Goal: Task Accomplishment & Management: Manage account settings

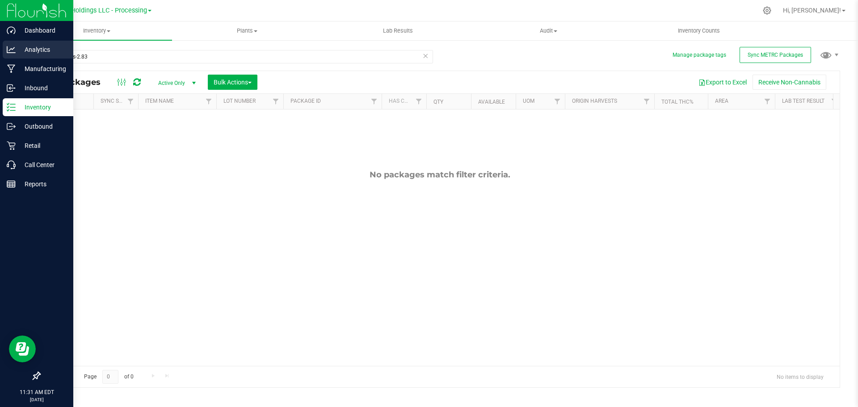
click at [31, 49] on p "Analytics" at bounding box center [43, 49] width 54 height 11
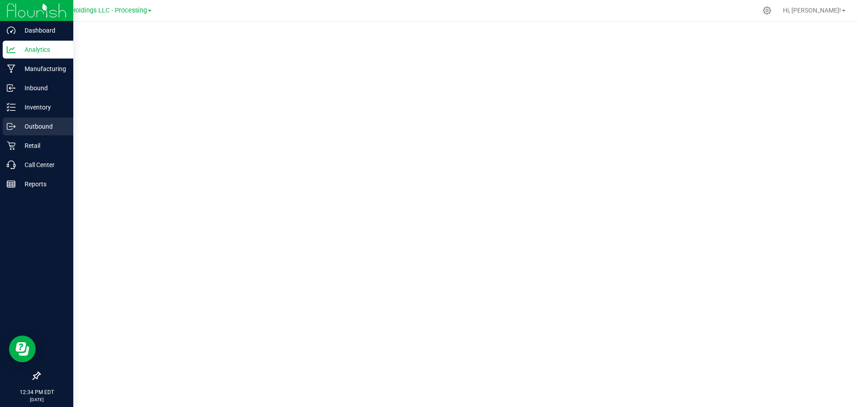
click at [30, 126] on p "Outbound" at bounding box center [43, 126] width 54 height 11
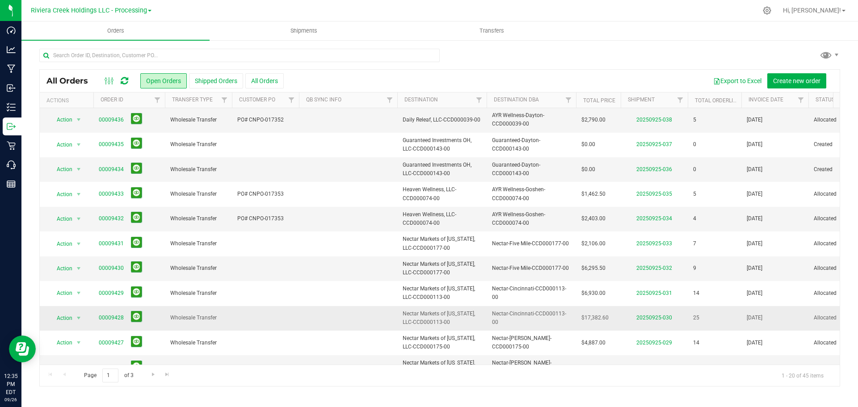
scroll to position [245, 0]
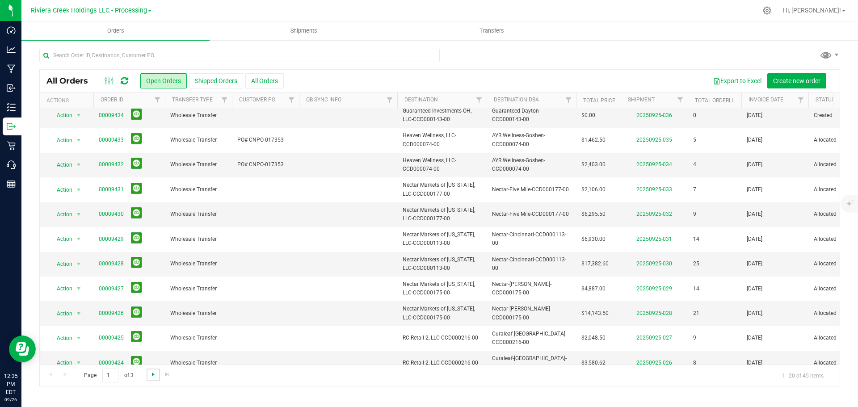
click at [150, 376] on span "Go to the next page" at bounding box center [153, 374] width 7 height 7
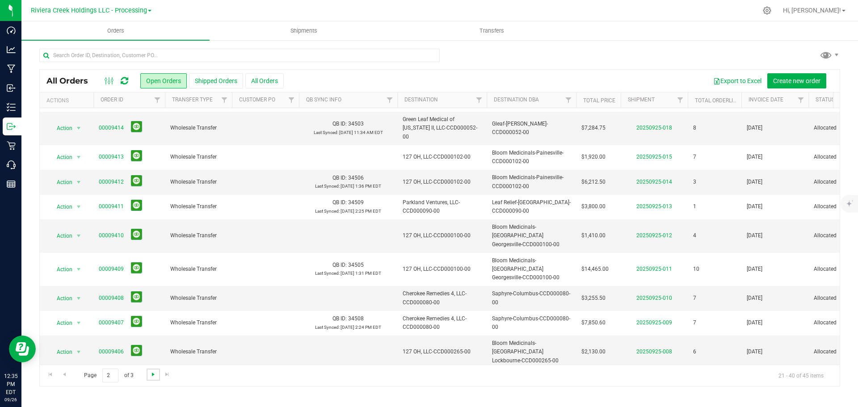
scroll to position [0, 0]
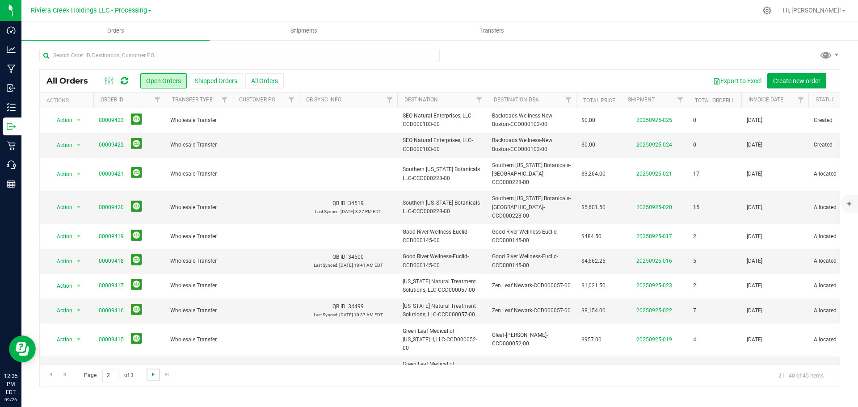
click at [150, 376] on span "Go to the next page" at bounding box center [153, 374] width 7 height 7
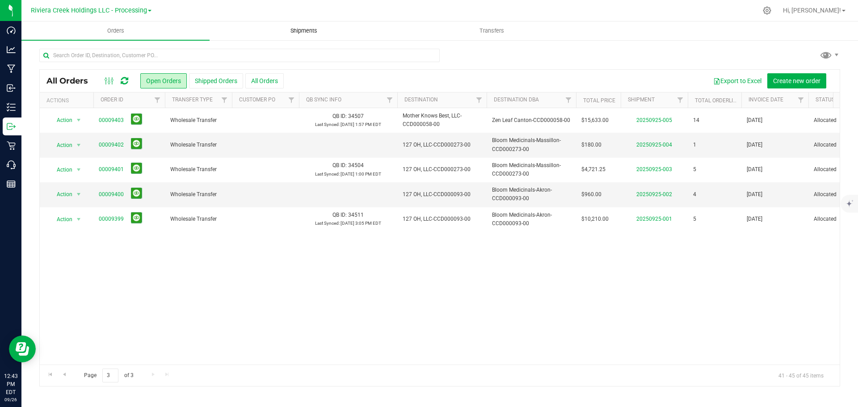
click at [298, 32] on span "Shipments" at bounding box center [303, 31] width 51 height 8
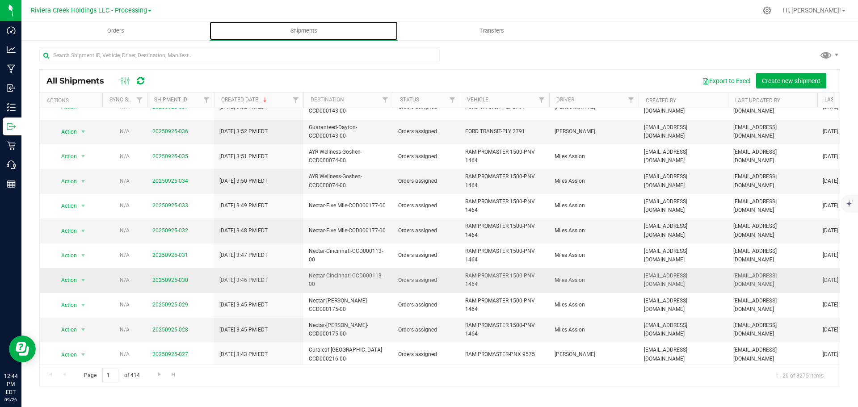
scroll to position [245, 0]
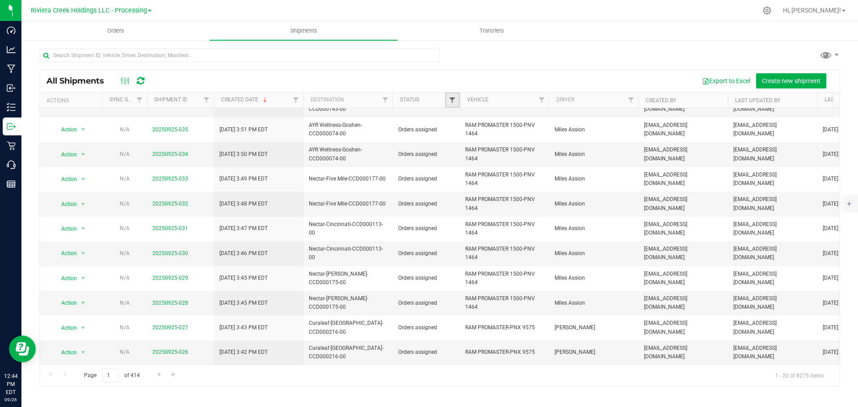
click at [453, 98] on span "Filter" at bounding box center [452, 100] width 7 height 7
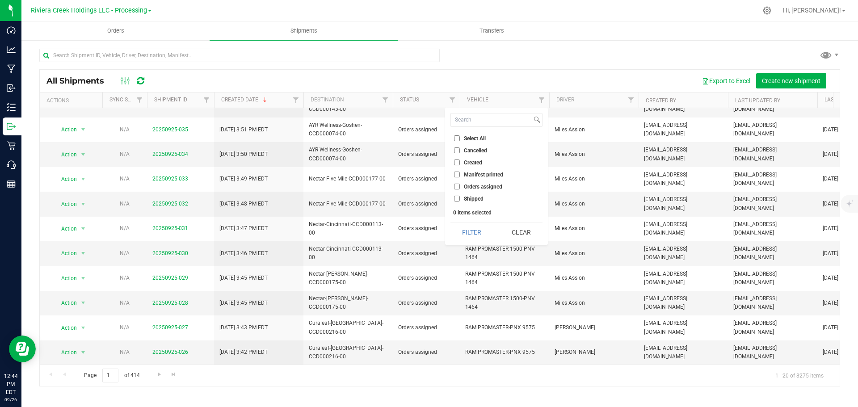
click at [456, 185] on input "Orders assigned" at bounding box center [457, 187] width 6 height 6
checkbox input "true"
click at [475, 234] on button "Filter" at bounding box center [471, 233] width 43 height 20
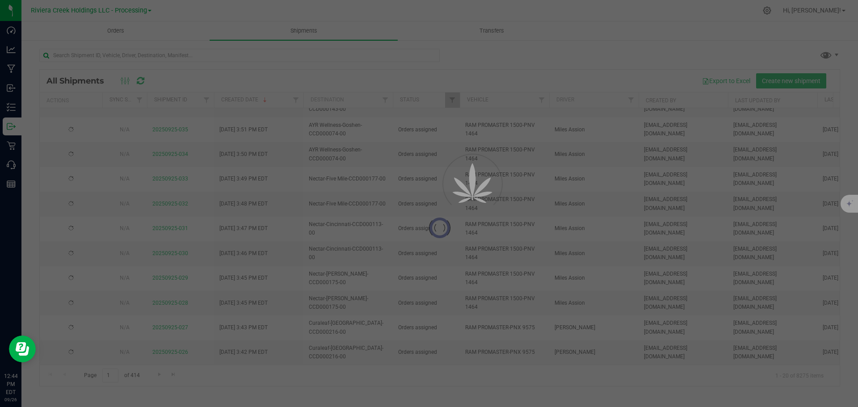
scroll to position [0, 0]
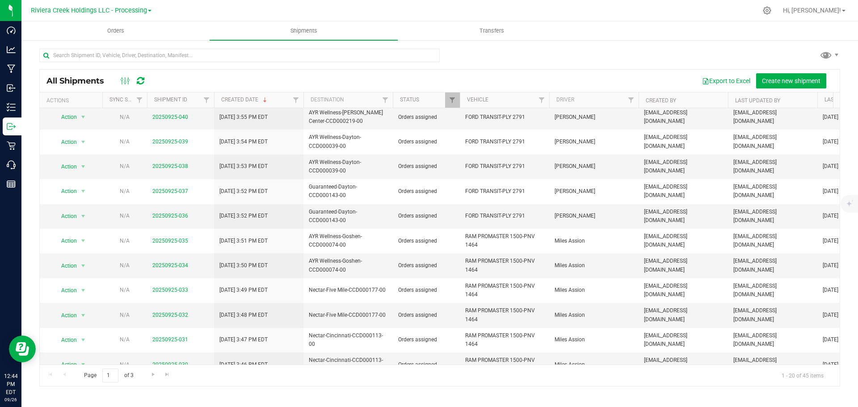
scroll to position [245, 0]
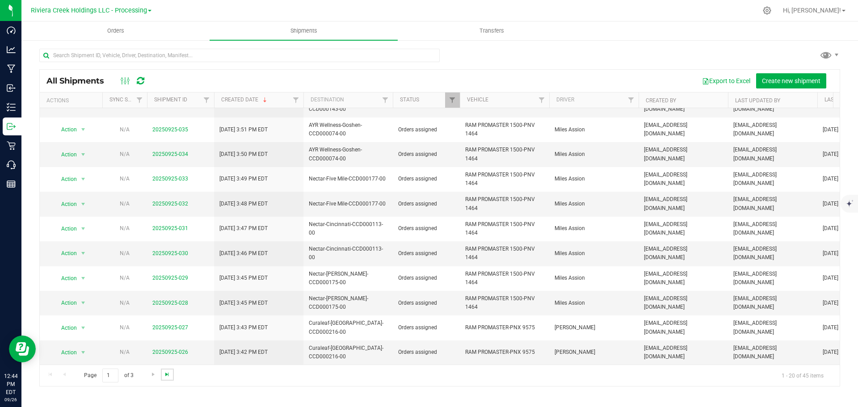
click at [166, 376] on span "Go to the last page" at bounding box center [167, 374] width 7 height 7
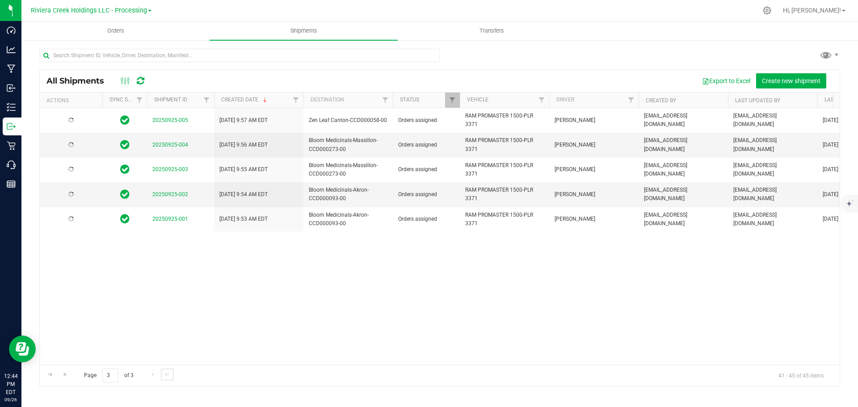
scroll to position [0, 0]
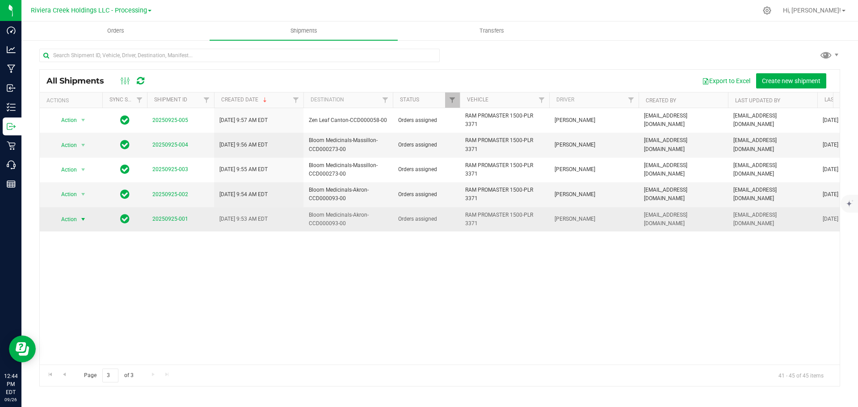
click at [82, 218] on span "select" at bounding box center [83, 219] width 7 height 7
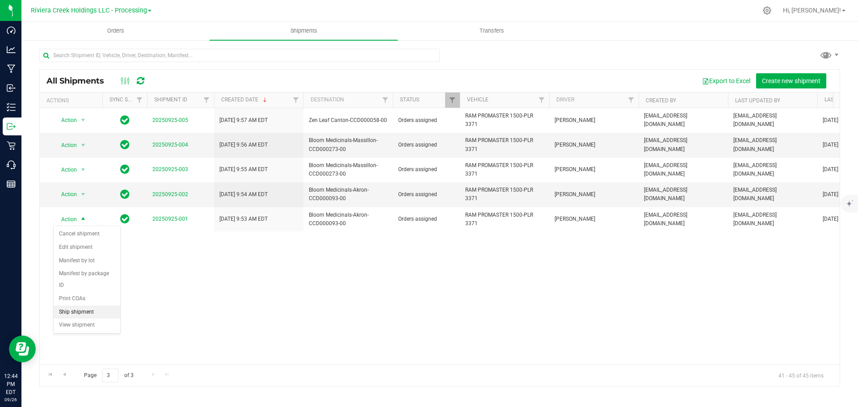
click at [82, 306] on li "Ship shipment" at bounding box center [87, 312] width 67 height 13
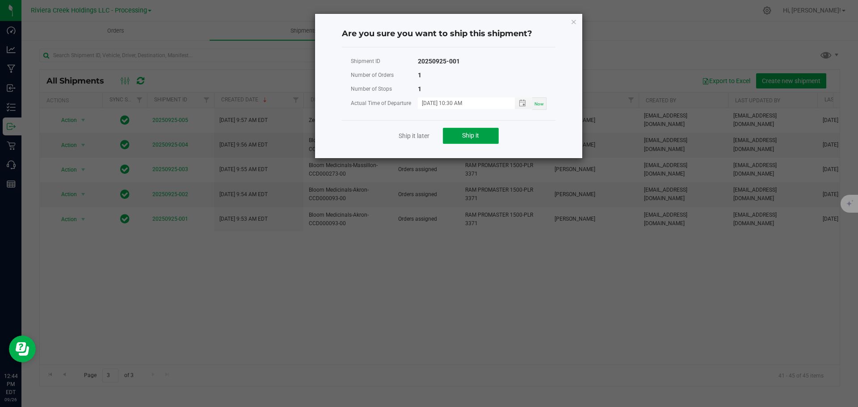
click at [466, 136] on span "Ship it" at bounding box center [470, 135] width 17 height 7
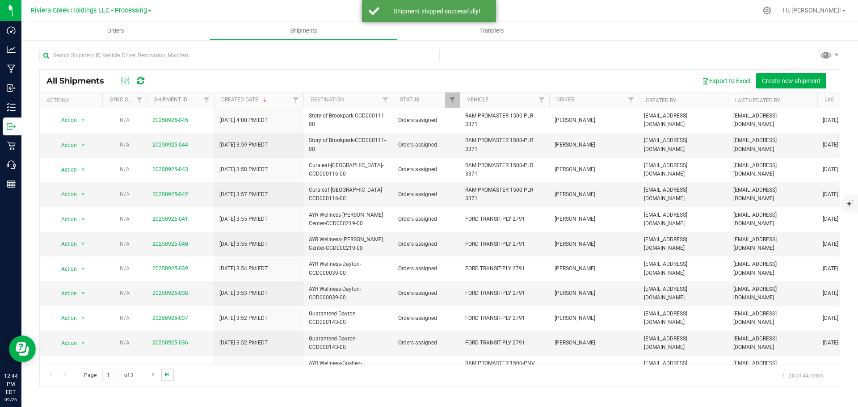
click at [167, 375] on span "Go to the last page" at bounding box center [167, 374] width 7 height 7
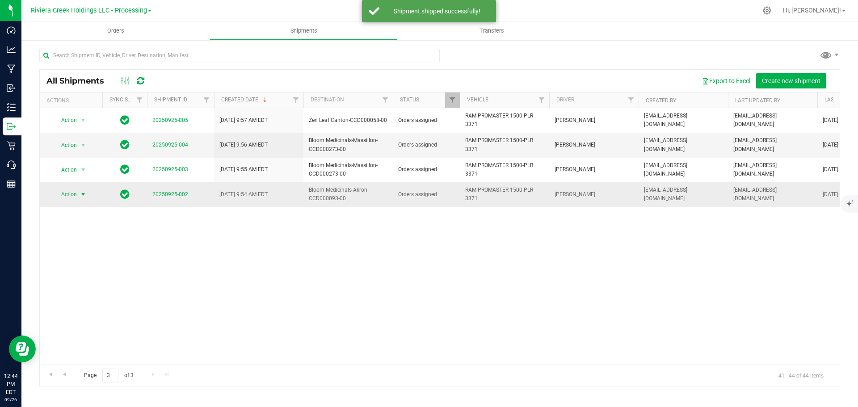
click at [80, 193] on span "select" at bounding box center [83, 194] width 7 height 7
click at [81, 281] on li "Ship shipment" at bounding box center [87, 287] width 67 height 13
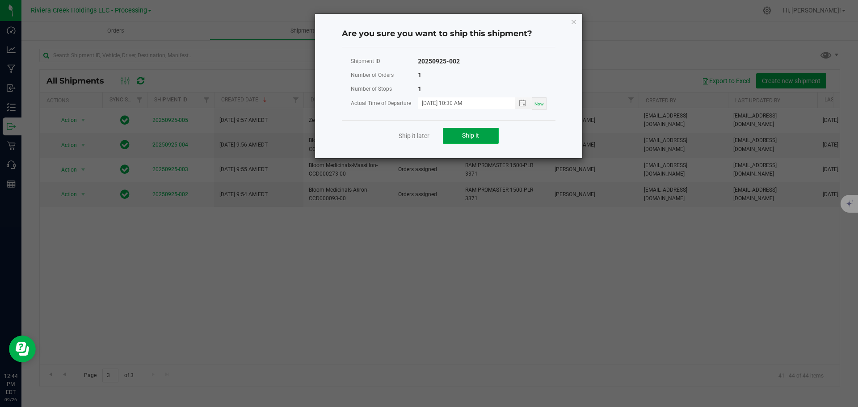
click at [477, 133] on span "Ship it" at bounding box center [470, 135] width 17 height 7
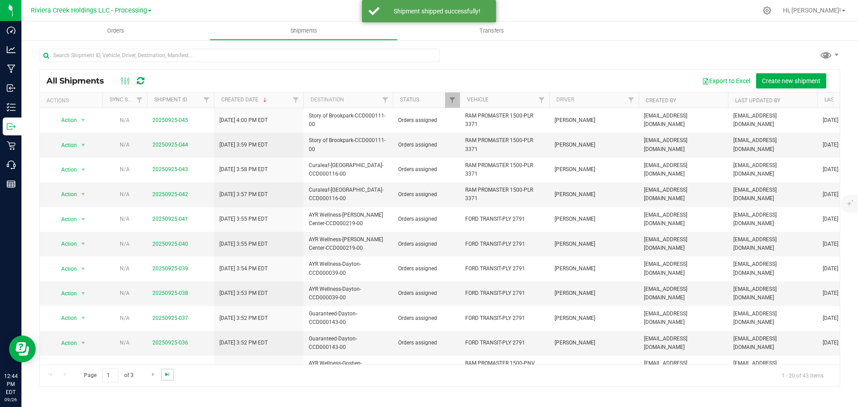
click at [166, 375] on span "Go to the last page" at bounding box center [167, 374] width 7 height 7
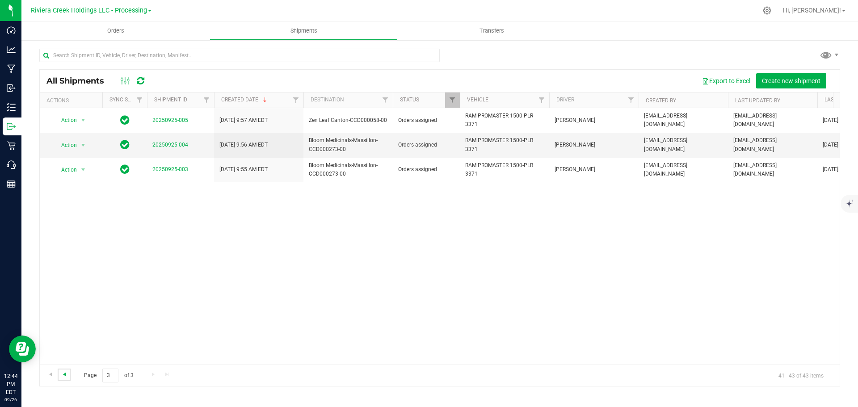
click at [65, 374] on span "Go to the previous page" at bounding box center [64, 374] width 7 height 7
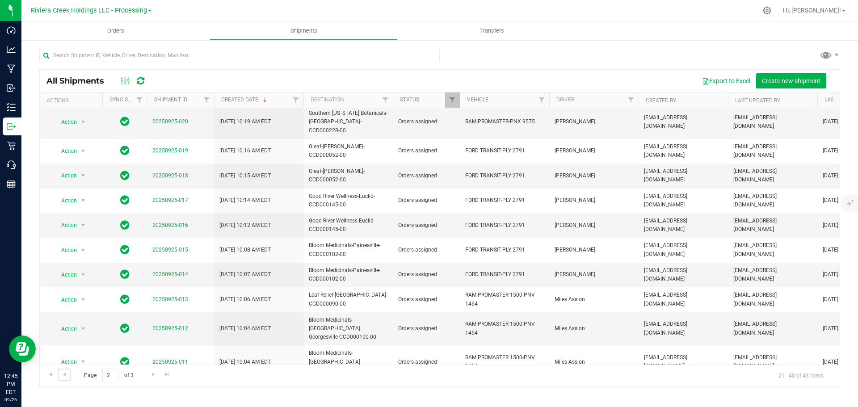
scroll to position [227, 0]
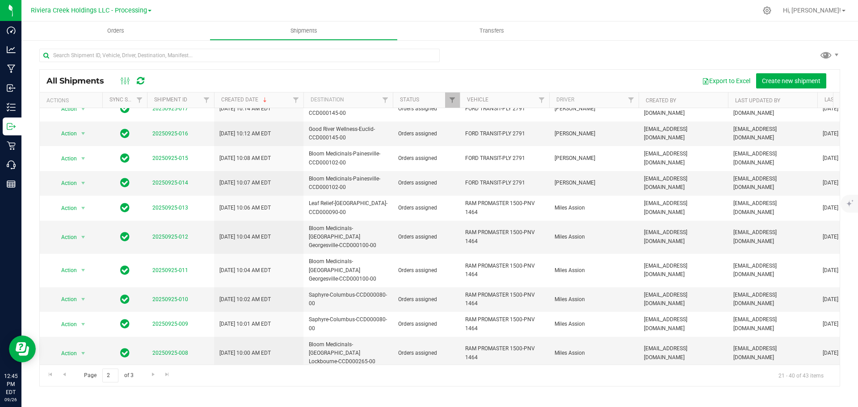
click at [82, 383] on span "select" at bounding box center [83, 386] width 7 height 7
click at [76, 298] on li "Ship shipment" at bounding box center [87, 304] width 67 height 13
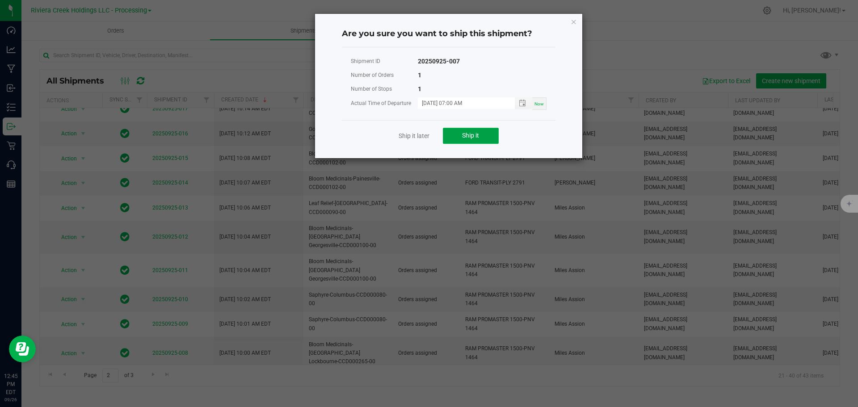
click at [475, 137] on span "Ship it" at bounding box center [470, 135] width 17 height 7
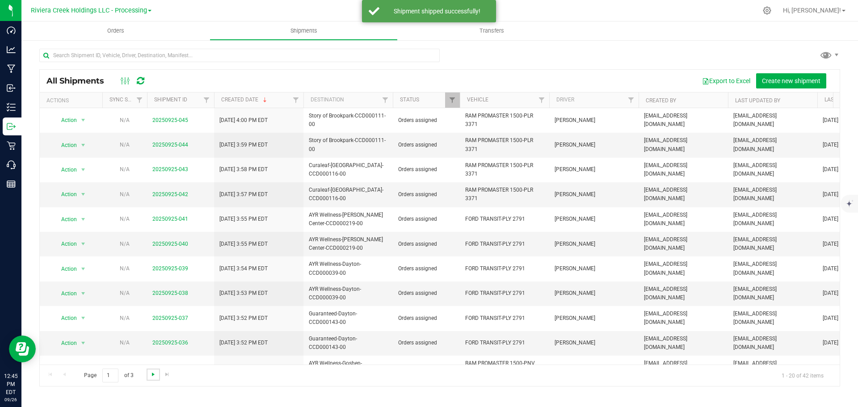
click at [151, 377] on span "Go to the next page" at bounding box center [153, 374] width 7 height 7
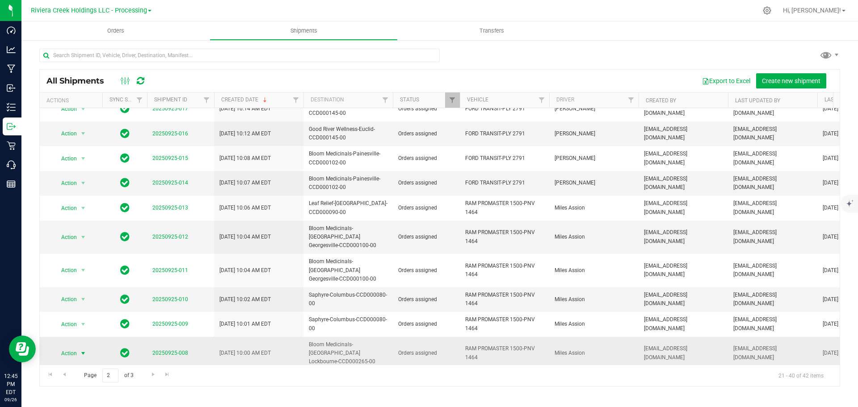
click at [81, 350] on span "select" at bounding box center [83, 353] width 7 height 7
click at [81, 382] on li "Ship shipment" at bounding box center [87, 388] width 67 height 13
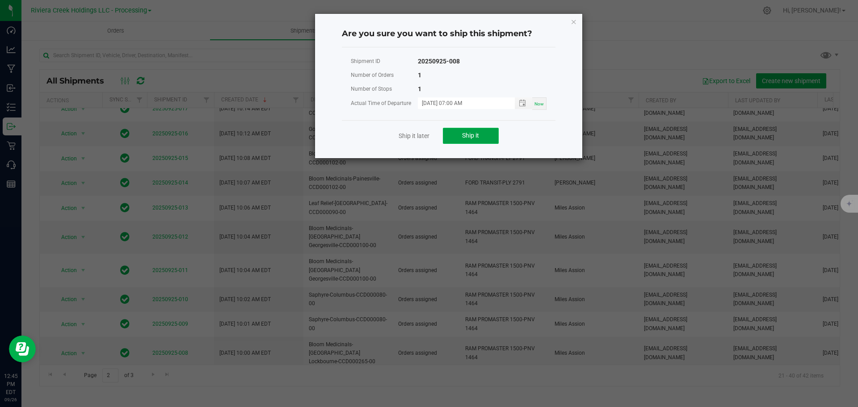
click at [475, 138] on span "Ship it" at bounding box center [470, 135] width 17 height 7
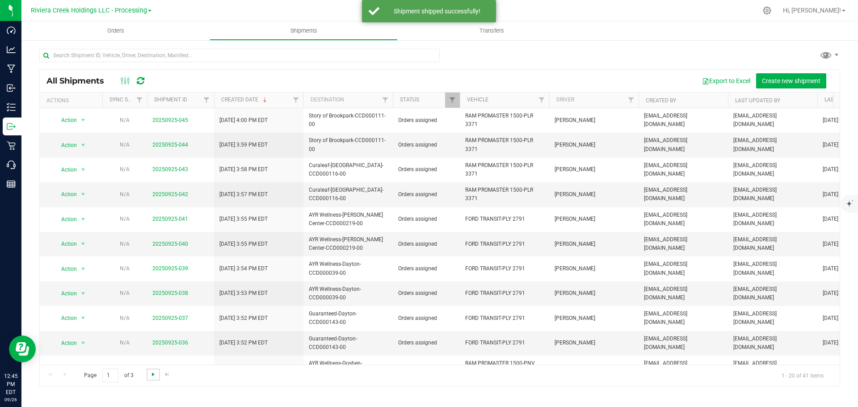
click at [153, 374] on span "Go to the next page" at bounding box center [153, 374] width 7 height 7
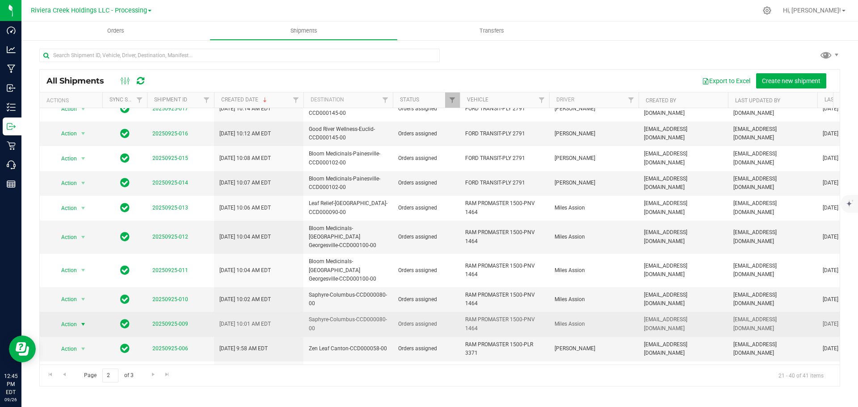
click at [83, 321] on span "select" at bounding box center [83, 324] width 7 height 7
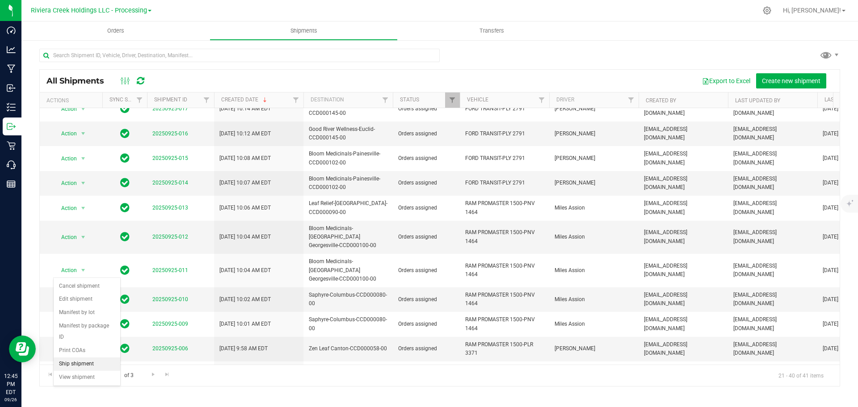
click at [80, 357] on li "Ship shipment" at bounding box center [87, 363] width 67 height 13
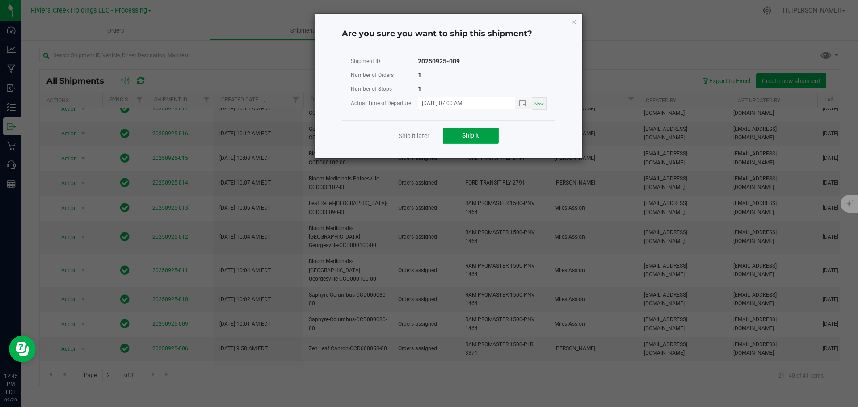
click at [463, 134] on span "Ship it" at bounding box center [470, 135] width 17 height 7
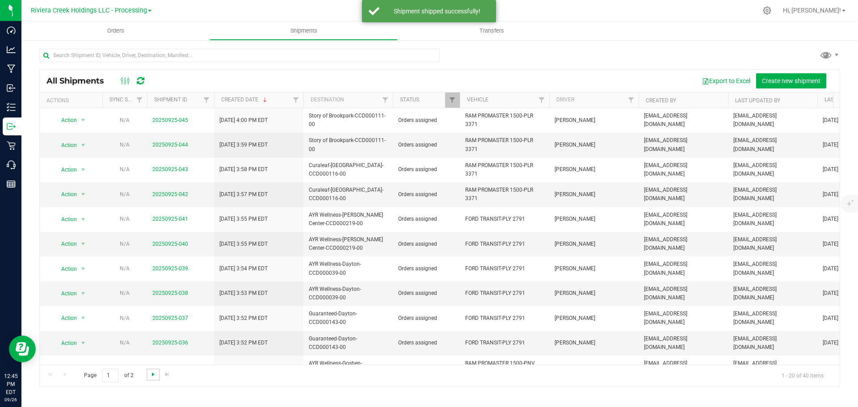
click at [154, 376] on span "Go to the next page" at bounding box center [153, 374] width 7 height 7
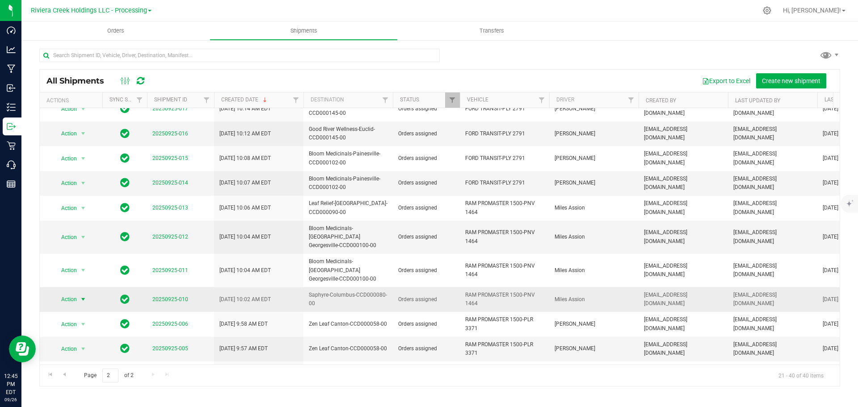
click at [81, 296] on span "select" at bounding box center [83, 299] width 7 height 7
click at [79, 332] on li "Ship shipment" at bounding box center [87, 338] width 67 height 13
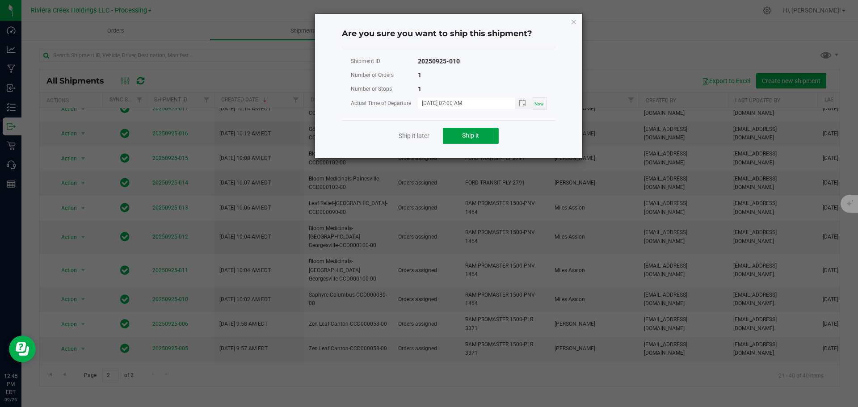
click at [465, 138] on span "Ship it" at bounding box center [470, 135] width 17 height 7
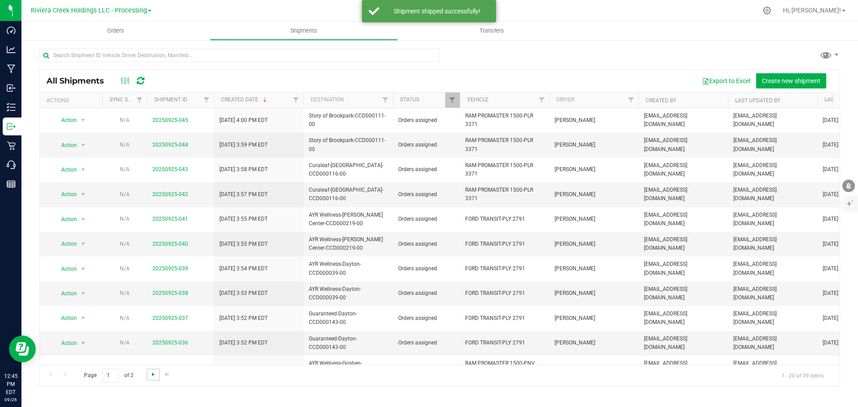
click at [150, 376] on span "Go to the next page" at bounding box center [153, 374] width 7 height 7
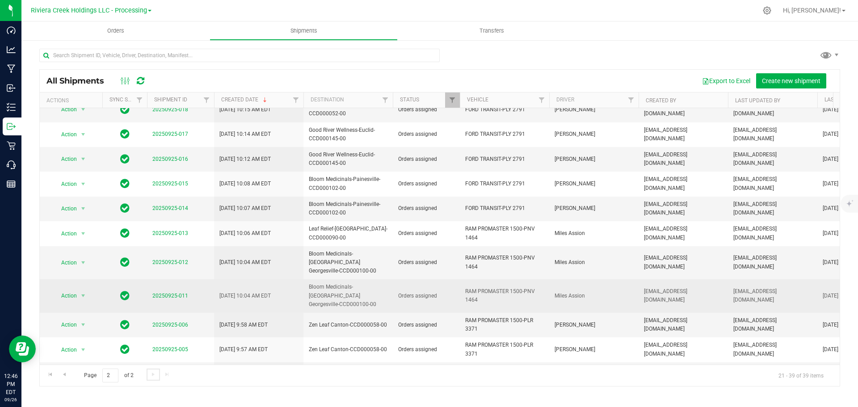
scroll to position [202, 0]
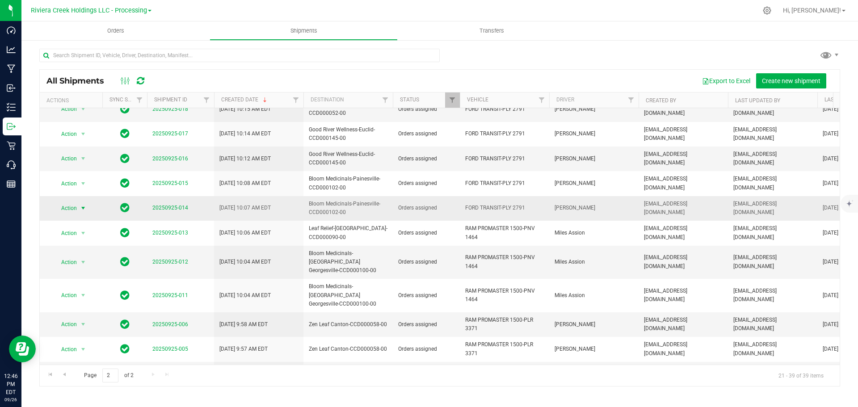
click at [78, 202] on span "select" at bounding box center [83, 208] width 11 height 13
click at [72, 259] on li "Ship shipment" at bounding box center [87, 265] width 67 height 13
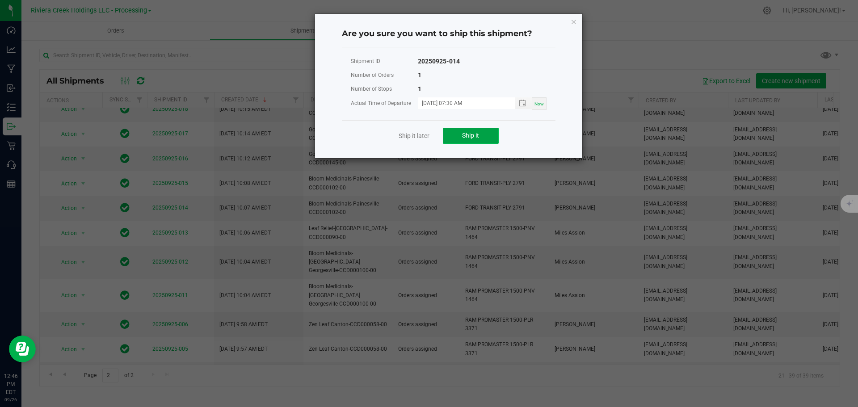
click at [469, 137] on span "Ship it" at bounding box center [470, 135] width 17 height 7
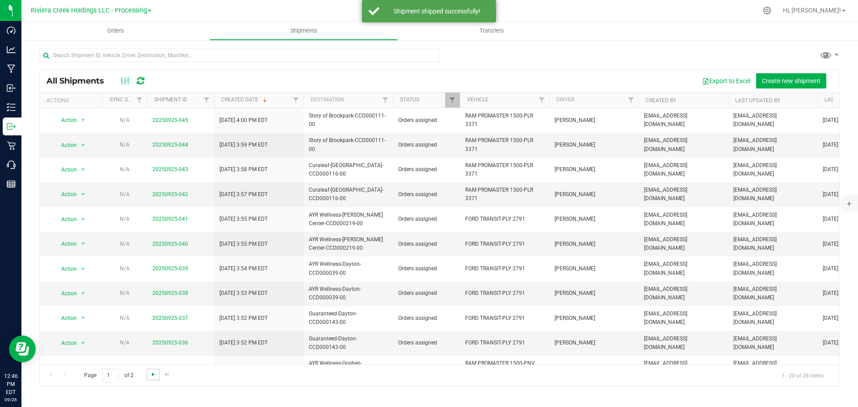
click at [154, 374] on span "Go to the next page" at bounding box center [153, 374] width 7 height 7
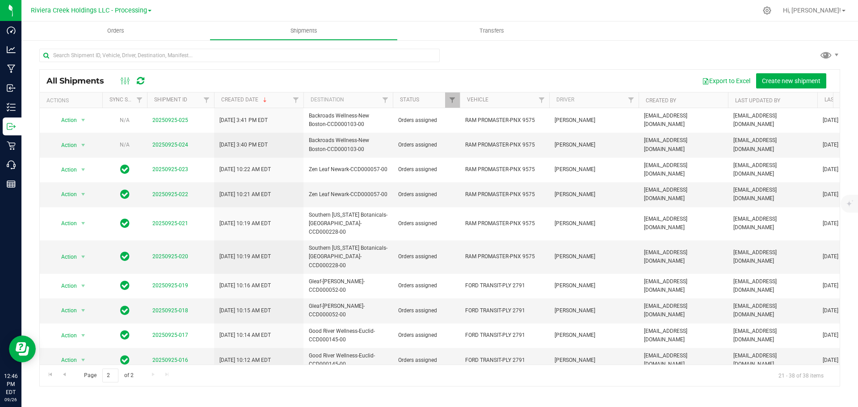
click at [82, 382] on span "select" at bounding box center [83, 385] width 7 height 7
click at [83, 326] on li "Ship shipment" at bounding box center [87, 332] width 67 height 13
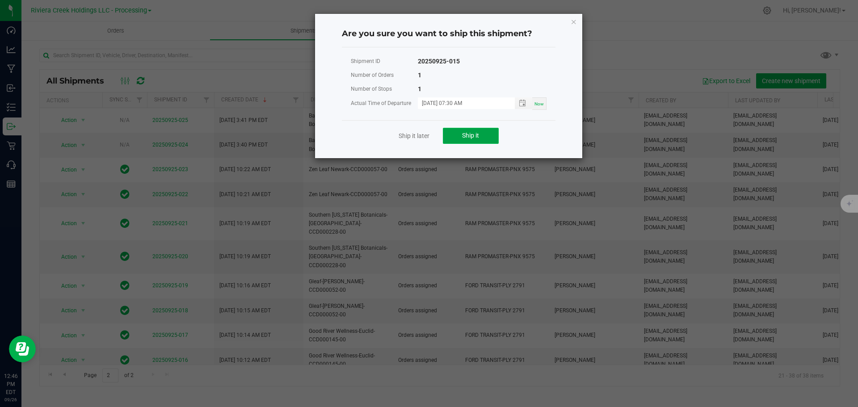
click at [469, 138] on span "Ship it" at bounding box center [470, 135] width 17 height 7
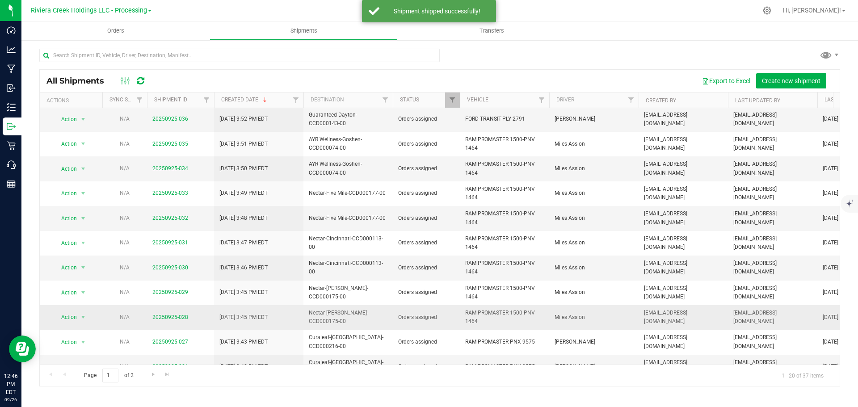
scroll to position [245, 0]
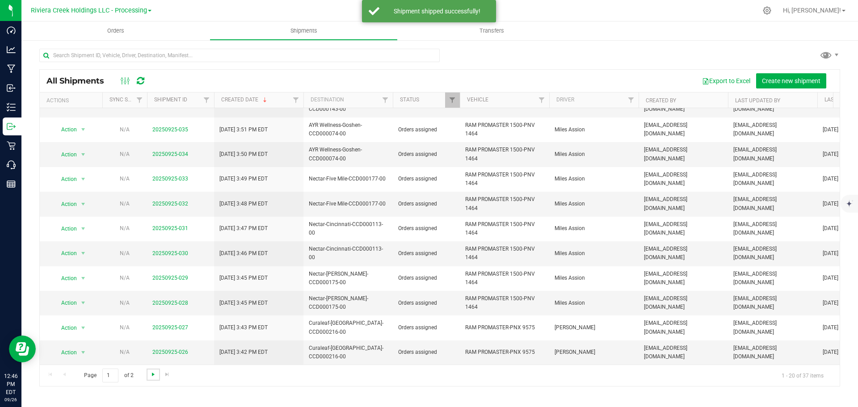
click at [152, 376] on span "Go to the next page" at bounding box center [153, 374] width 7 height 7
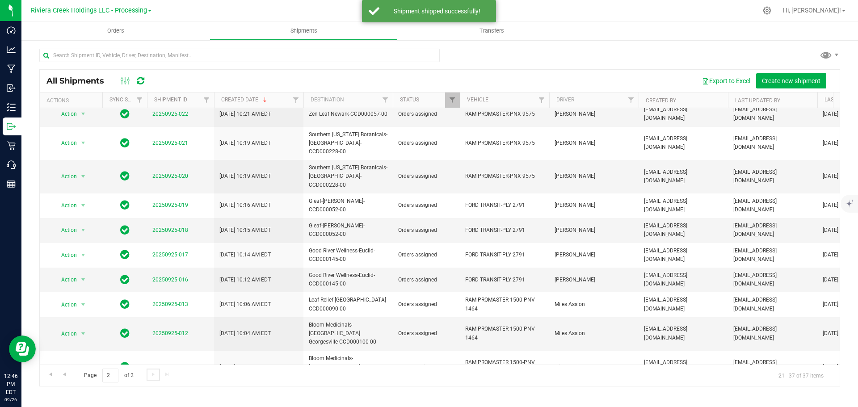
scroll to position [152, 0]
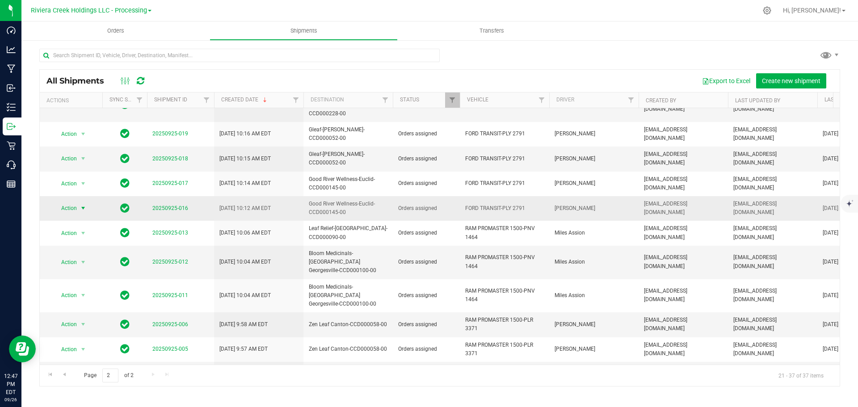
click at [83, 205] on span "select" at bounding box center [83, 208] width 7 height 7
click at [90, 259] on li "Ship shipment" at bounding box center [87, 265] width 67 height 13
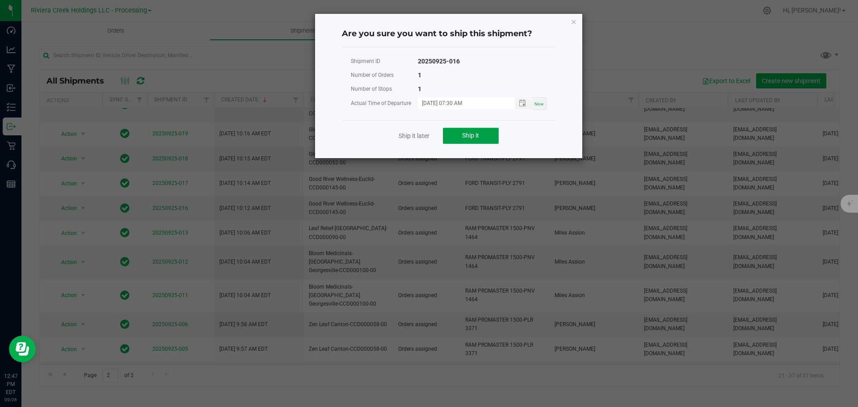
click at [466, 137] on span "Ship it" at bounding box center [470, 135] width 17 height 7
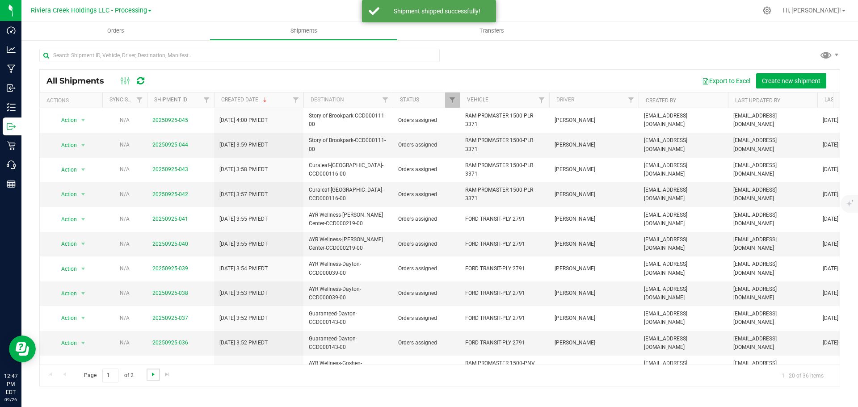
click at [150, 374] on span "Go to the next page" at bounding box center [153, 374] width 7 height 7
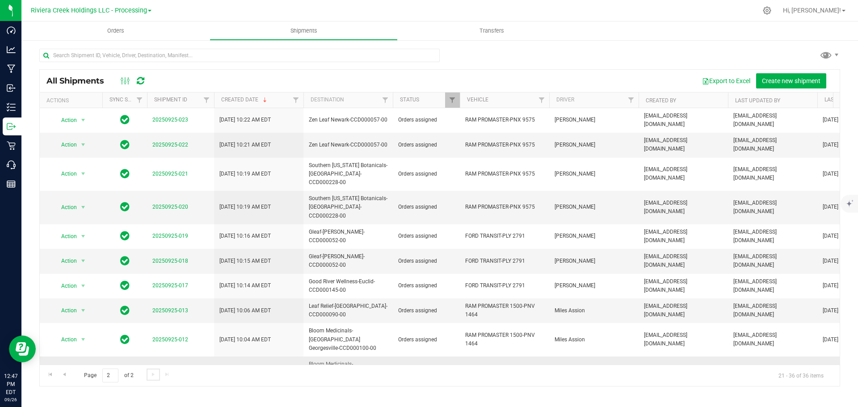
scroll to position [0, 0]
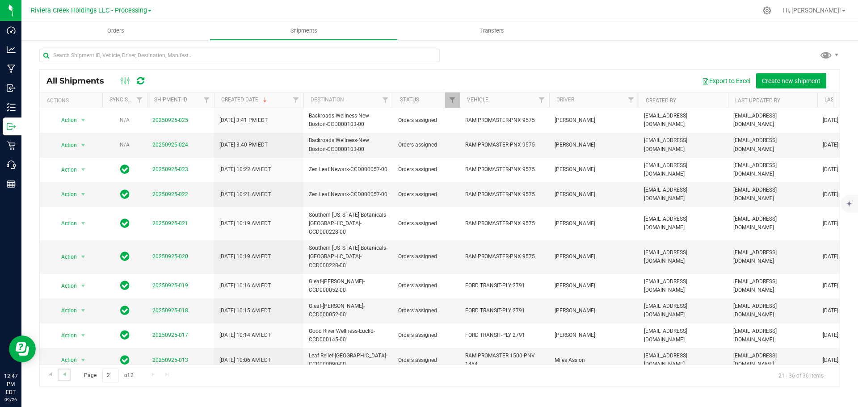
click at [60, 376] on link "Go to the previous page" at bounding box center [64, 375] width 13 height 12
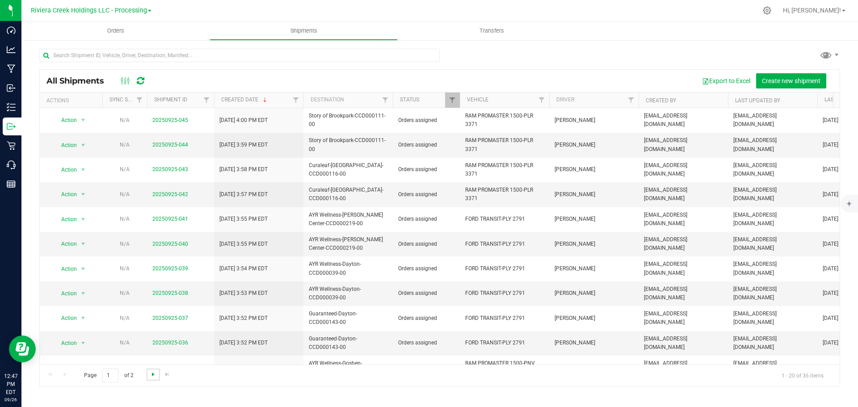
click at [151, 377] on span "Go to the next page" at bounding box center [153, 374] width 7 height 7
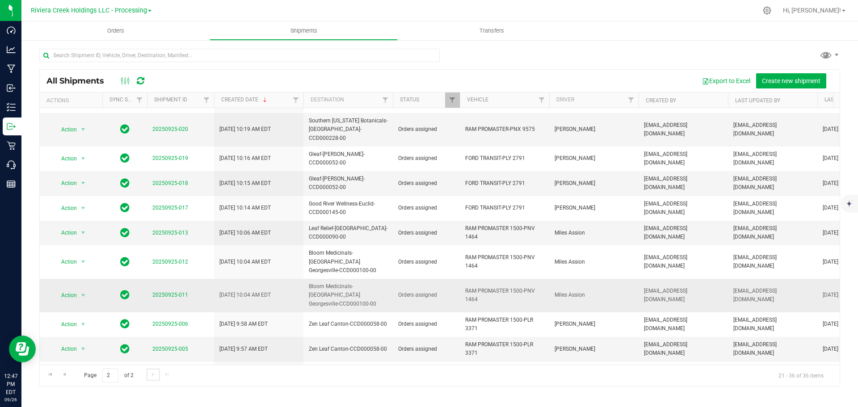
scroll to position [83, 0]
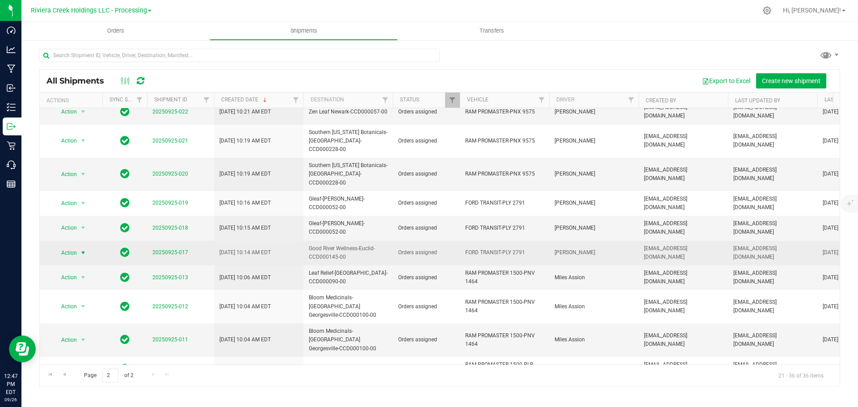
click at [80, 249] on span "select" at bounding box center [83, 252] width 7 height 7
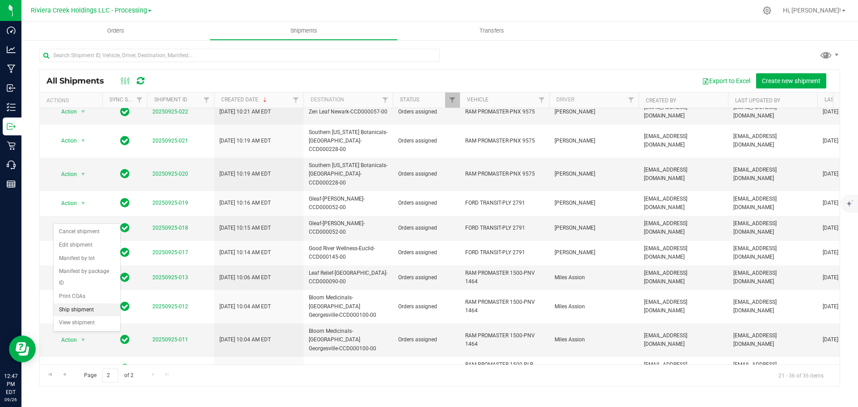
click at [83, 303] on li "Ship shipment" at bounding box center [87, 309] width 67 height 13
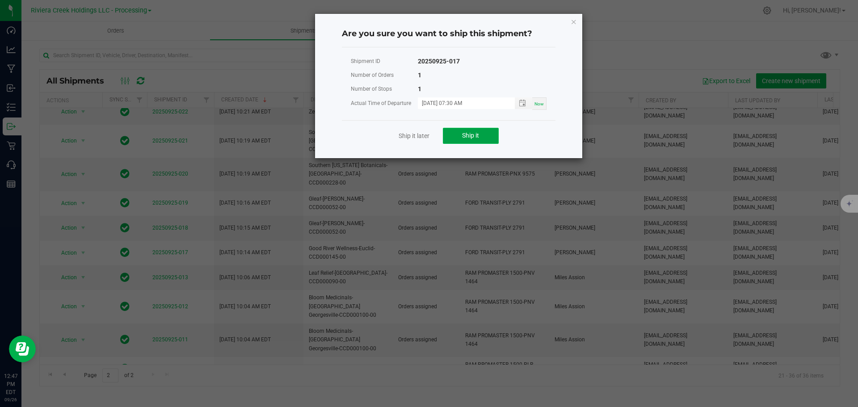
click at [475, 129] on button "Ship it" at bounding box center [471, 136] width 56 height 16
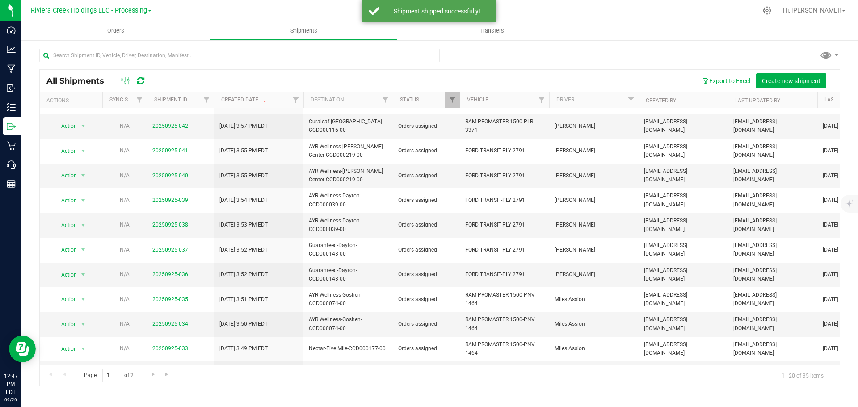
scroll to position [179, 0]
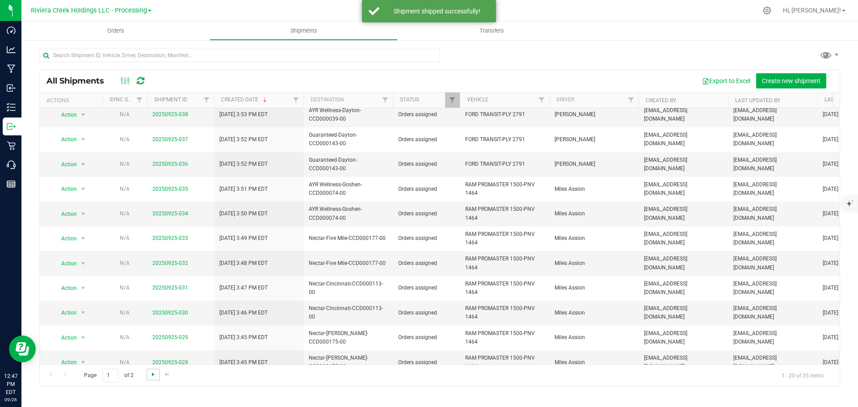
click at [153, 377] on span "Go to the next page" at bounding box center [153, 374] width 7 height 7
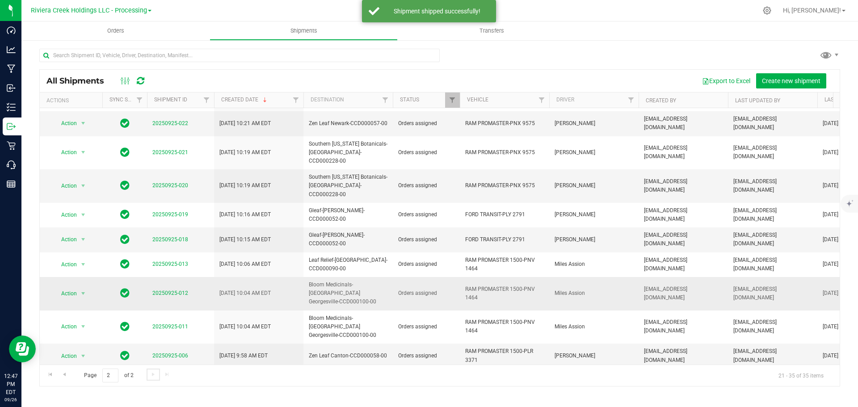
scroll to position [102, 0]
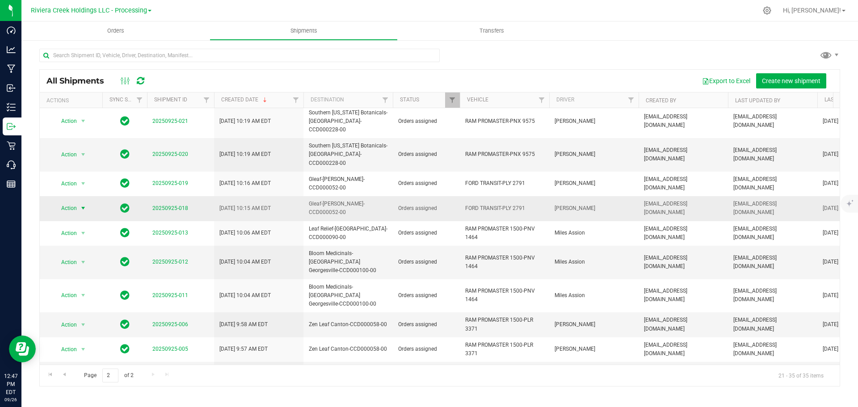
click at [82, 205] on span "select" at bounding box center [83, 208] width 7 height 7
click at [85, 261] on li "Ship shipment" at bounding box center [87, 267] width 67 height 13
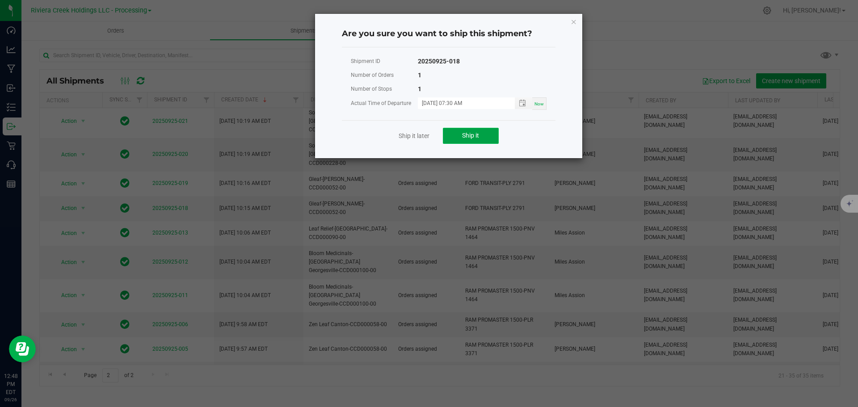
click at [477, 135] on span "Ship it" at bounding box center [470, 135] width 17 height 7
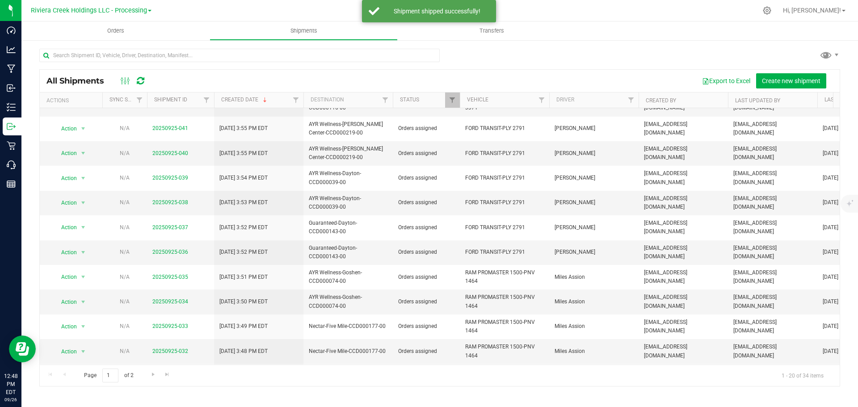
scroll to position [66, 0]
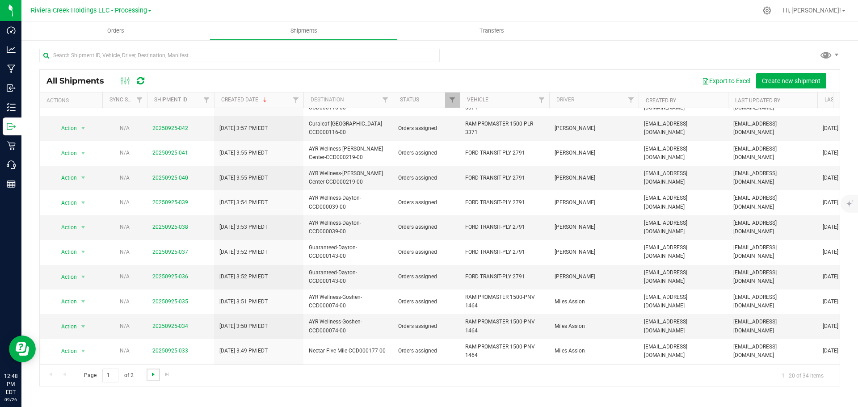
click at [152, 375] on span "Go to the next page" at bounding box center [153, 374] width 7 height 7
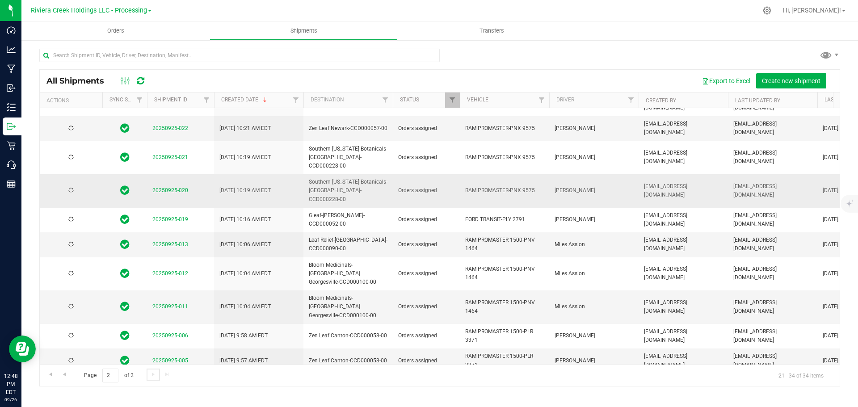
scroll to position [0, 0]
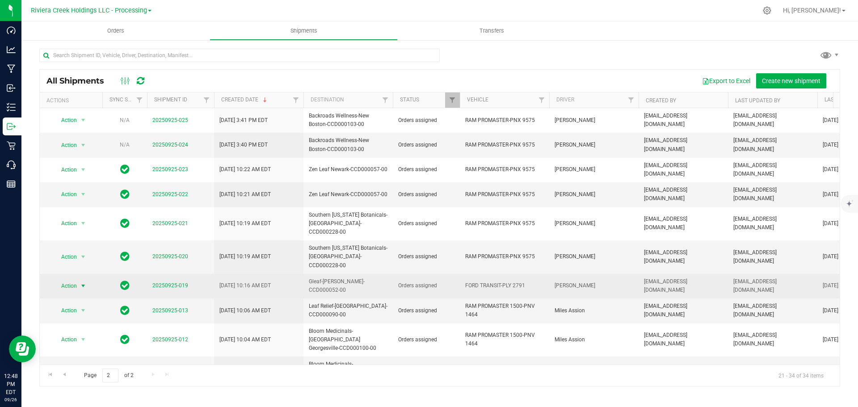
click at [84, 282] on span "select" at bounding box center [83, 285] width 7 height 7
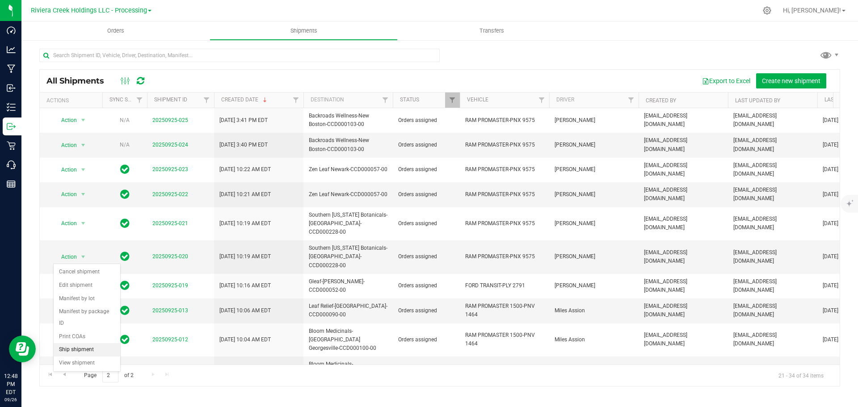
click at [83, 343] on li "Ship shipment" at bounding box center [87, 349] width 67 height 13
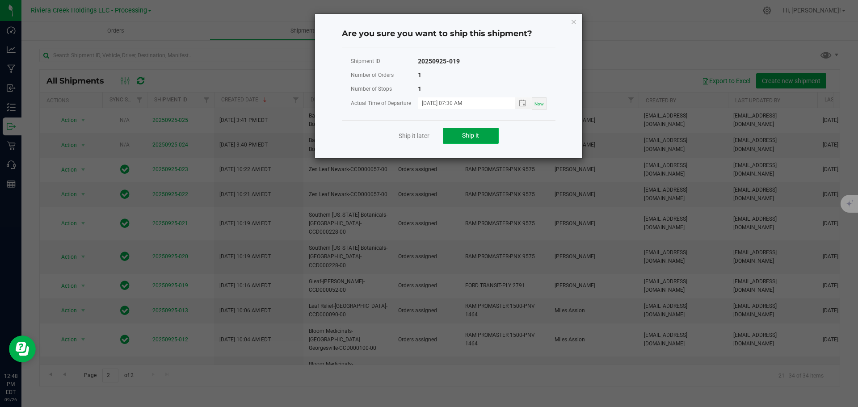
click at [475, 139] on span "Ship it" at bounding box center [470, 135] width 17 height 7
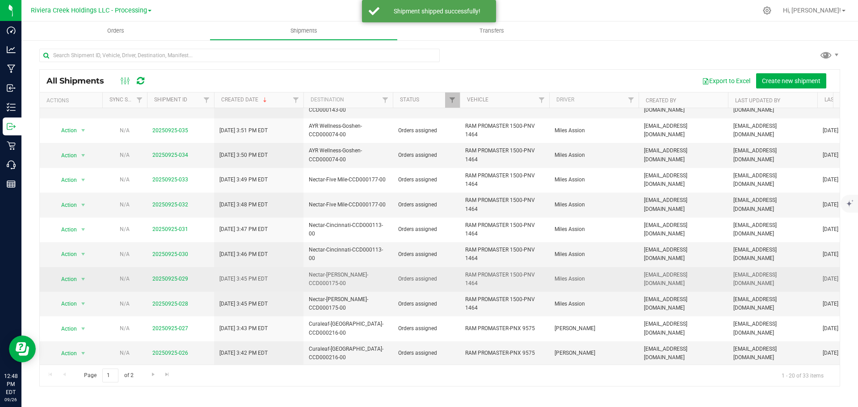
scroll to position [245, 0]
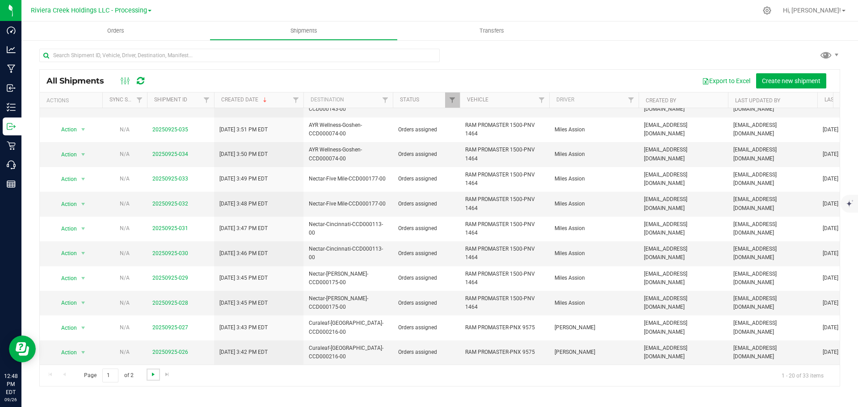
click at [153, 376] on span "Go to the next page" at bounding box center [153, 374] width 7 height 7
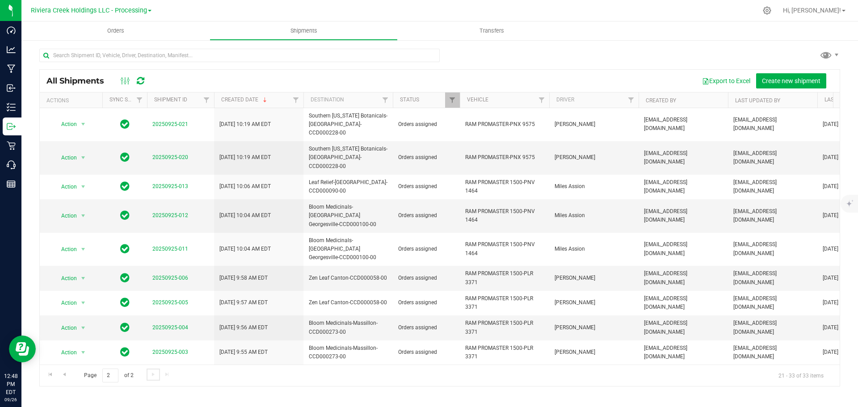
scroll to position [0, 0]
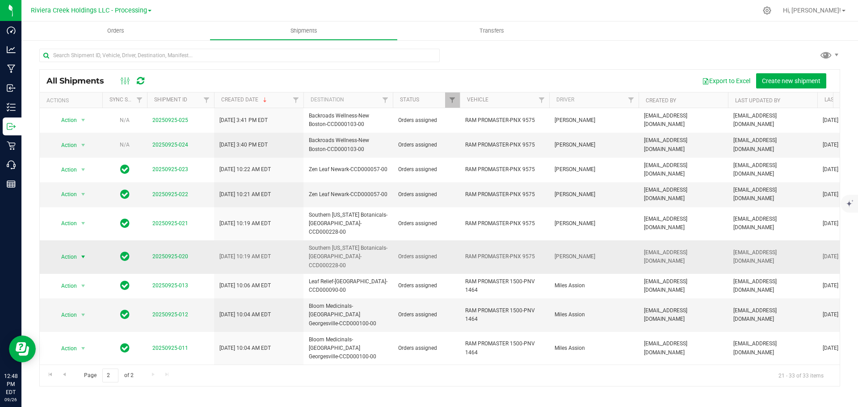
click at [83, 253] on span "select" at bounding box center [83, 256] width 7 height 7
click at [83, 321] on li "Ship shipment" at bounding box center [87, 327] width 67 height 13
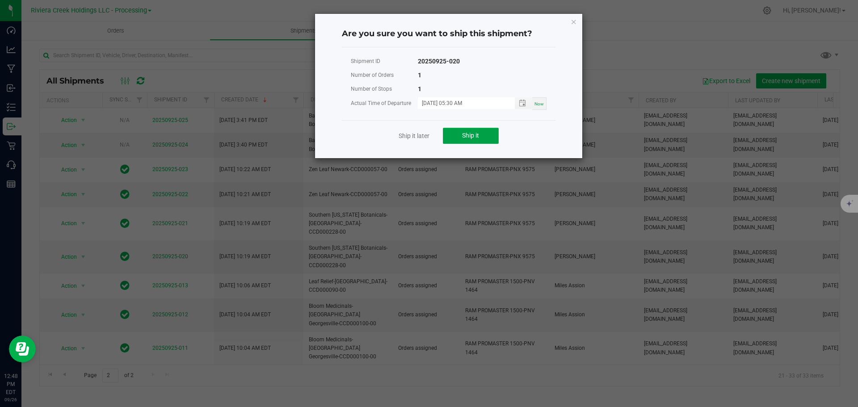
click at [467, 137] on span "Ship it" at bounding box center [470, 135] width 17 height 7
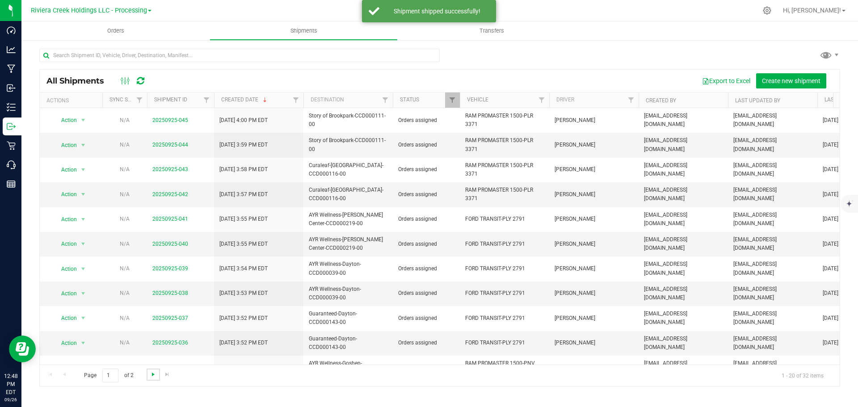
click at [153, 377] on span "Go to the next page" at bounding box center [153, 374] width 7 height 7
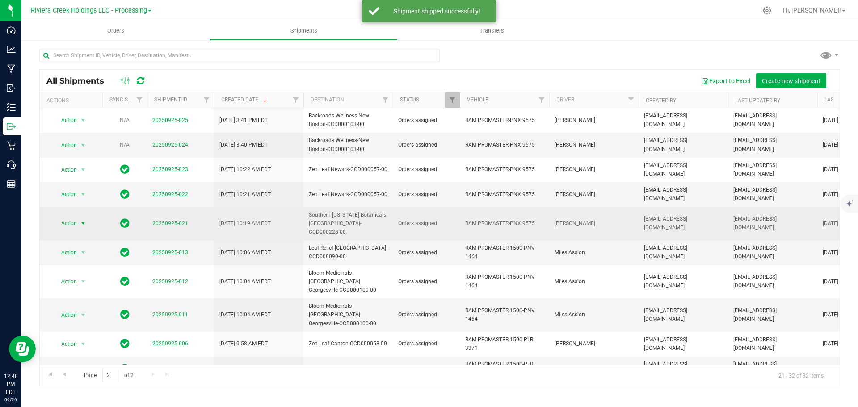
click at [81, 220] on span "select" at bounding box center [83, 223] width 7 height 7
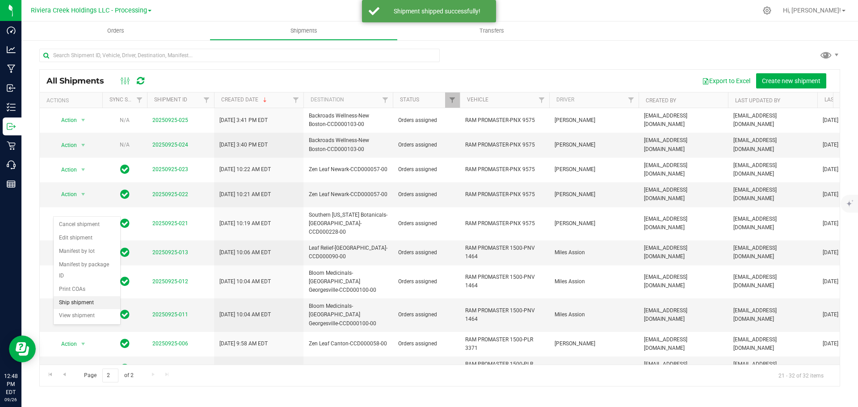
click at [84, 296] on li "Ship shipment" at bounding box center [87, 302] width 67 height 13
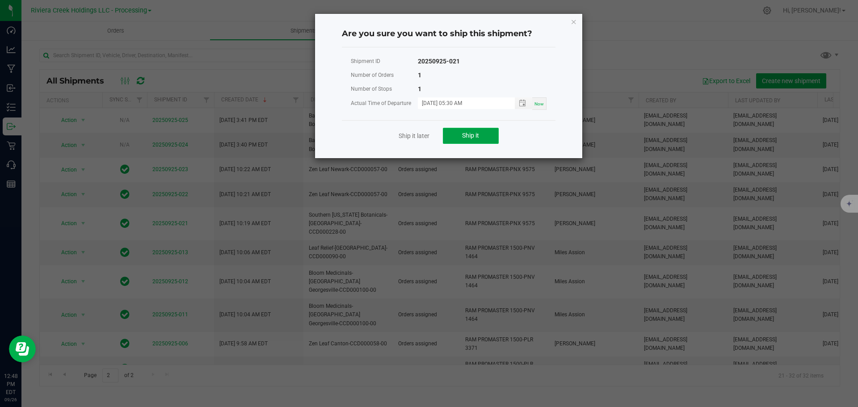
click at [481, 133] on button "Ship it" at bounding box center [471, 136] width 56 height 16
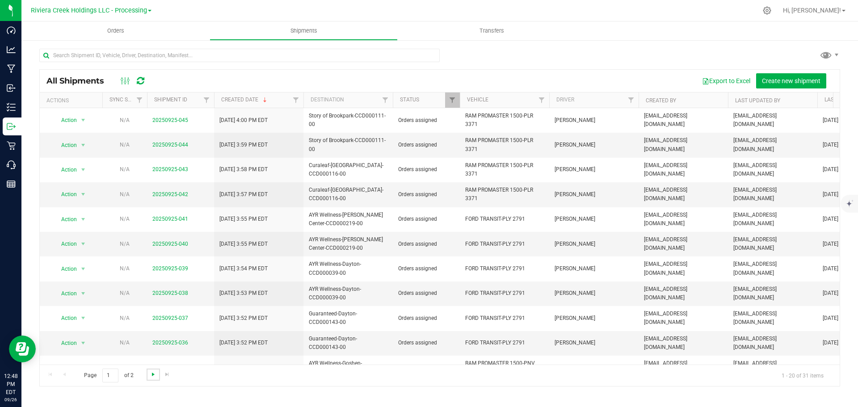
click at [153, 374] on span "Go to the next page" at bounding box center [153, 374] width 7 height 7
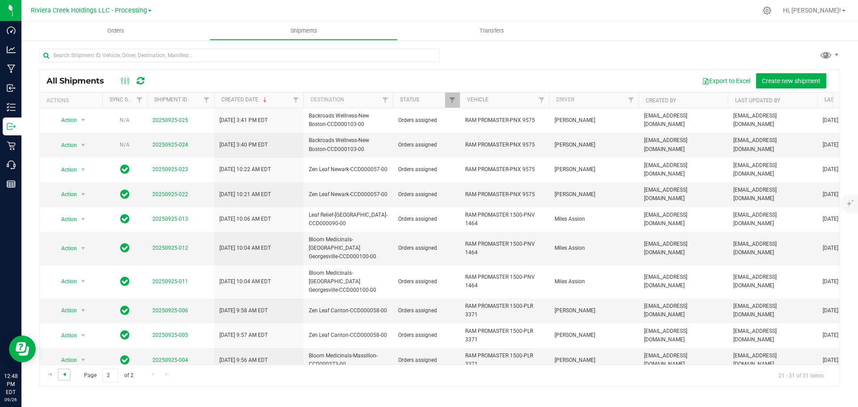
click at [64, 375] on span "Go to the previous page" at bounding box center [64, 374] width 7 height 7
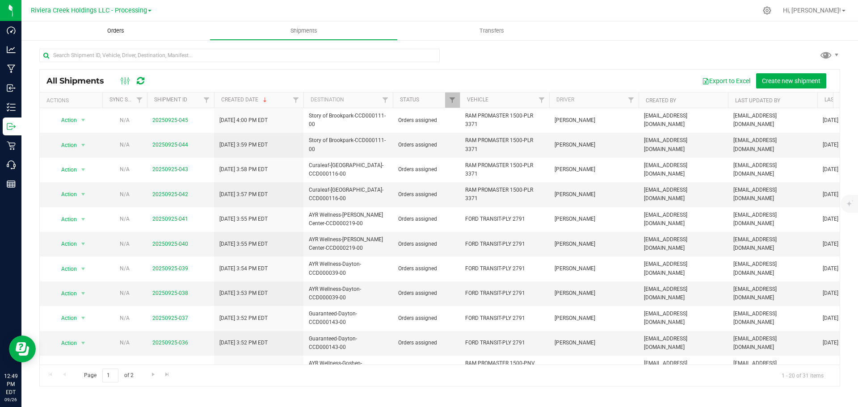
click at [120, 29] on span "Orders" at bounding box center [115, 31] width 41 height 8
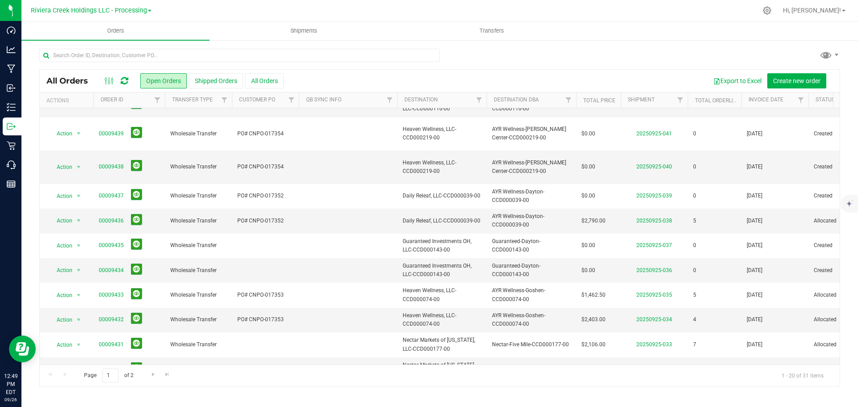
scroll to position [245, 0]
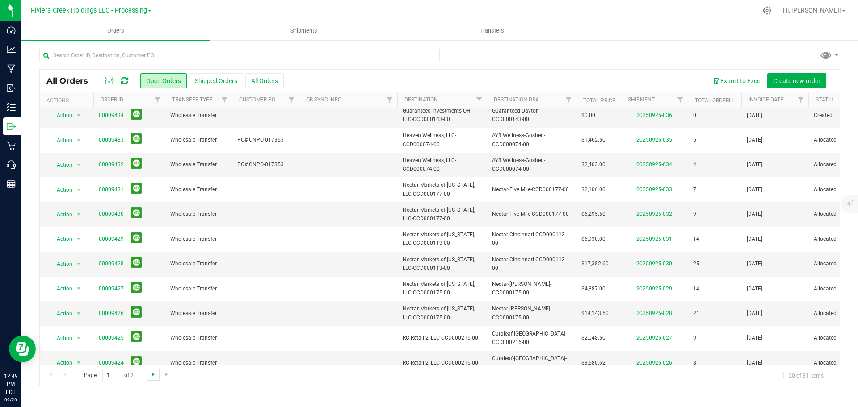
click at [152, 377] on span "Go to the next page" at bounding box center [153, 374] width 7 height 7
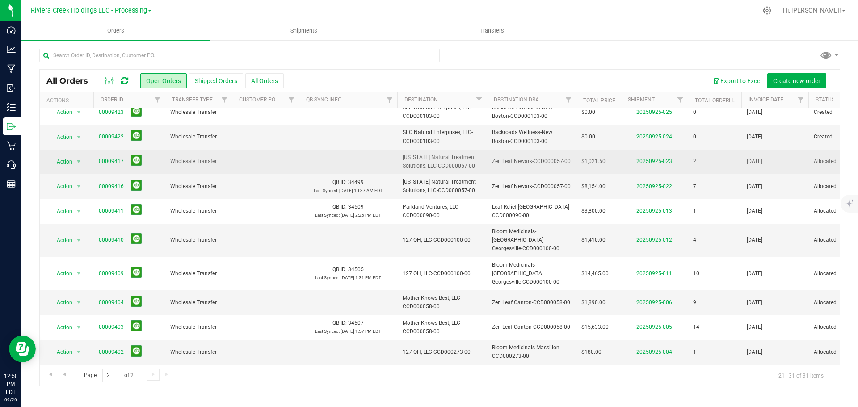
scroll to position [0, 0]
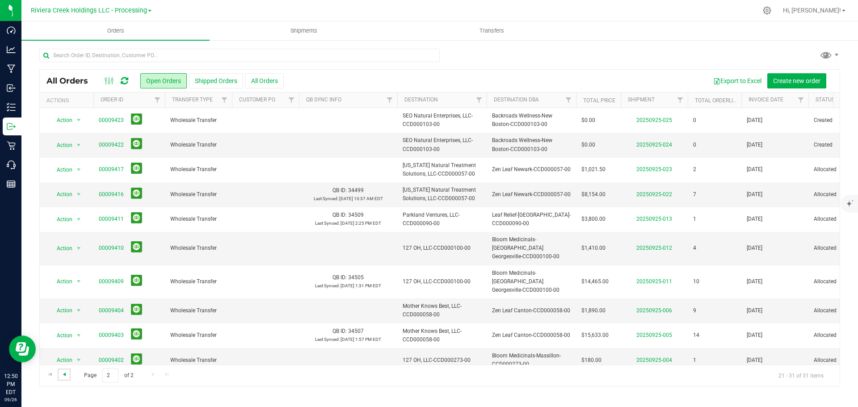
click at [65, 376] on span "Go to the previous page" at bounding box center [64, 374] width 7 height 7
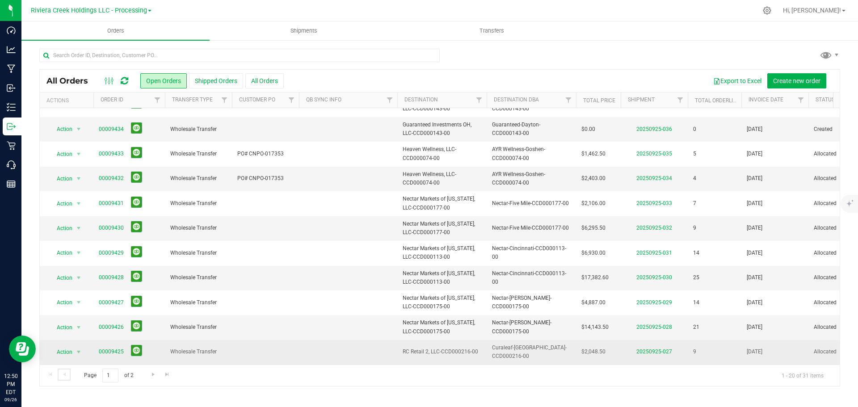
scroll to position [245, 0]
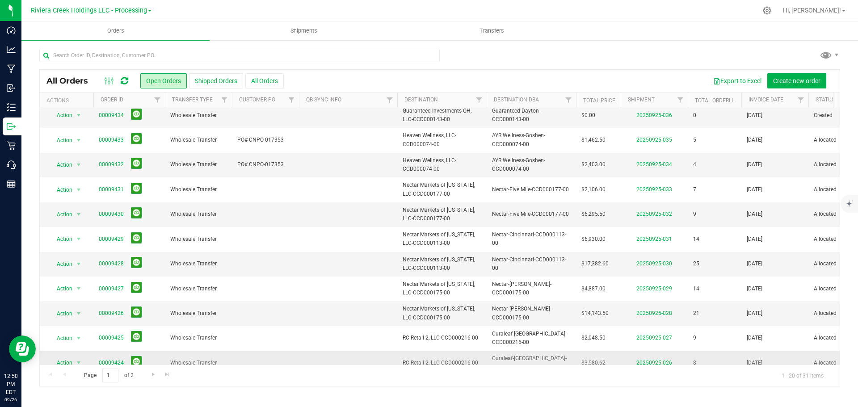
click at [107, 359] on link "00009424" at bounding box center [111, 363] width 25 height 8
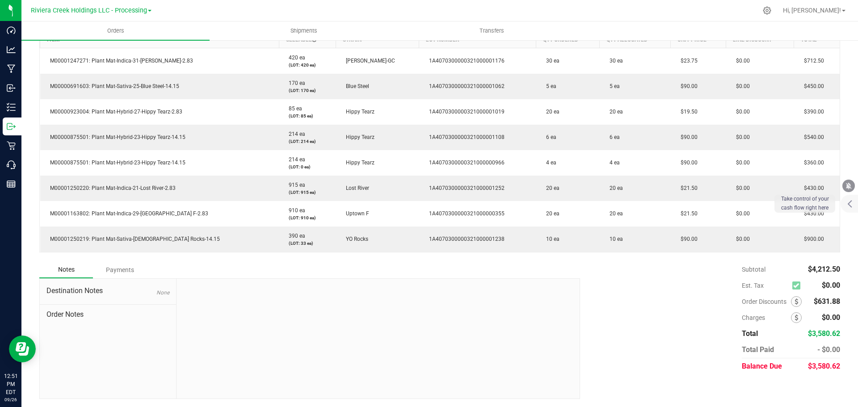
scroll to position [242, 0]
click at [794, 298] on icon at bounding box center [796, 301] width 4 height 6
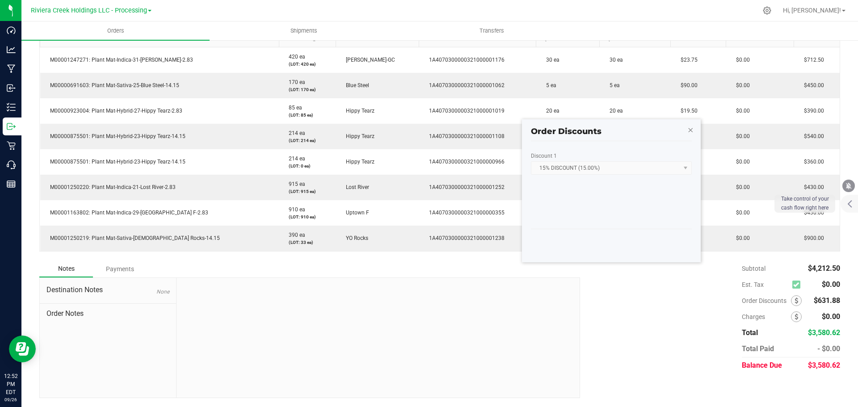
click at [690, 130] on icon "button" at bounding box center [690, 129] width 6 height 11
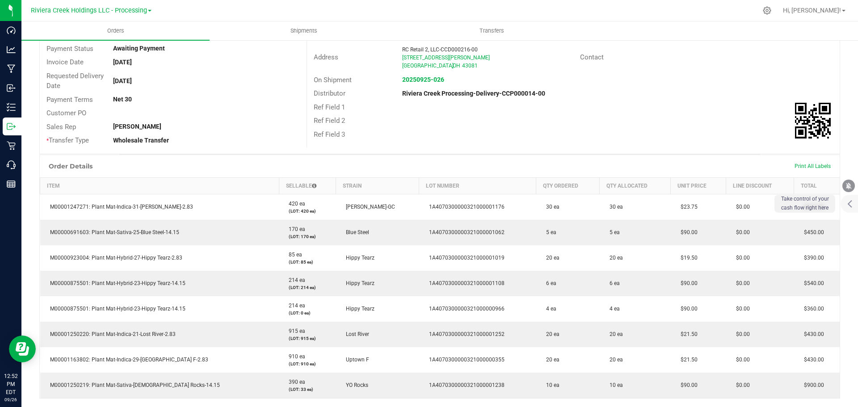
scroll to position [0, 0]
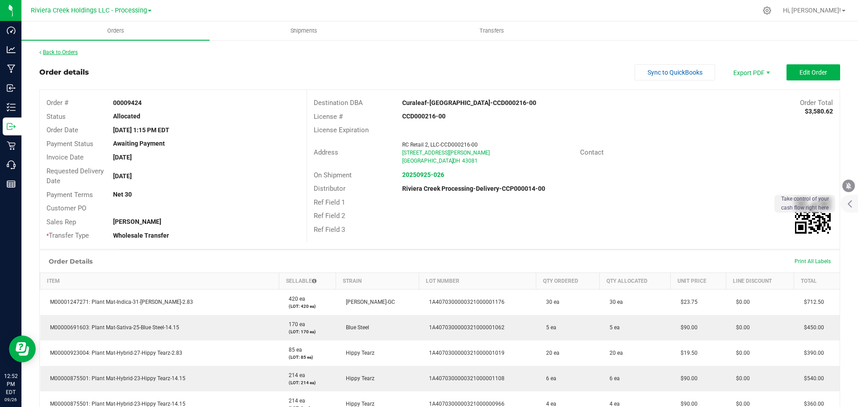
click at [61, 50] on link "Back to Orders" at bounding box center [58, 52] width 38 height 6
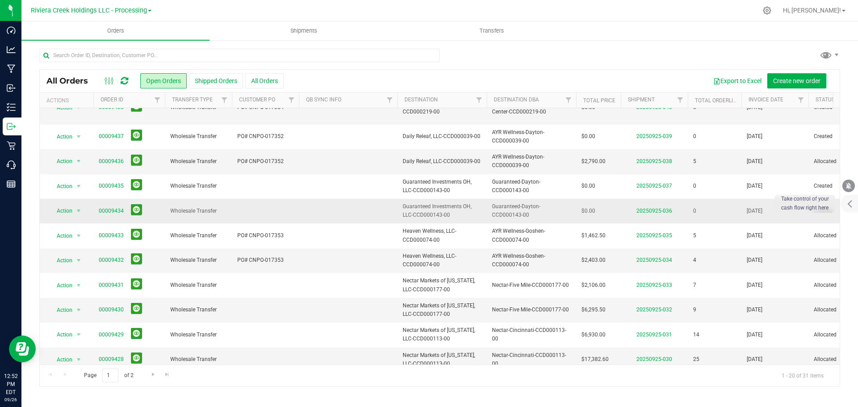
scroll to position [245, 0]
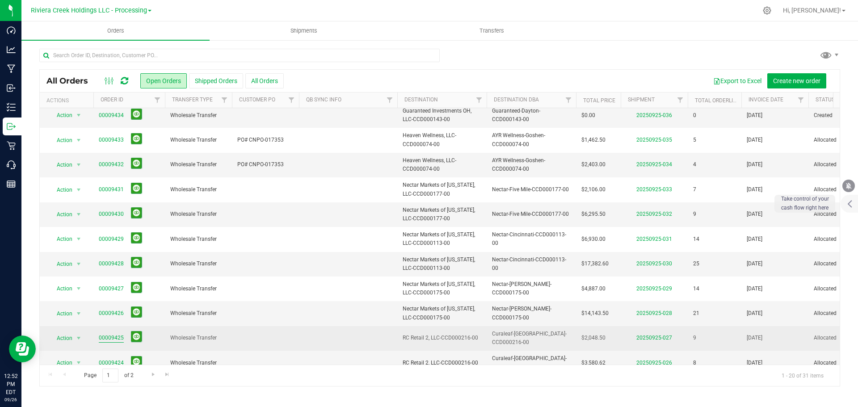
click at [117, 334] on link "00009425" at bounding box center [111, 338] width 25 height 8
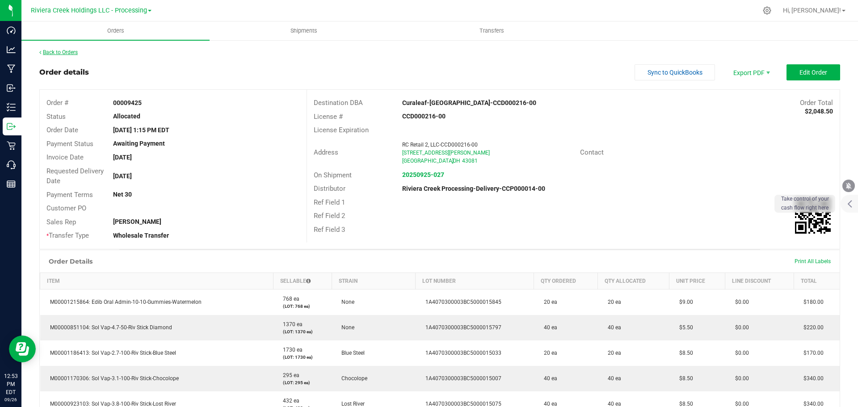
click at [69, 52] on link "Back to Orders" at bounding box center [58, 52] width 38 height 6
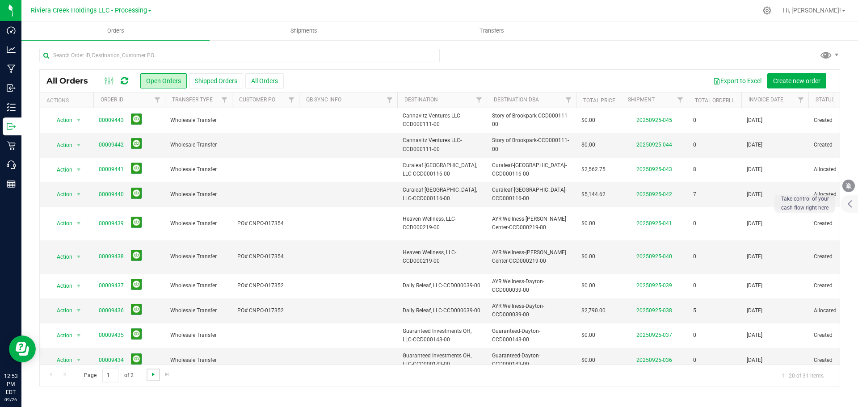
click at [150, 373] on span "Go to the next page" at bounding box center [153, 374] width 7 height 7
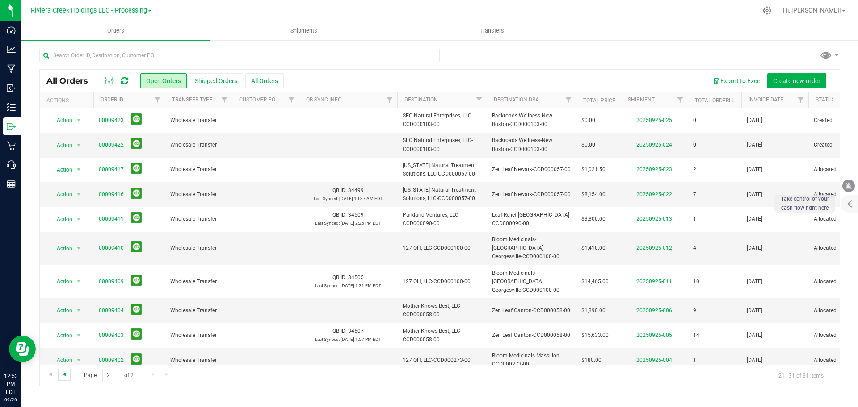
click at [66, 375] on span "Go to the previous page" at bounding box center [64, 374] width 7 height 7
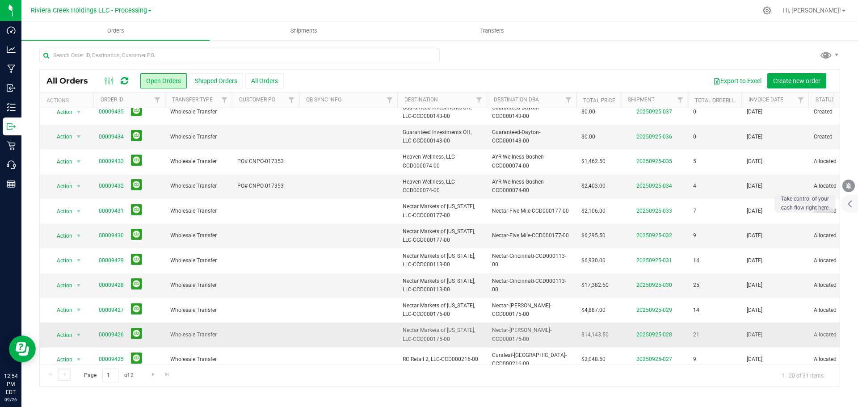
scroll to position [245, 0]
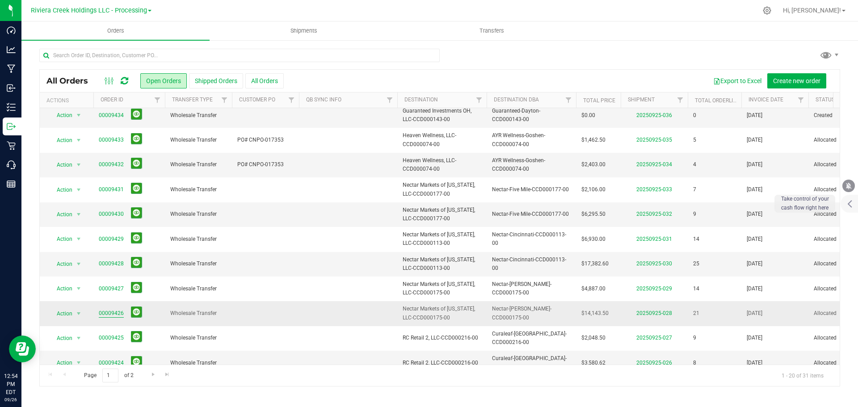
click at [103, 309] on link "00009426" at bounding box center [111, 313] width 25 height 8
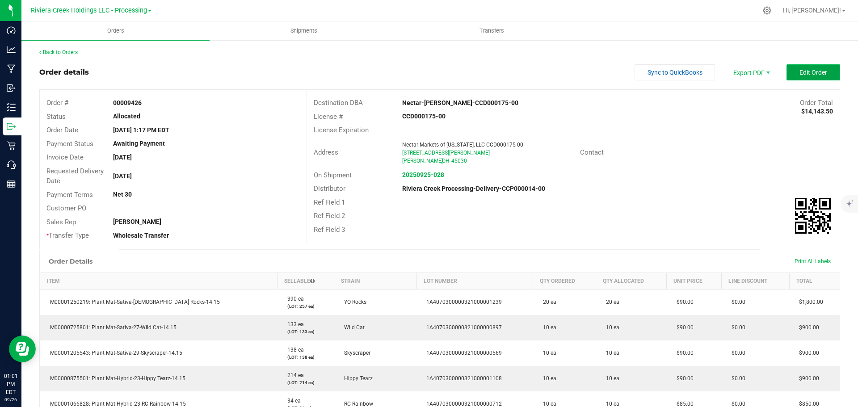
click at [813, 72] on span "Edit Order" at bounding box center [813, 72] width 28 height 7
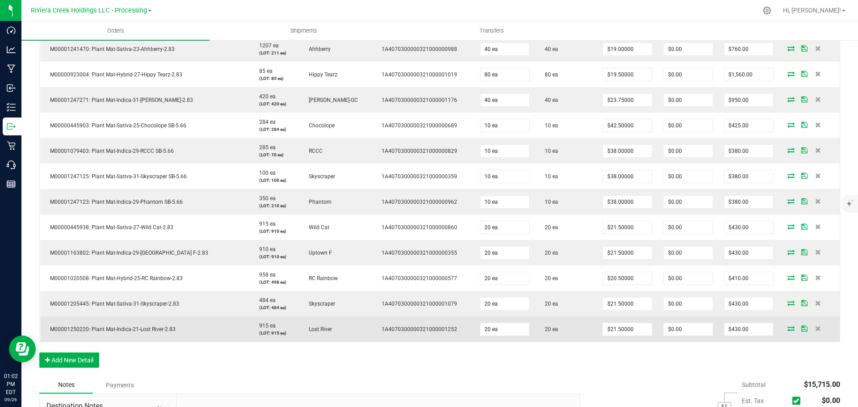
scroll to position [492, 0]
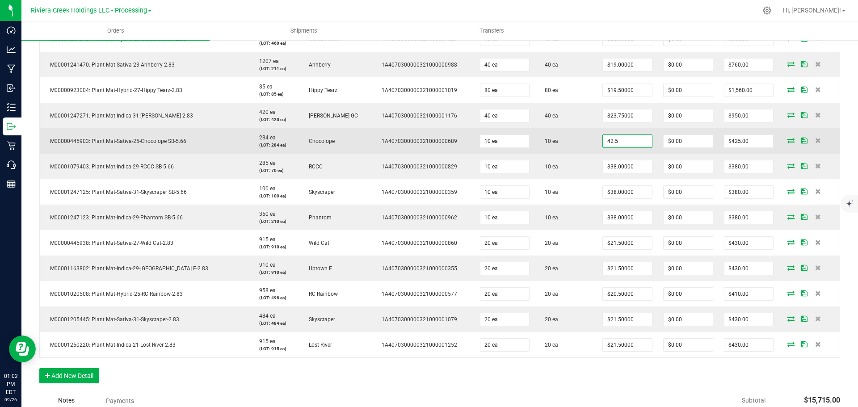
click at [623, 140] on input "42.5" at bounding box center [627, 141] width 49 height 13
type input "$38.00000"
type input "$380.00"
click at [566, 146] on td "10 ea" at bounding box center [566, 140] width 62 height 25
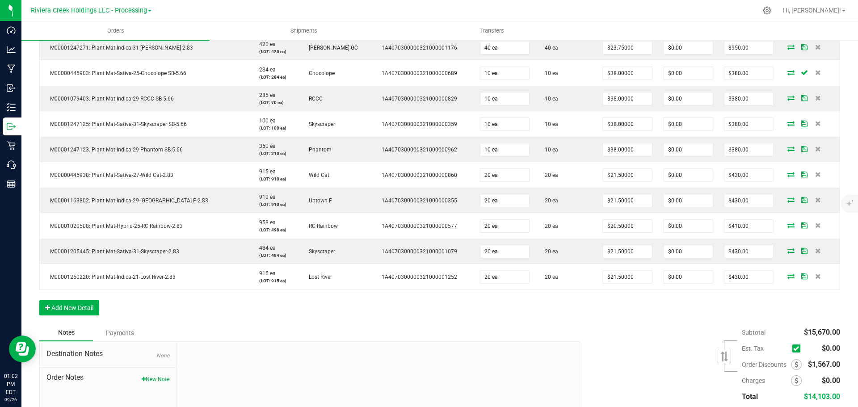
scroll to position [623, 0]
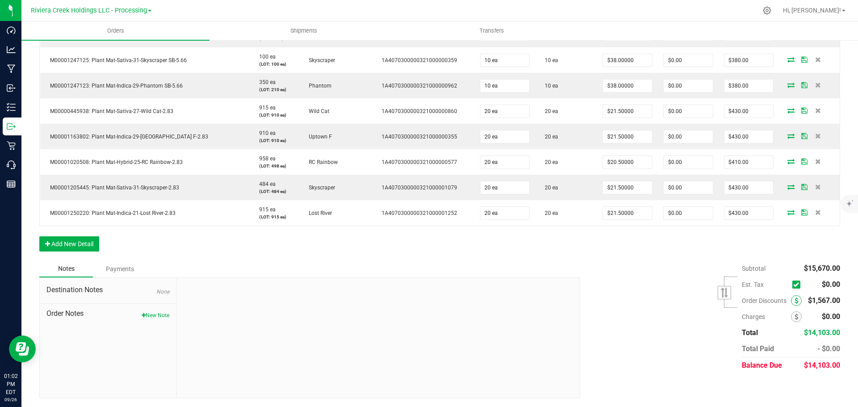
click at [791, 300] on span at bounding box center [796, 300] width 11 height 11
click at [791, 302] on span at bounding box center [796, 300] width 11 height 11
click at [794, 299] on icon at bounding box center [796, 301] width 4 height 6
click at [794, 302] on icon at bounding box center [796, 301] width 4 height 6
click at [757, 302] on span "Order Discounts" at bounding box center [766, 300] width 49 height 7
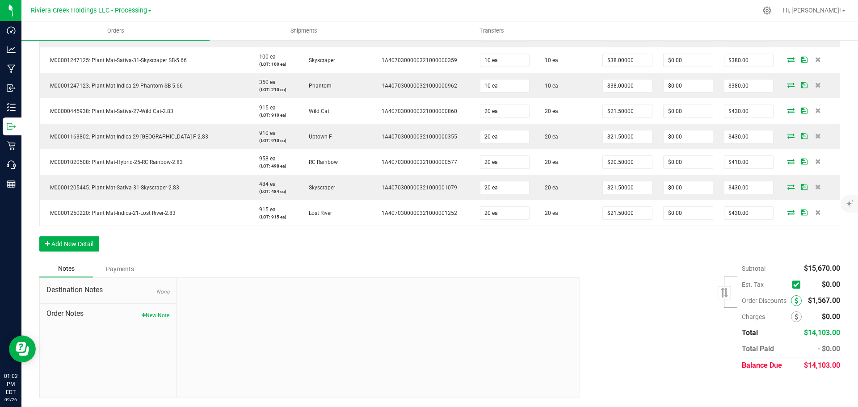
click at [794, 303] on span at bounding box center [796, 300] width 11 height 11
click at [794, 303] on icon at bounding box center [796, 301] width 4 height 6
click at [618, 303] on div "Subtotal $15,670.00 Est. Tax" at bounding box center [706, 317] width 267 height 113
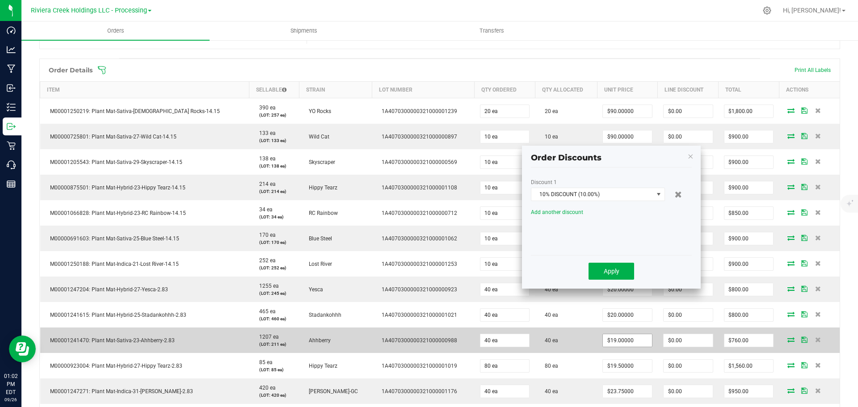
scroll to position [221, 0]
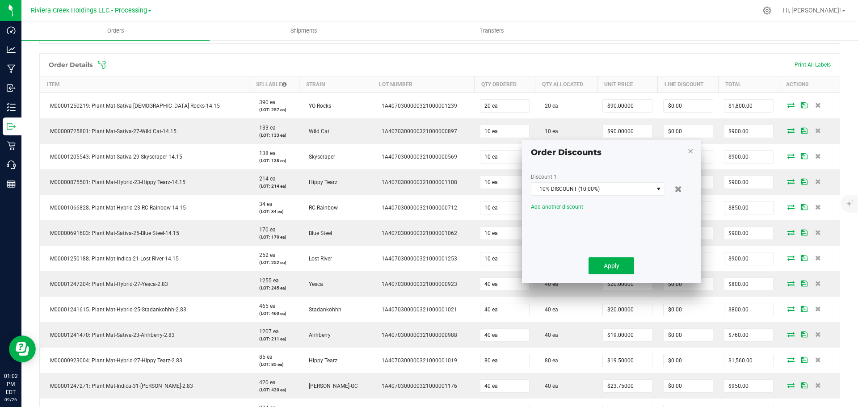
click at [690, 152] on icon "button" at bounding box center [690, 150] width 6 height 11
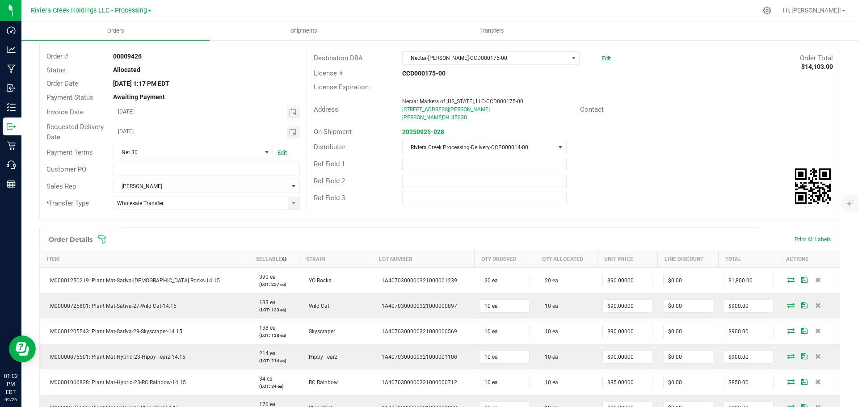
scroll to position [0, 0]
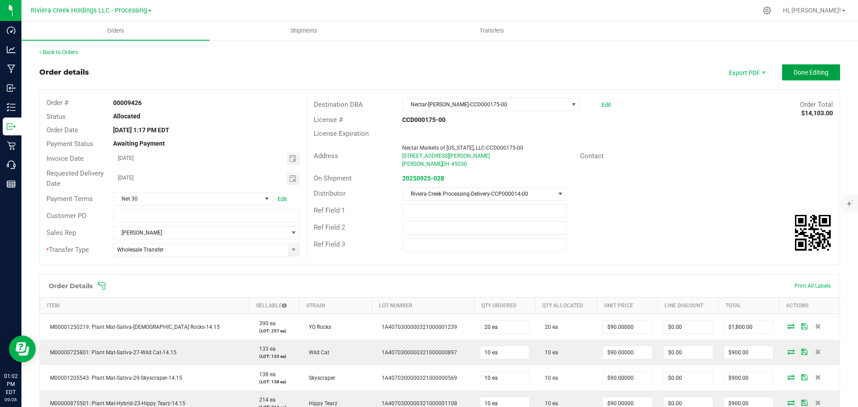
click at [809, 75] on span "Done Editing" at bounding box center [811, 72] width 35 height 7
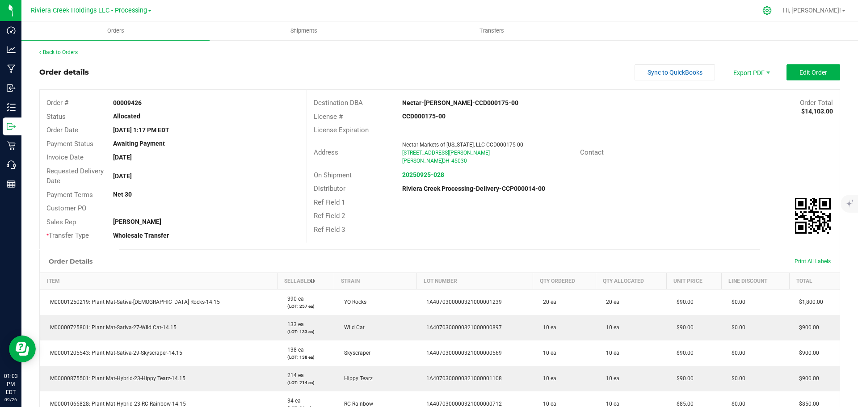
click at [772, 13] on icon at bounding box center [766, 10] width 9 height 9
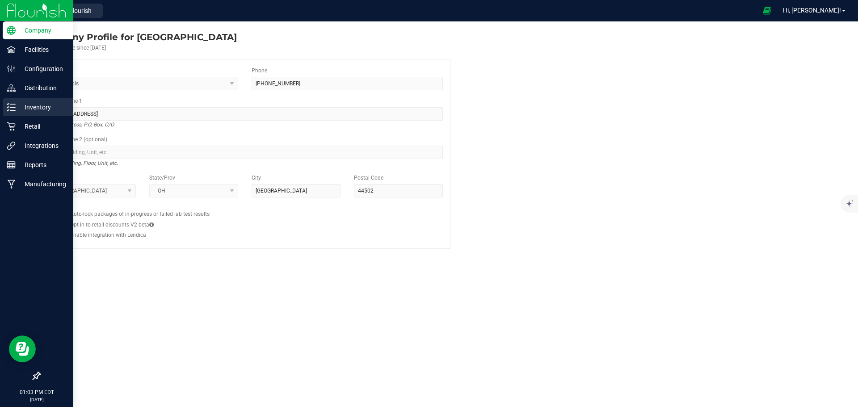
click at [35, 109] on p "Inventory" at bounding box center [43, 107] width 54 height 11
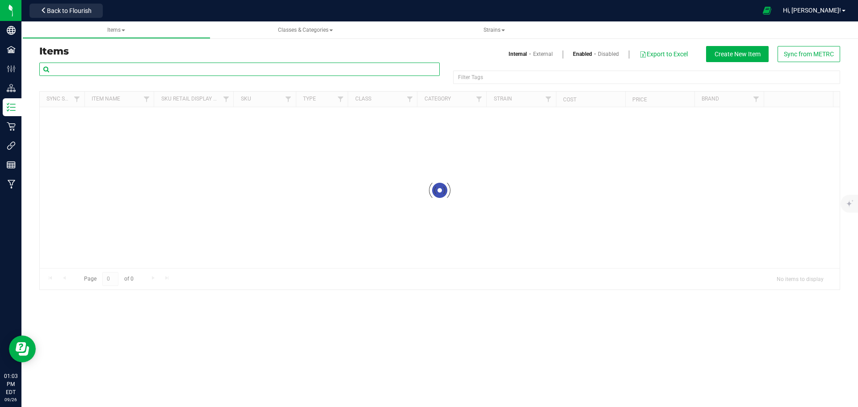
click at [80, 68] on input "text" at bounding box center [239, 69] width 400 height 13
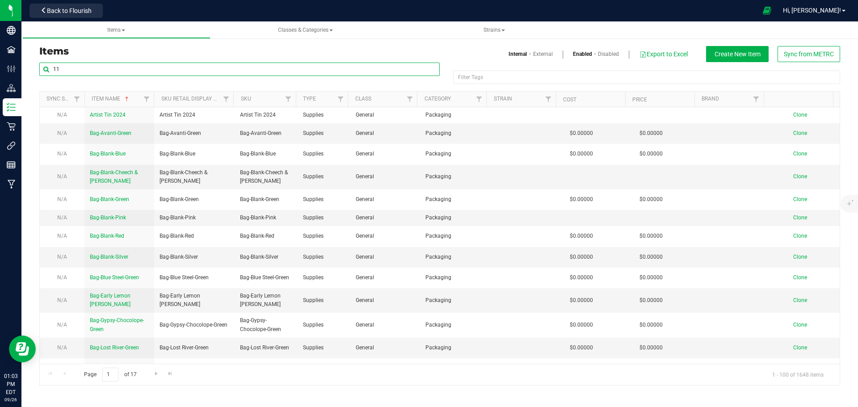
type input "1"
type input "445903"
click at [172, 55] on h3 "Items" at bounding box center [236, 51] width 394 height 11
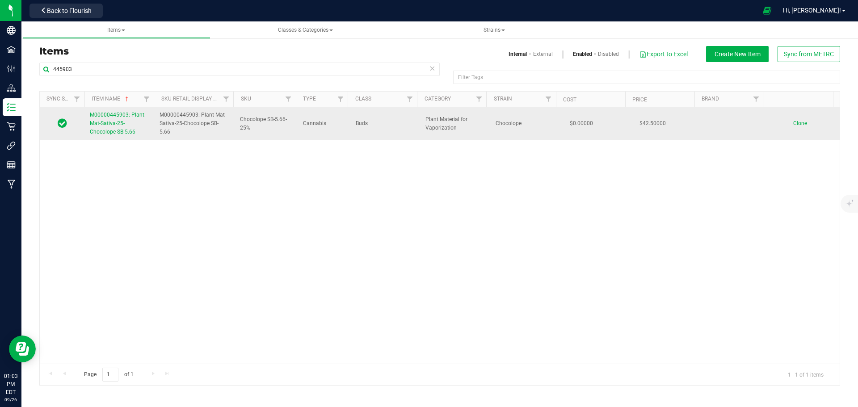
click at [102, 123] on span "M00000445903: Plant Mat-Sativa-25-Chocolope SB-5.66" at bounding box center [117, 123] width 55 height 23
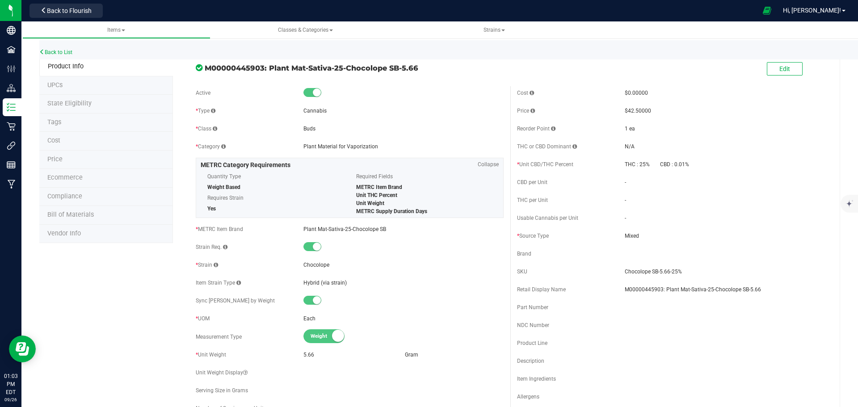
click at [53, 160] on span "Price" at bounding box center [54, 159] width 15 height 8
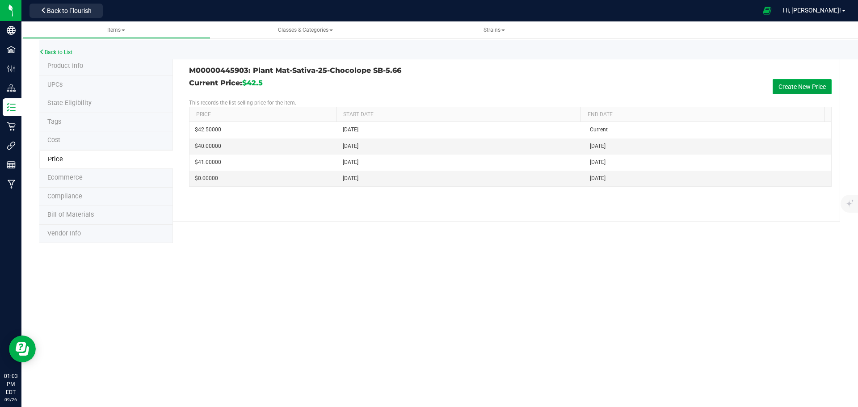
click at [798, 88] on button "Create New Price" at bounding box center [802, 86] width 59 height 15
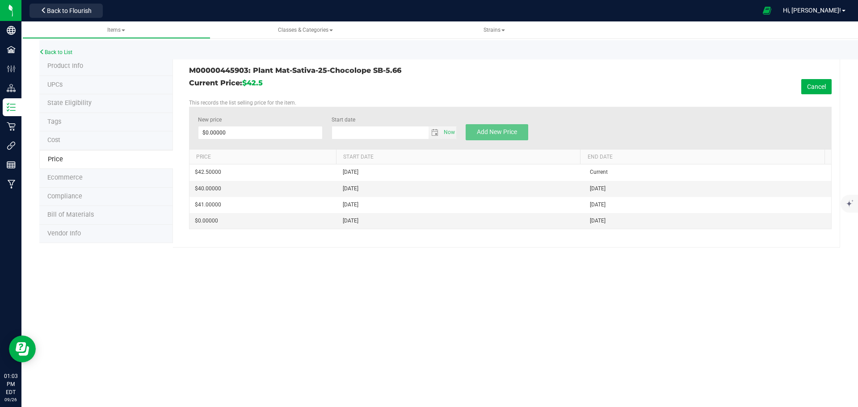
type input "[DATE]"
click at [255, 133] on span at bounding box center [260, 132] width 125 height 13
type input "38"
click at [503, 132] on span "Add New Price" at bounding box center [497, 131] width 40 height 7
type input "$0.00000"
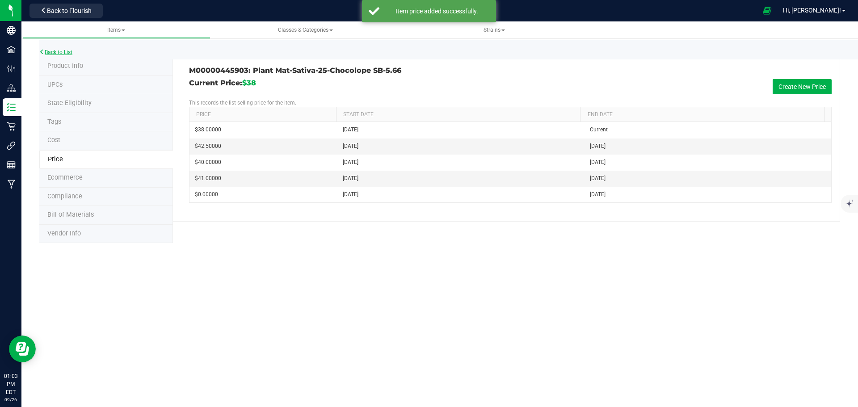
click at [55, 52] on link "Back to List" at bounding box center [55, 52] width 33 height 6
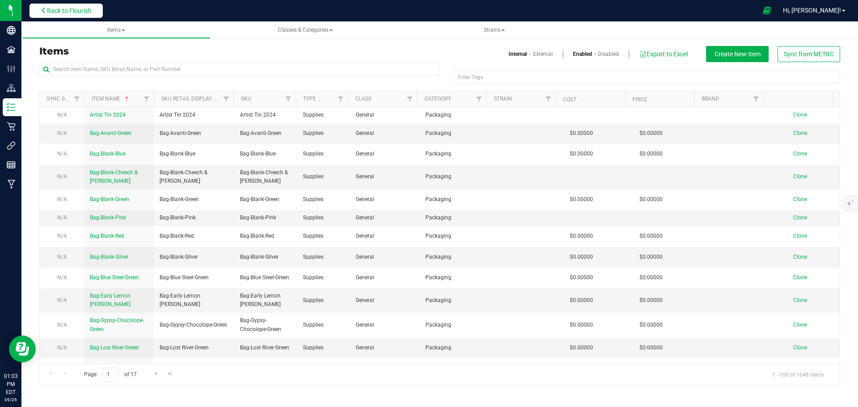
click at [79, 10] on span "Back to Flourish" at bounding box center [69, 10] width 45 height 7
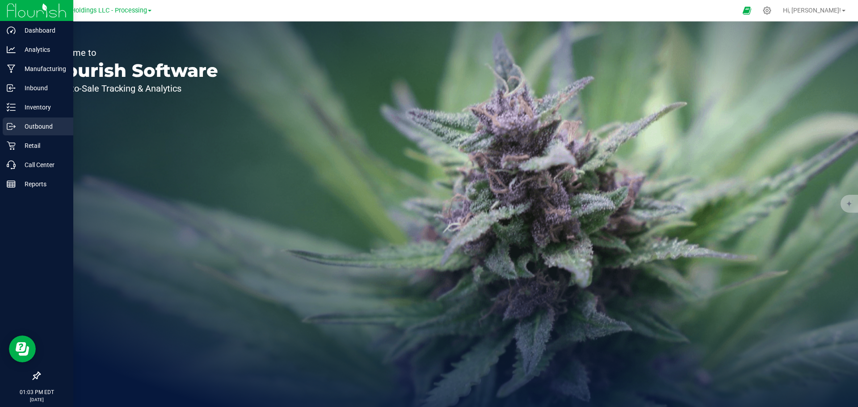
click at [23, 127] on p "Outbound" at bounding box center [43, 126] width 54 height 11
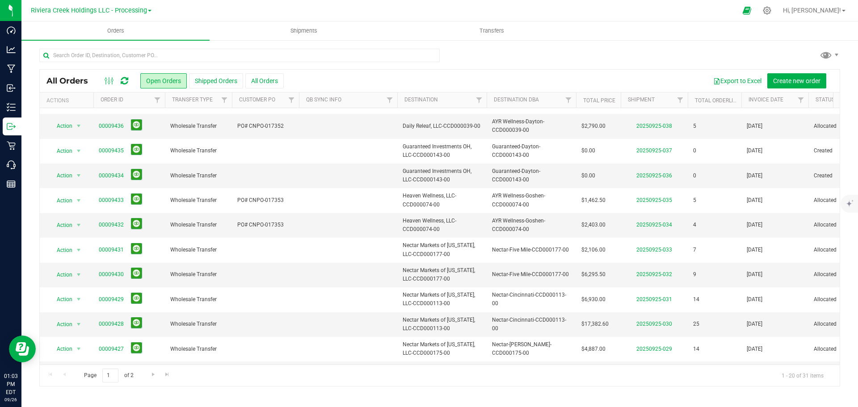
scroll to position [245, 0]
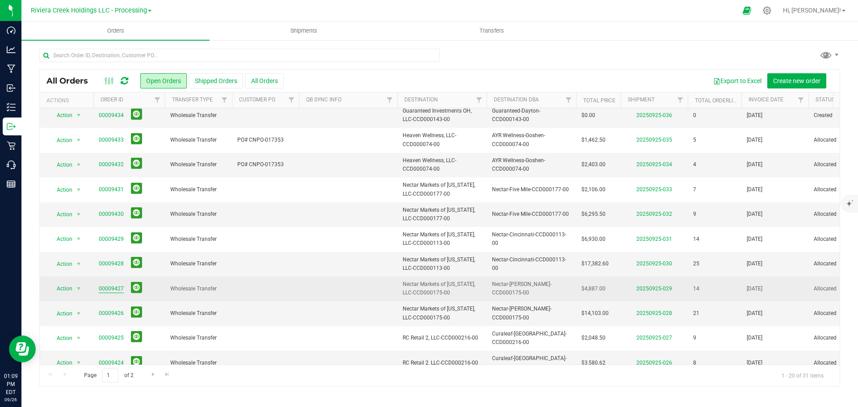
click at [111, 285] on link "00009427" at bounding box center [111, 289] width 25 height 8
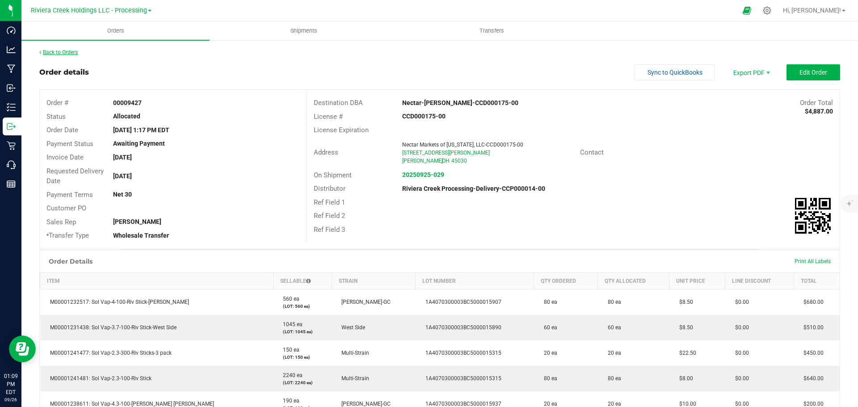
click at [54, 53] on link "Back to Orders" at bounding box center [58, 52] width 38 height 6
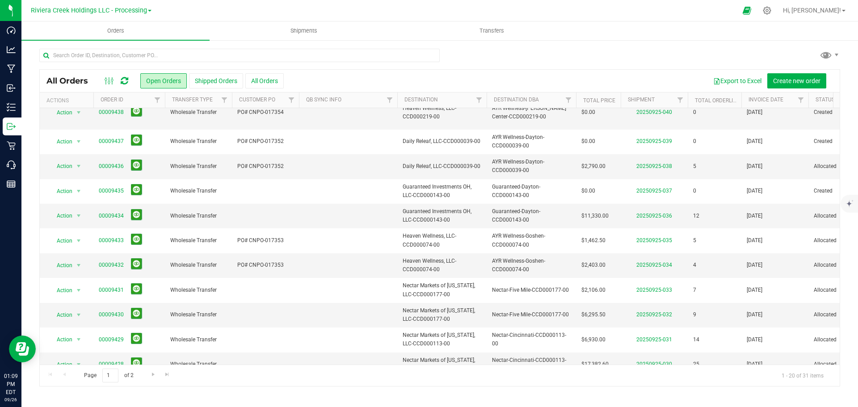
scroll to position [245, 0]
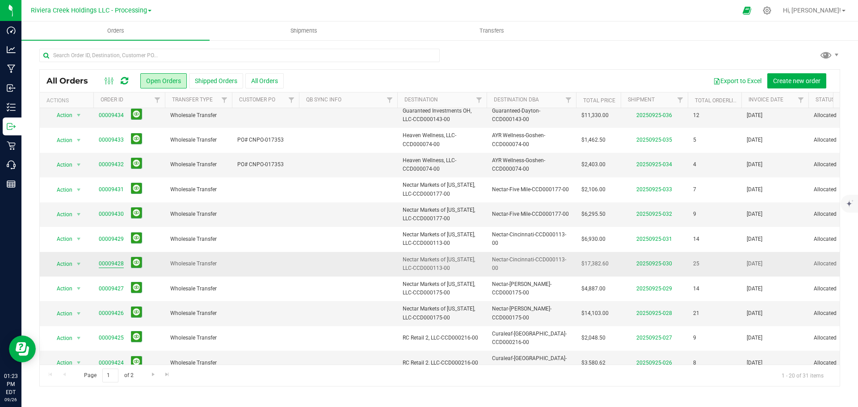
click at [115, 260] on link "00009428" at bounding box center [111, 264] width 25 height 8
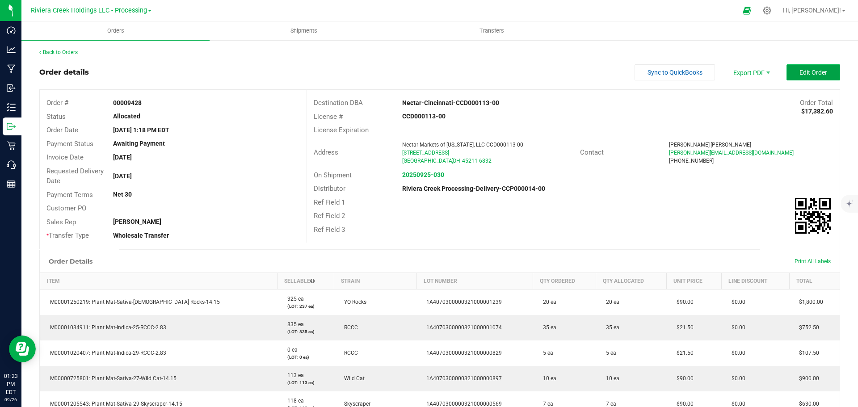
click at [799, 71] on span "Edit Order" at bounding box center [813, 72] width 28 height 7
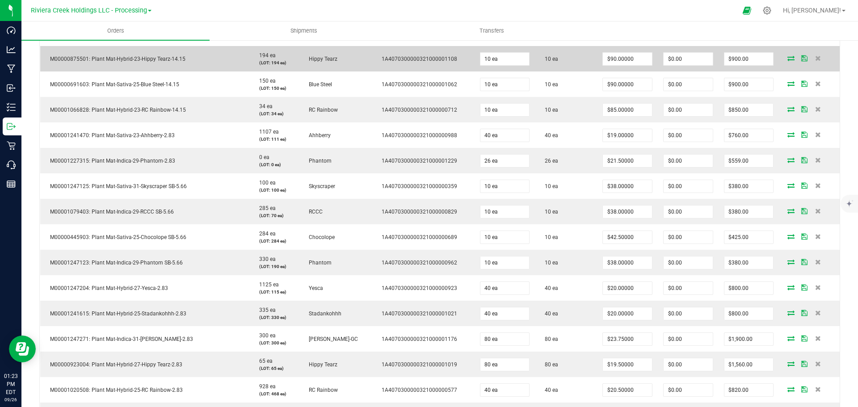
scroll to position [447, 0]
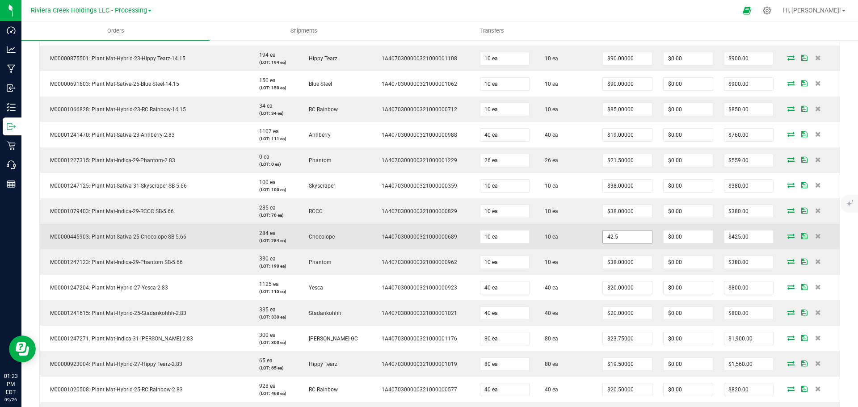
click at [615, 236] on input "42.5" at bounding box center [627, 237] width 49 height 13
type input "$38.00000"
type input "$380.00"
click at [563, 235] on td "10 ea" at bounding box center [566, 236] width 62 height 25
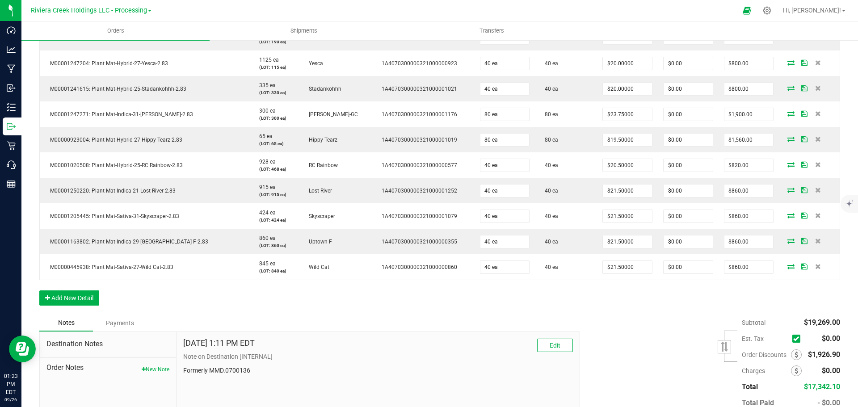
scroll to position [725, 0]
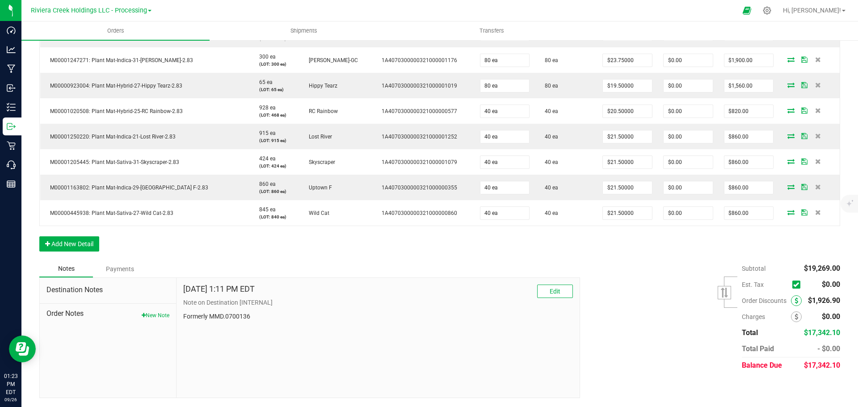
click at [794, 301] on icon at bounding box center [796, 301] width 4 height 6
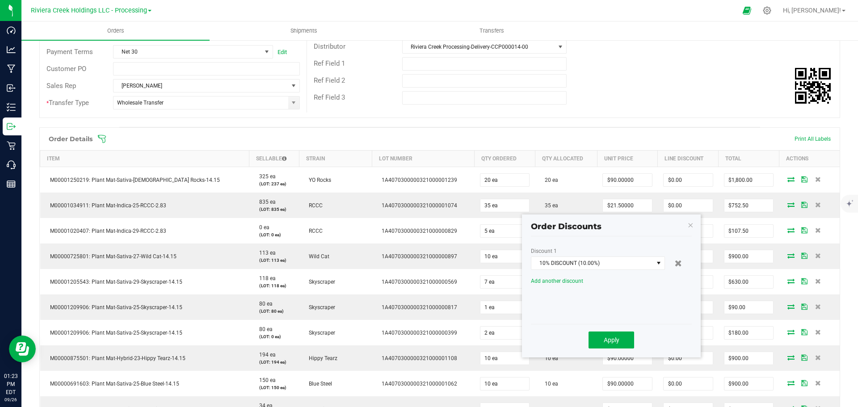
scroll to position [144, 0]
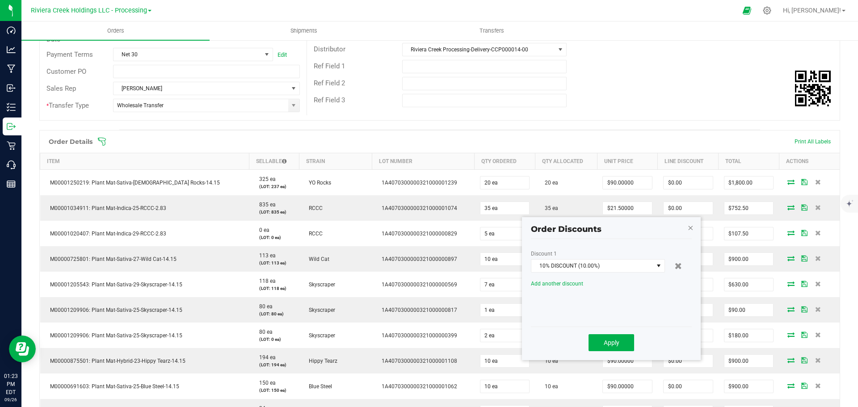
click at [690, 227] on icon "button" at bounding box center [690, 227] width 6 height 11
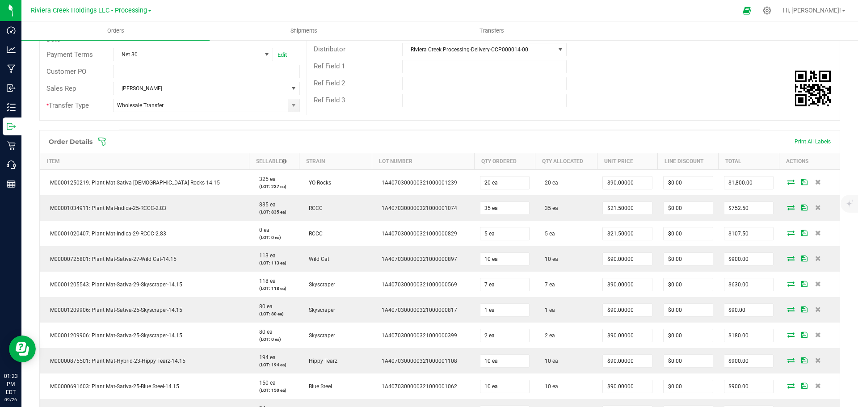
scroll to position [0, 0]
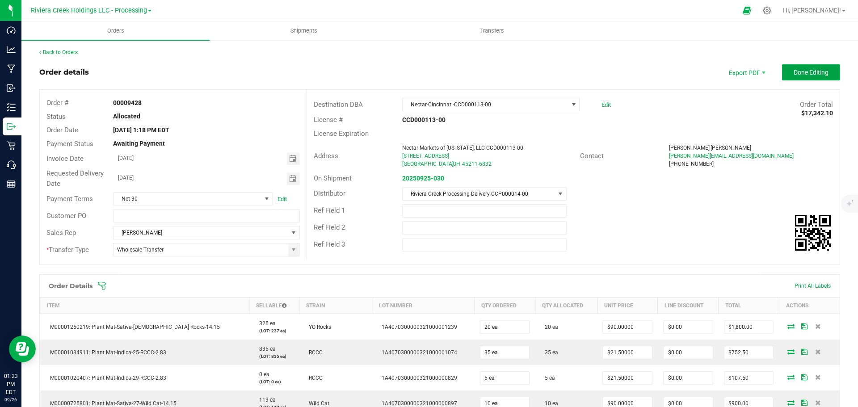
click at [794, 71] on span "Done Editing" at bounding box center [811, 72] width 35 height 7
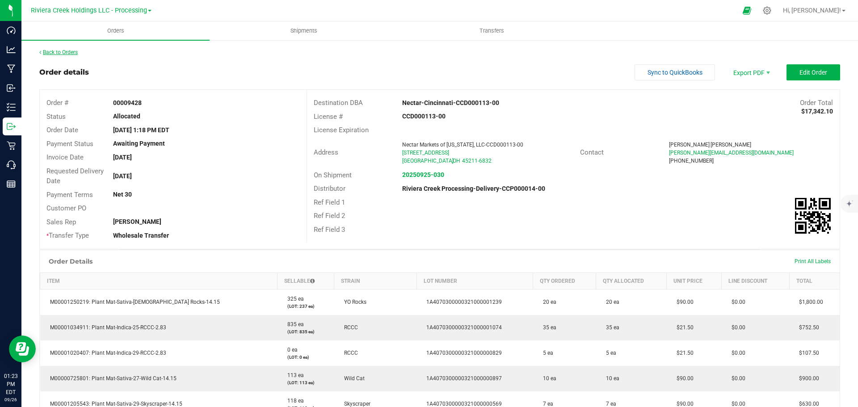
click at [54, 53] on link "Back to Orders" at bounding box center [58, 52] width 38 height 6
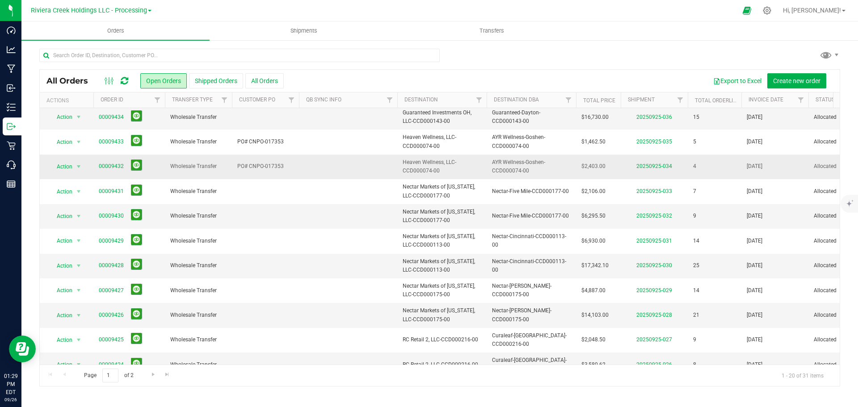
scroll to position [245, 0]
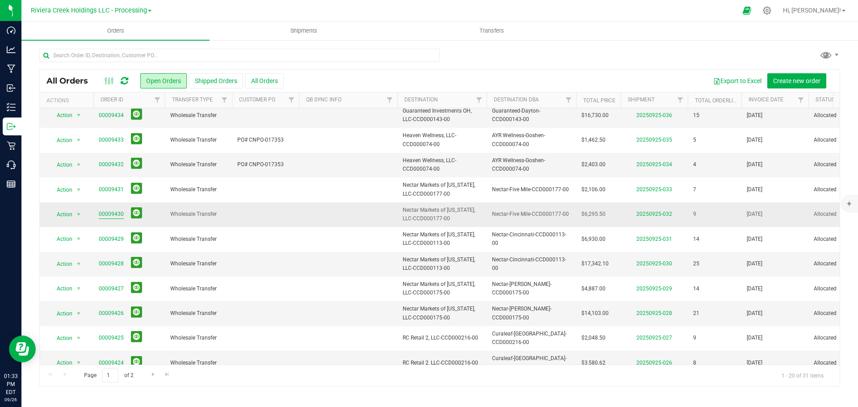
click at [109, 210] on link "00009430" at bounding box center [111, 214] width 25 height 8
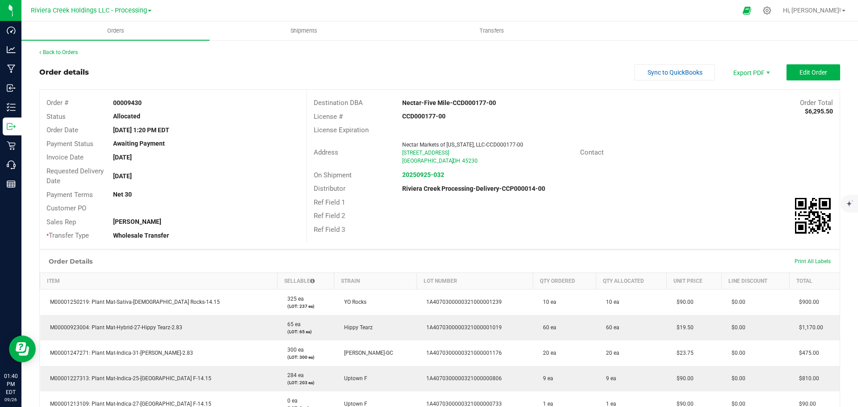
click at [68, 48] on div "Back to Orders Order details Sync to QuickBooks Export PDF Edit Order Order # 0…" at bounding box center [439, 356] width 836 height 635
click at [68, 52] on link "Back to Orders" at bounding box center [58, 52] width 38 height 6
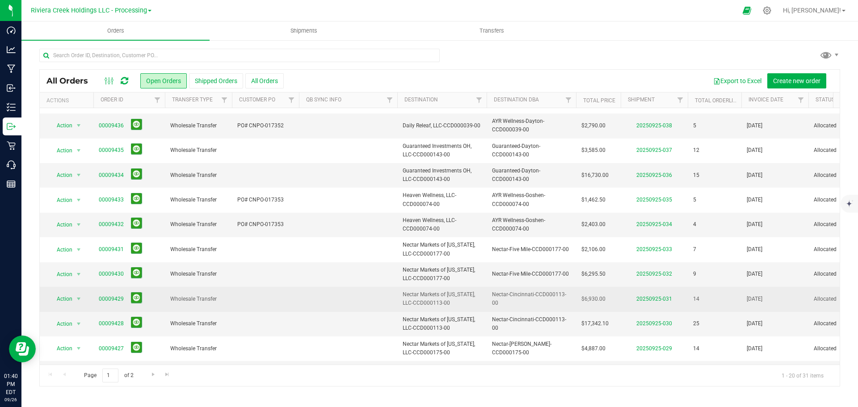
scroll to position [245, 0]
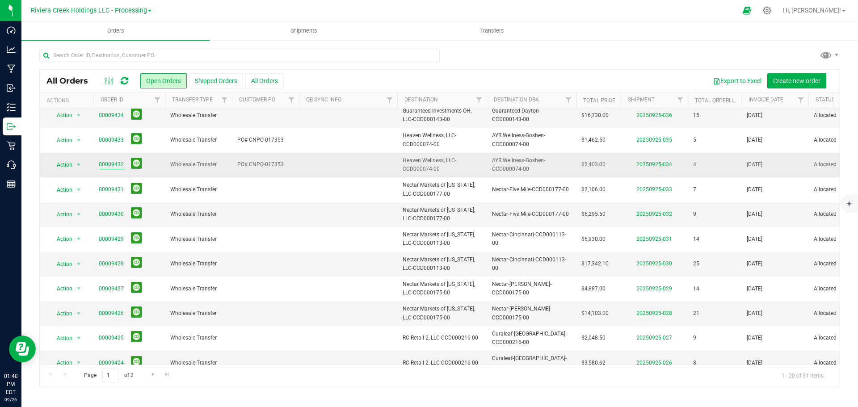
click at [112, 160] on link "00009432" at bounding box center [111, 164] width 25 height 8
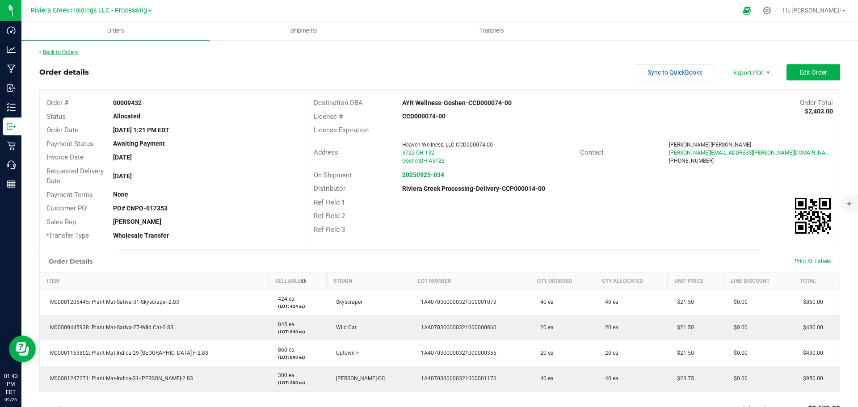
click at [59, 53] on link "Back to Orders" at bounding box center [58, 52] width 38 height 6
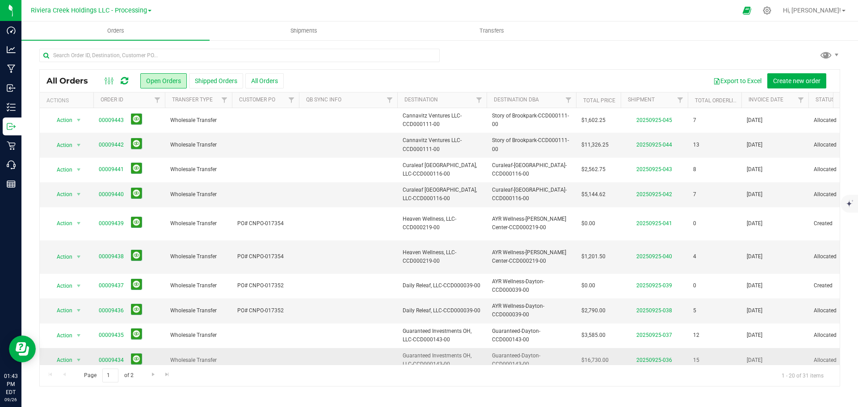
scroll to position [45, 0]
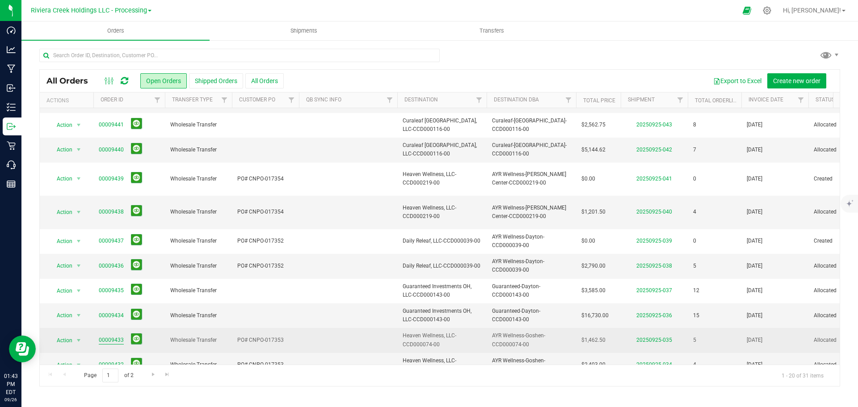
click at [106, 336] on link "00009433" at bounding box center [111, 340] width 25 height 8
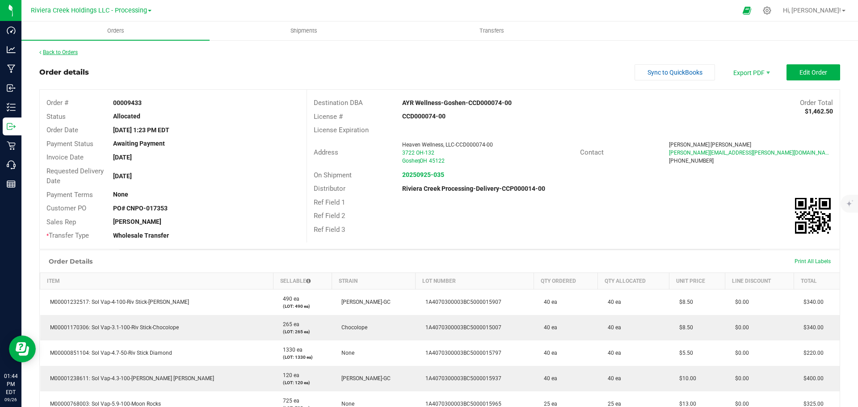
click at [60, 50] on link "Back to Orders" at bounding box center [58, 52] width 38 height 6
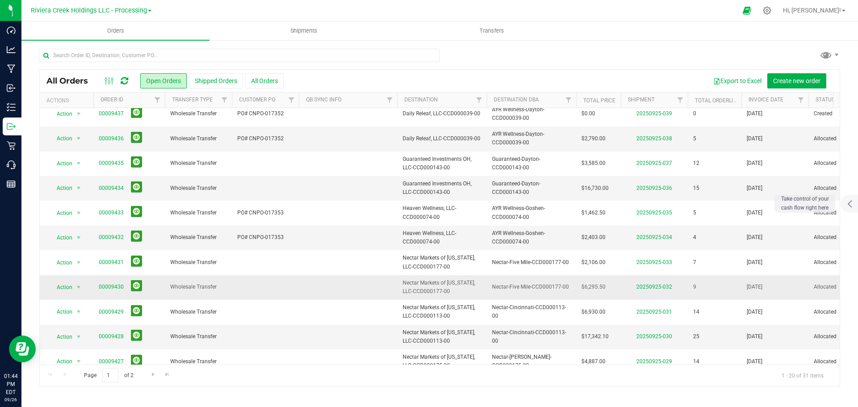
scroll to position [179, 0]
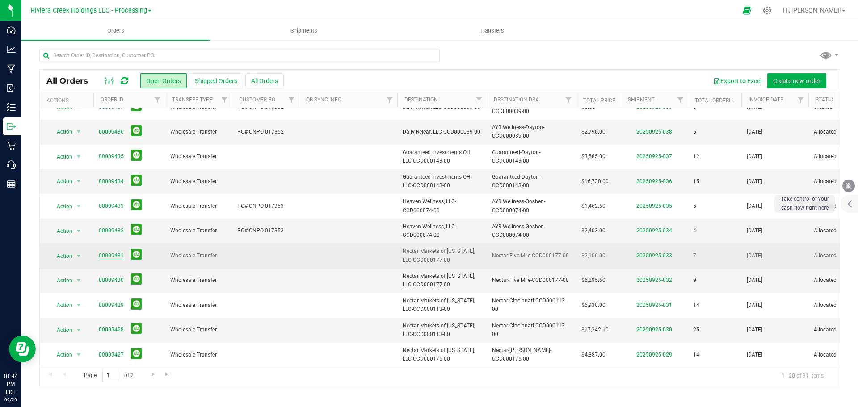
click at [113, 252] on link "00009431" at bounding box center [111, 256] width 25 height 8
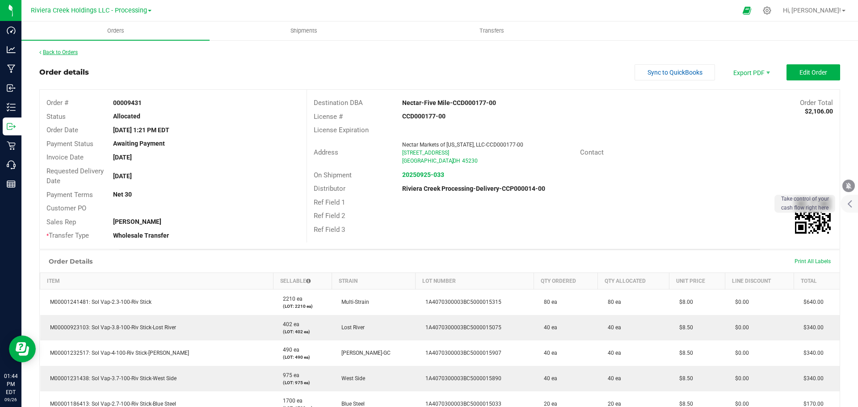
click at [58, 53] on link "Back to Orders" at bounding box center [58, 52] width 38 height 6
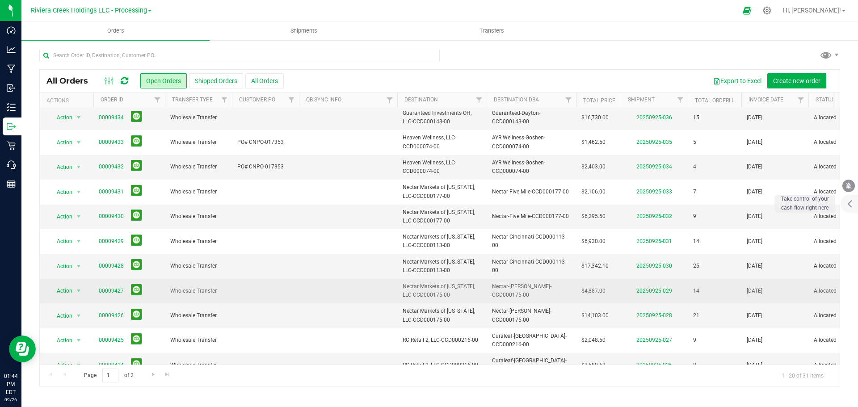
scroll to position [245, 0]
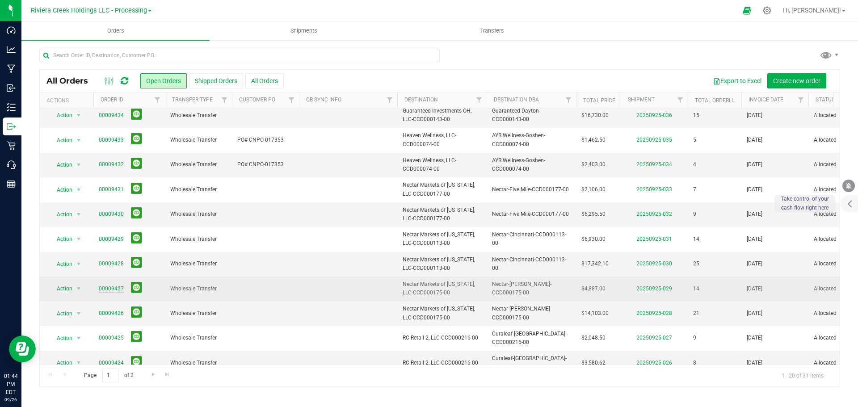
click at [117, 285] on link "00009427" at bounding box center [111, 289] width 25 height 8
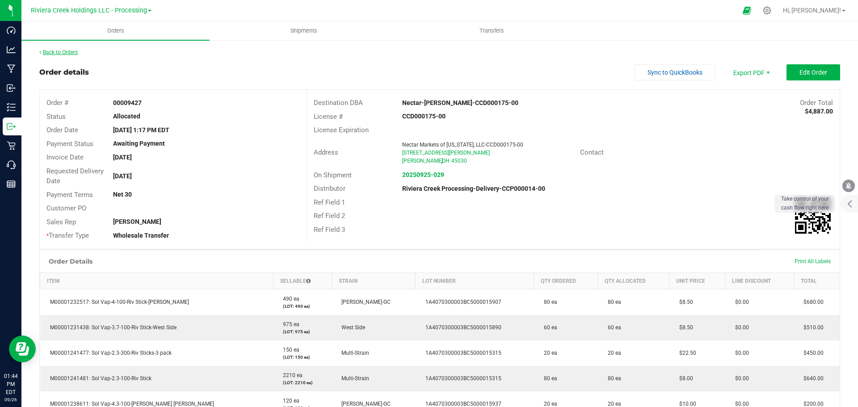
click at [66, 51] on link "Back to Orders" at bounding box center [58, 52] width 38 height 6
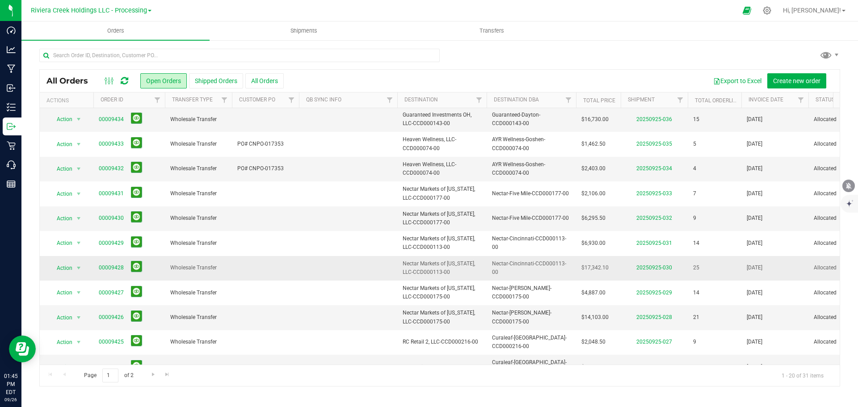
scroll to position [245, 0]
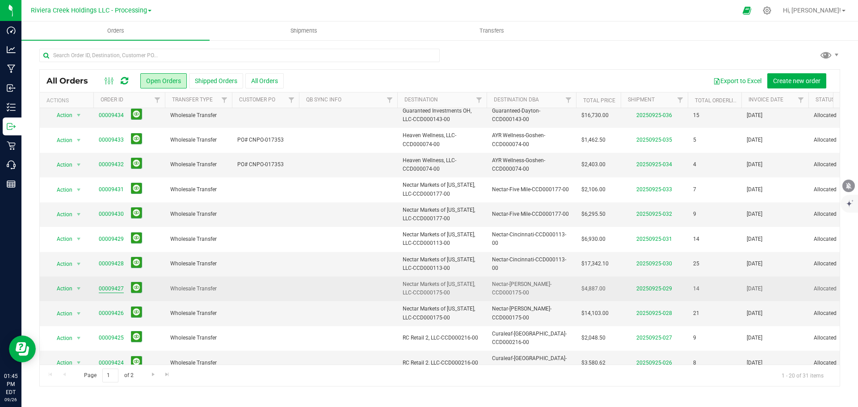
click at [120, 285] on link "00009427" at bounding box center [111, 289] width 25 height 8
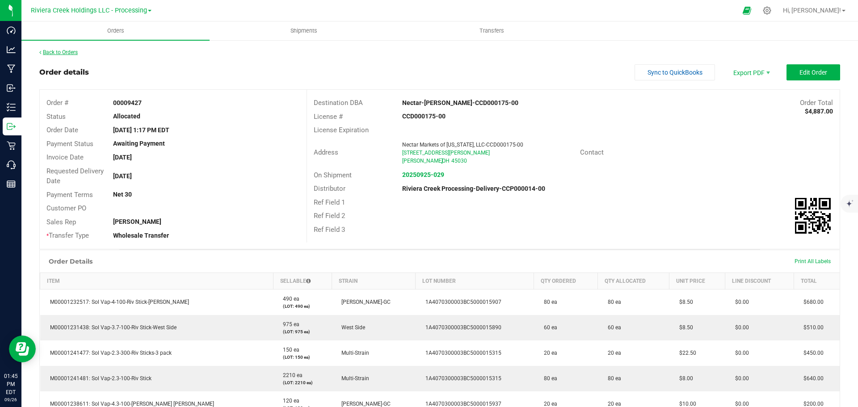
click at [73, 51] on link "Back to Orders" at bounding box center [58, 52] width 38 height 6
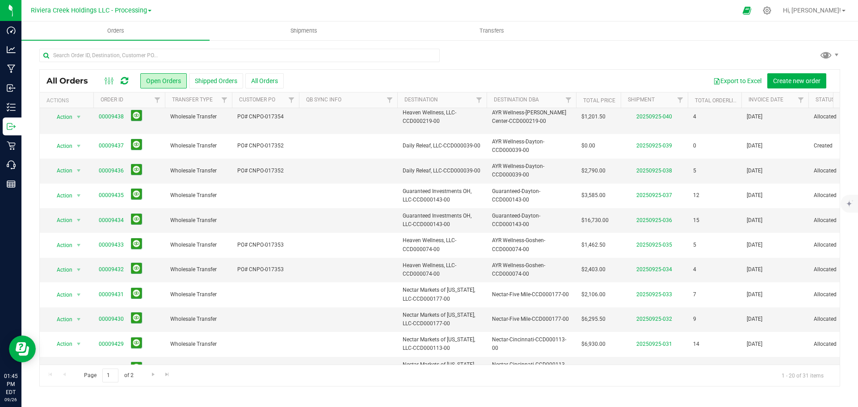
scroll to position [223, 0]
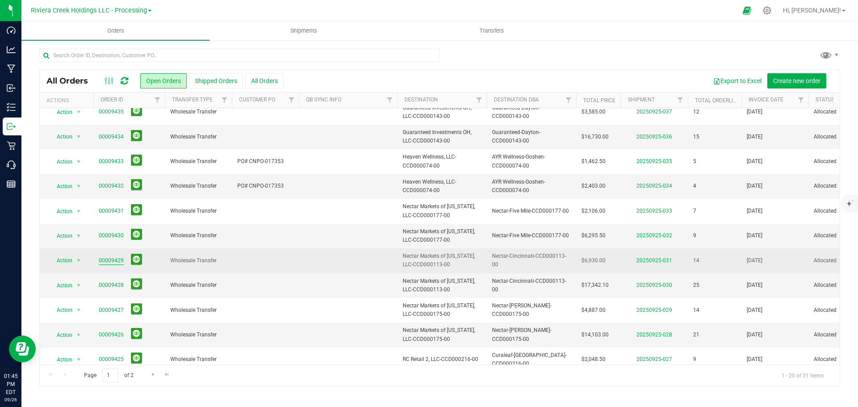
click at [104, 256] on link "00009429" at bounding box center [111, 260] width 25 height 8
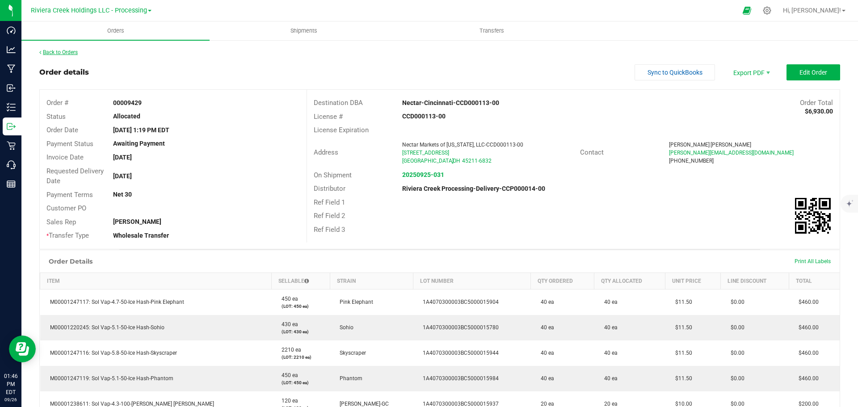
click at [50, 53] on link "Back to Orders" at bounding box center [58, 52] width 38 height 6
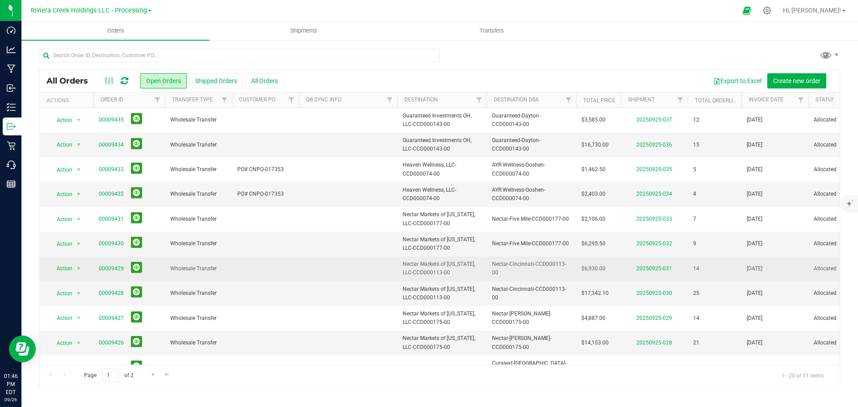
scroll to position [223, 0]
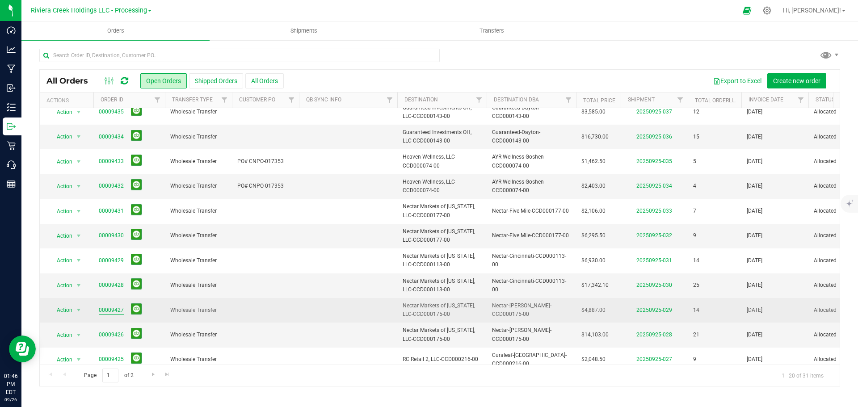
click at [114, 306] on link "00009427" at bounding box center [111, 310] width 25 height 8
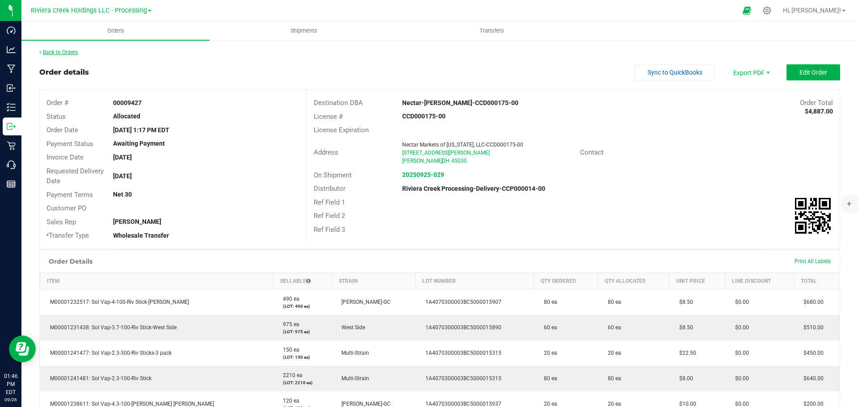
click at [58, 52] on link "Back to Orders" at bounding box center [58, 52] width 38 height 6
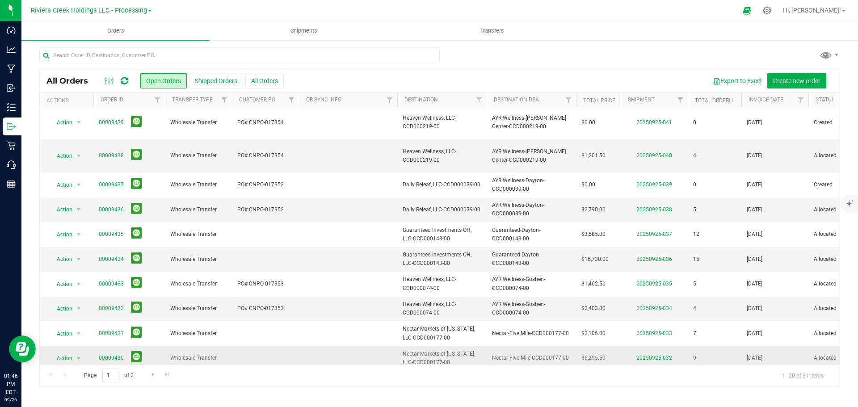
scroll to position [134, 0]
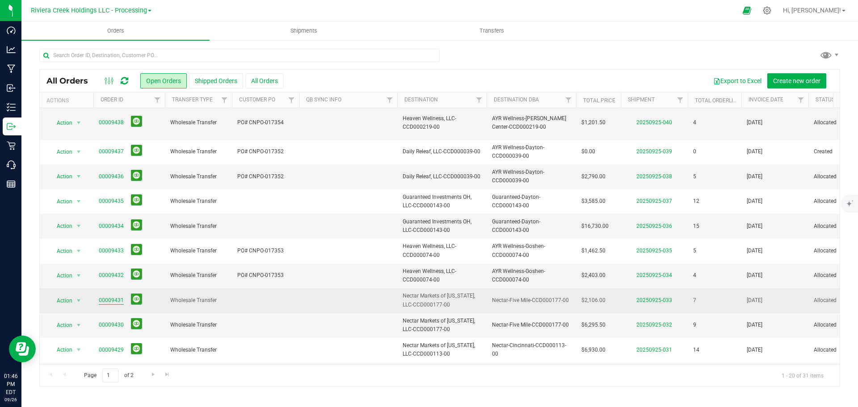
click at [112, 296] on link "00009431" at bounding box center [111, 300] width 25 height 8
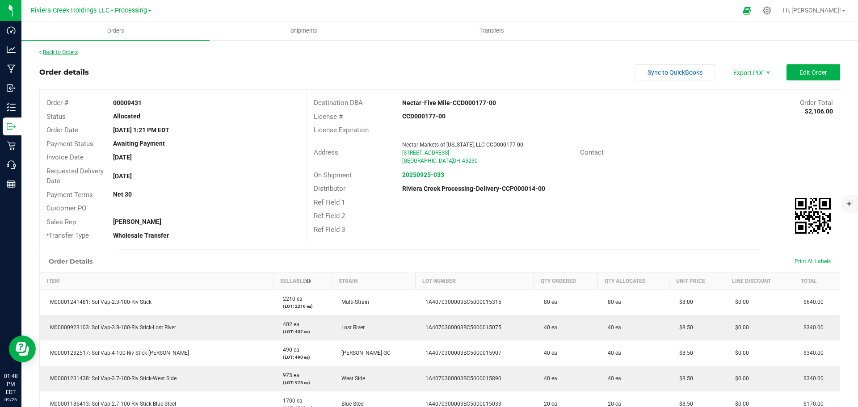
click at [73, 50] on link "Back to Orders" at bounding box center [58, 52] width 38 height 6
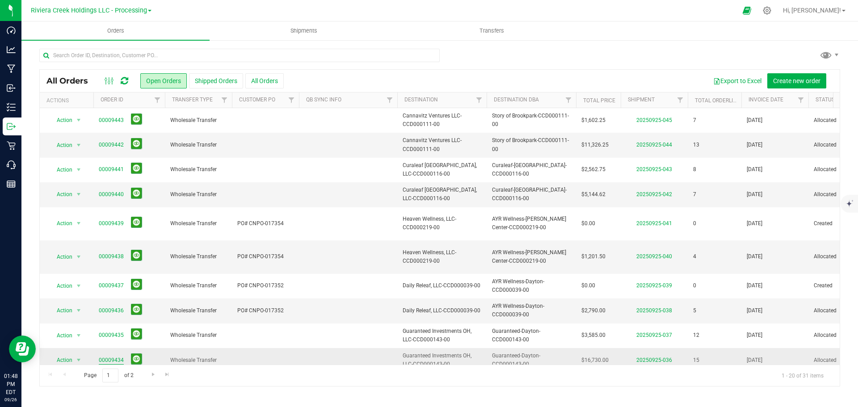
click at [115, 356] on link "00009434" at bounding box center [111, 360] width 25 height 8
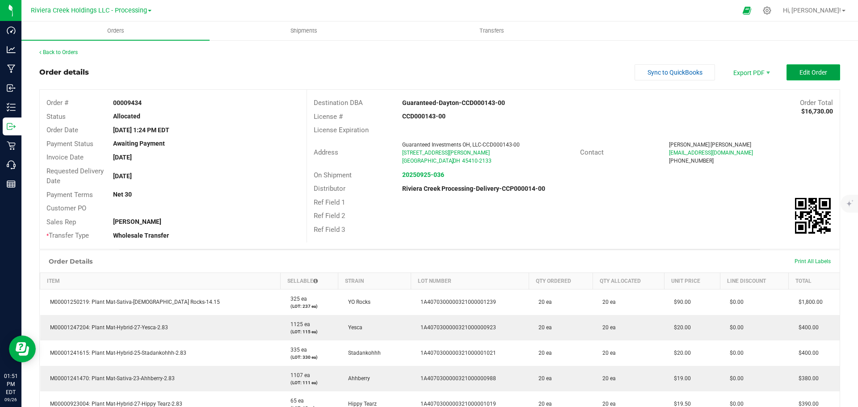
click at [825, 75] on button "Edit Order" at bounding box center [813, 72] width 54 height 16
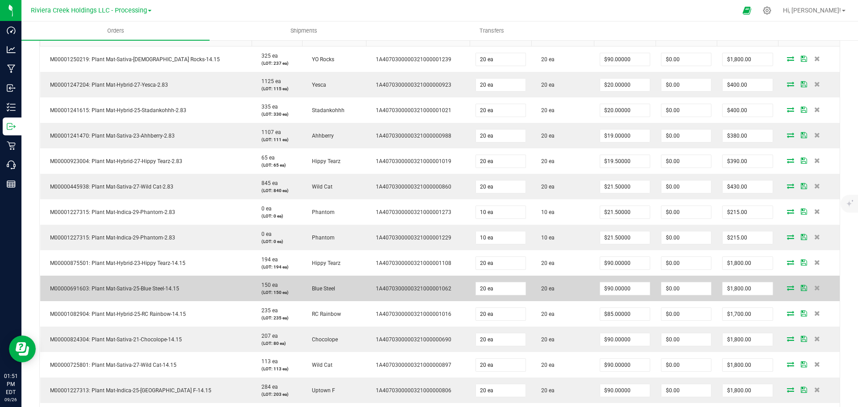
scroll to position [268, 0]
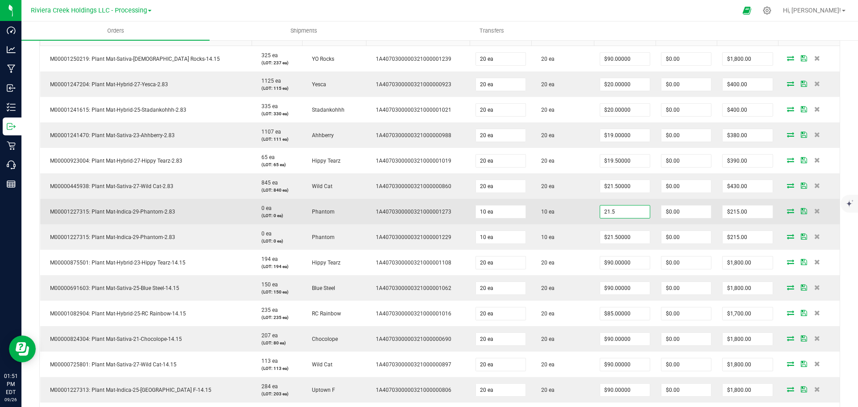
click at [618, 211] on input "21.5" at bounding box center [625, 212] width 50 height 13
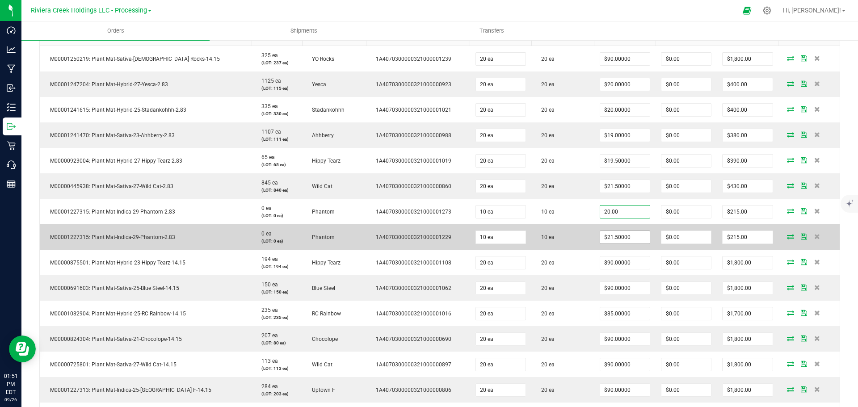
type input "$20.00000"
type input "$200.00"
click at [622, 236] on input "21.5" at bounding box center [625, 237] width 50 height 13
type input "$20.00000"
type input "$200.00"
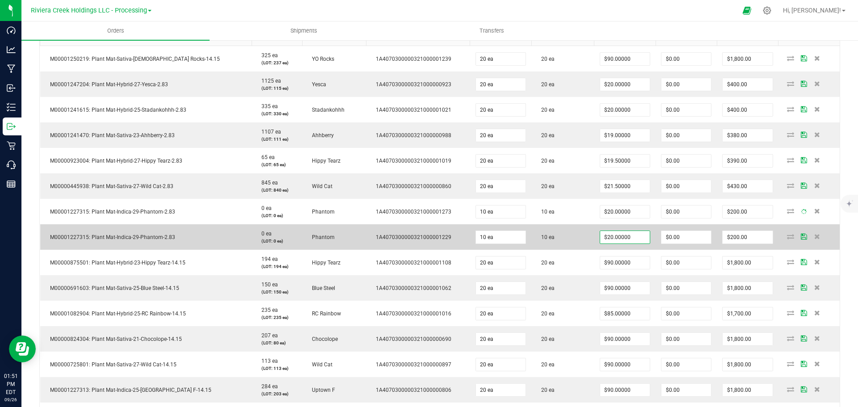
click at [547, 237] on td "10 ea" at bounding box center [562, 236] width 63 height 25
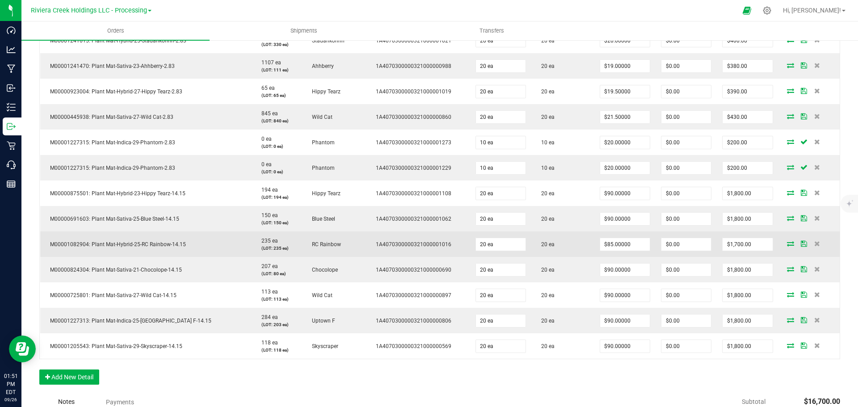
scroll to position [357, 0]
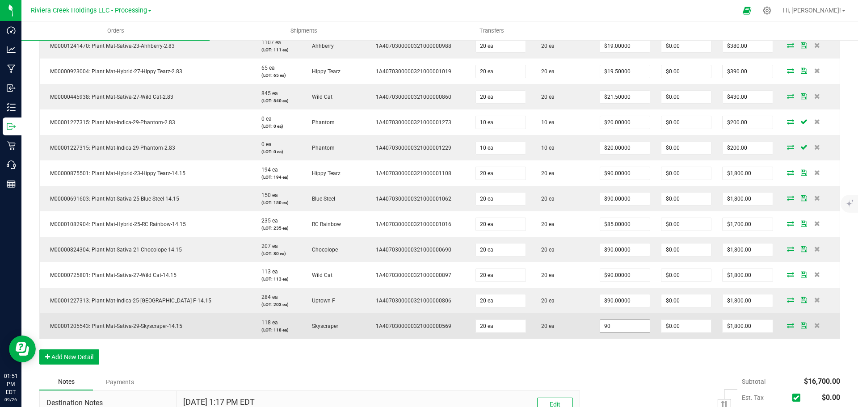
click at [617, 328] on input "90" at bounding box center [625, 326] width 50 height 13
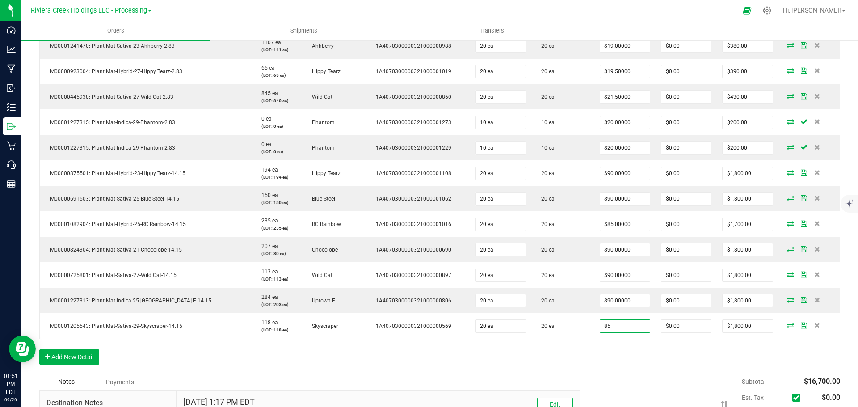
type input "$85.00000"
type input "$1,700.00"
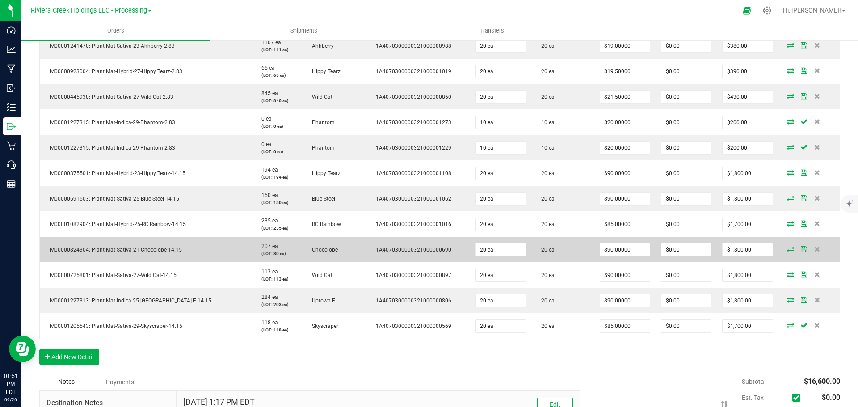
scroll to position [313, 0]
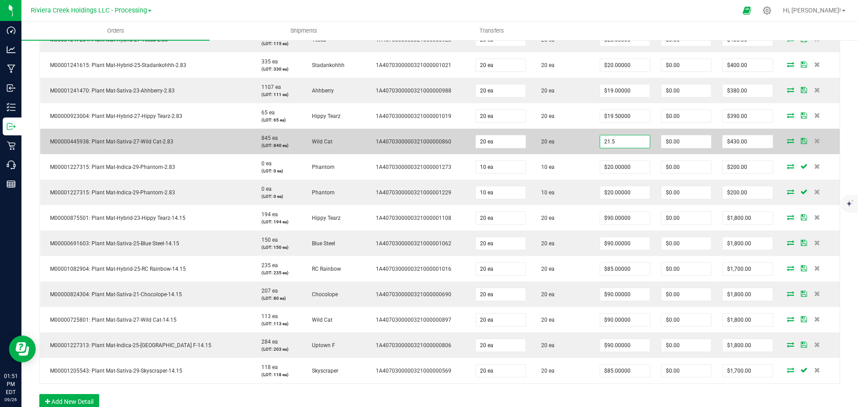
click at [621, 142] on input "21.5" at bounding box center [625, 141] width 50 height 13
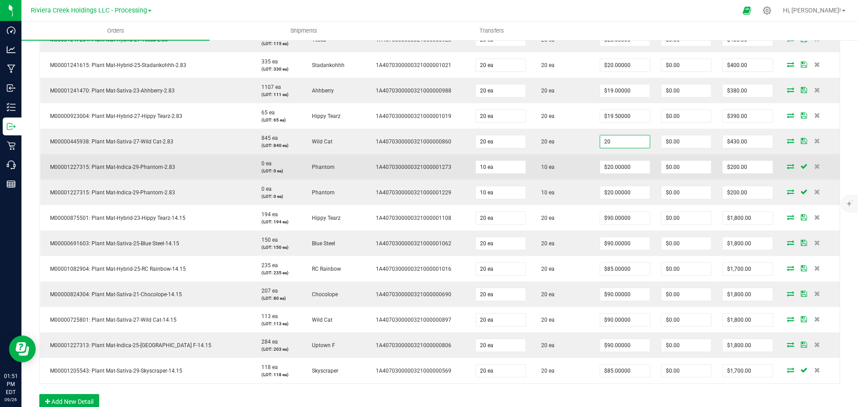
type input "$20.00000"
type input "$400.00"
click at [621, 158] on td "$20.00000" at bounding box center [624, 166] width 61 height 25
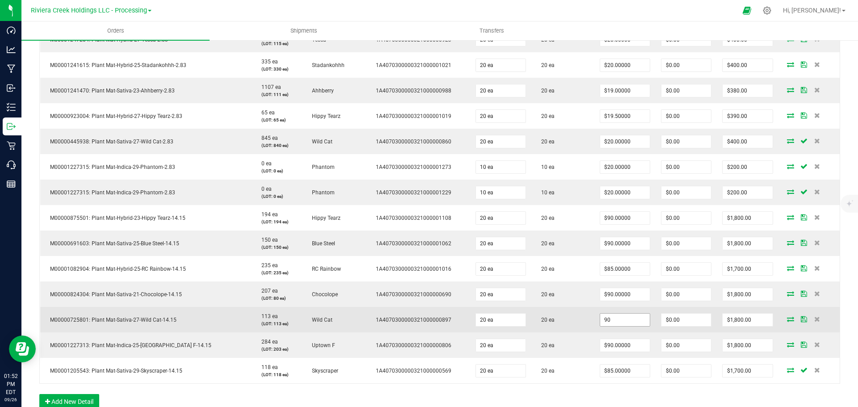
click at [618, 323] on input "90" at bounding box center [625, 320] width 50 height 13
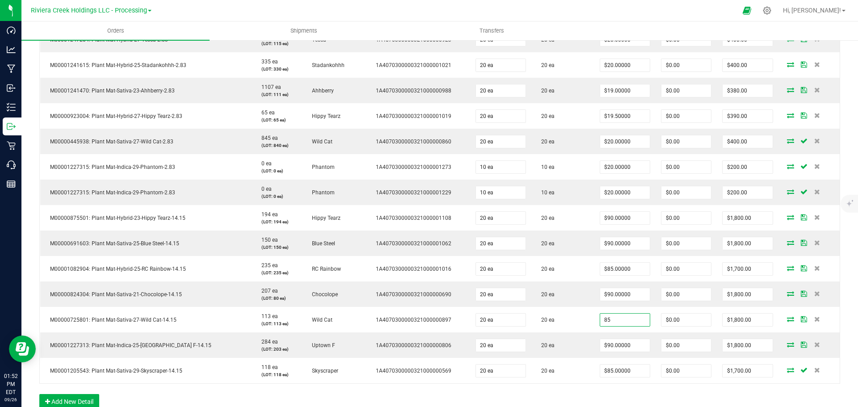
type input "$85.00000"
type input "$1,700.00"
click at [577, 388] on div "Order Details Print All Labels Item Sellable Strain Lot Number Qty Ordered Qty …" at bounding box center [439, 190] width 801 height 457
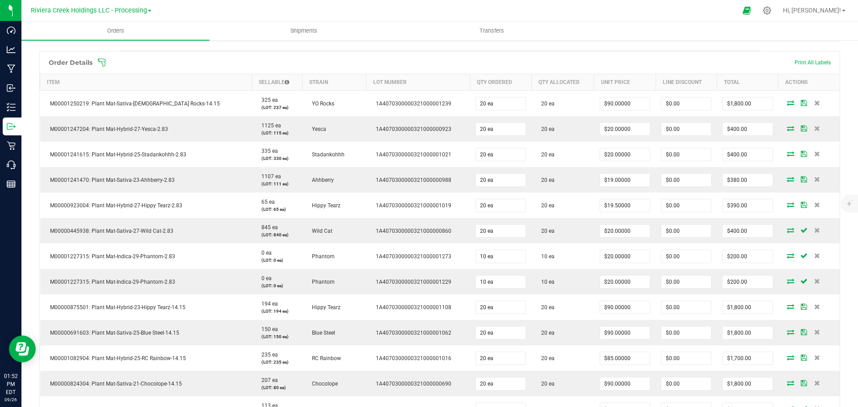
scroll to position [0, 0]
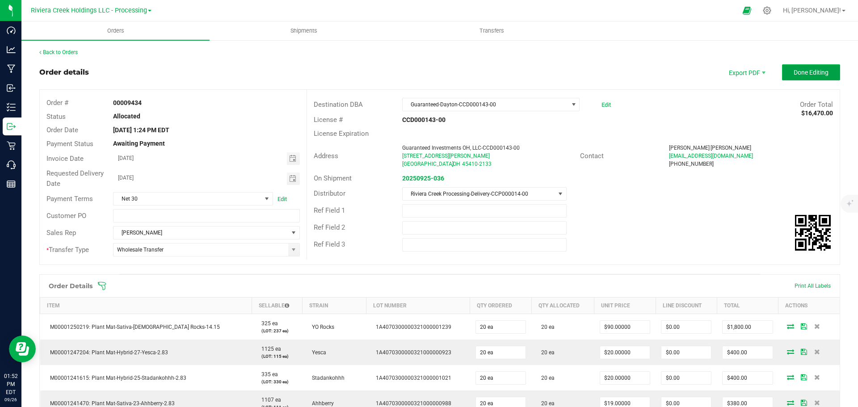
click at [807, 73] on span "Done Editing" at bounding box center [811, 72] width 35 height 7
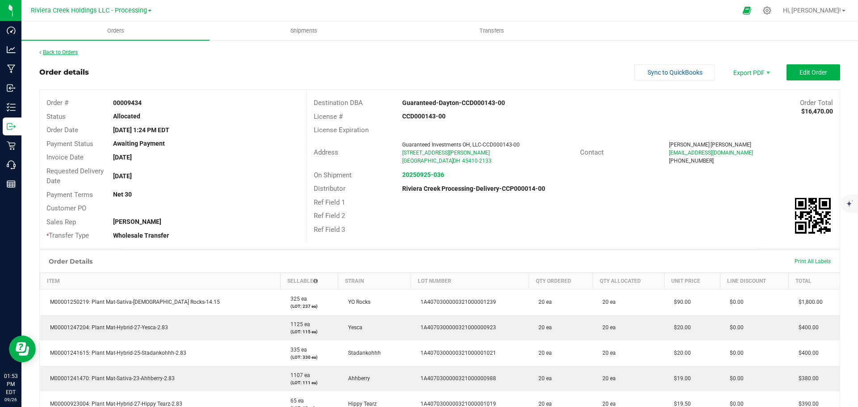
click at [61, 49] on link "Back to Orders" at bounding box center [58, 52] width 38 height 6
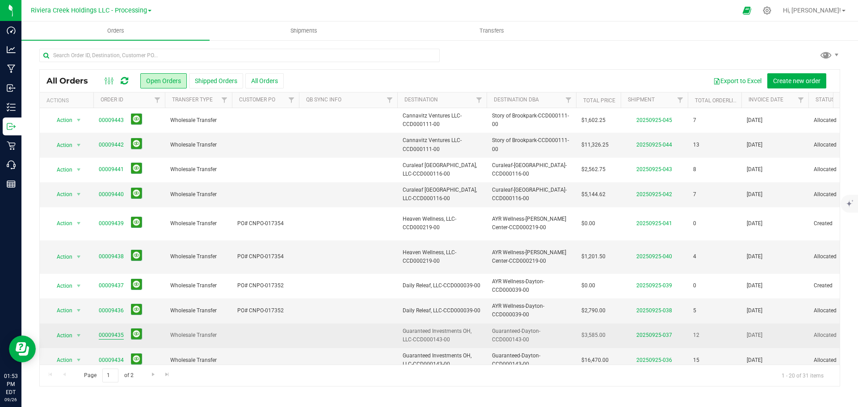
click at [113, 331] on link "00009435" at bounding box center [111, 335] width 25 height 8
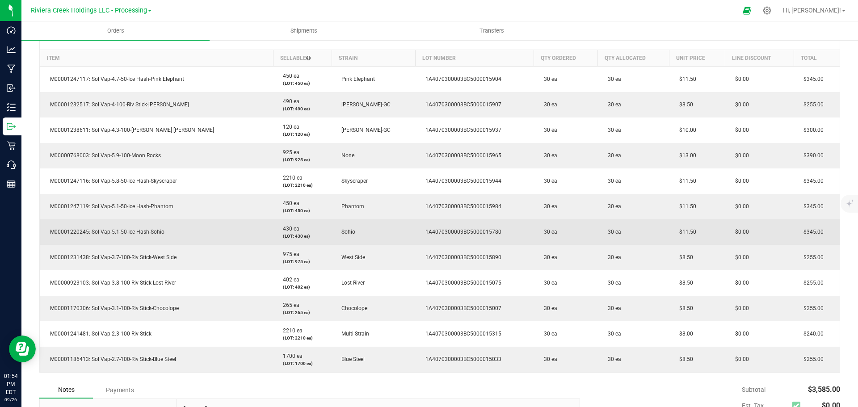
scroll to position [223, 0]
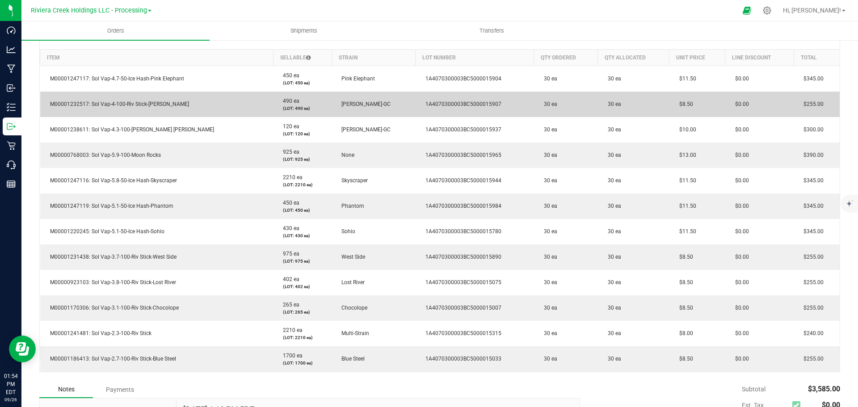
click at [505, 103] on td "1A4070300003BC5000015907" at bounding box center [475, 104] width 118 height 25
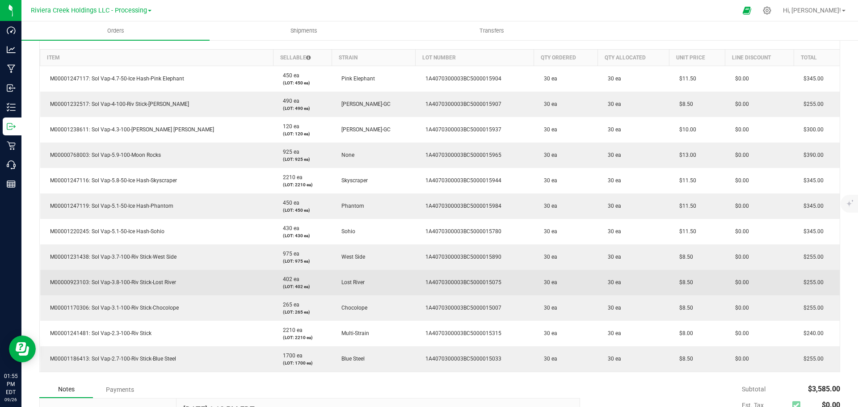
click at [575, 275] on td "30 ea" at bounding box center [566, 282] width 64 height 25
click at [337, 284] on span "Lost River" at bounding box center [351, 282] width 28 height 6
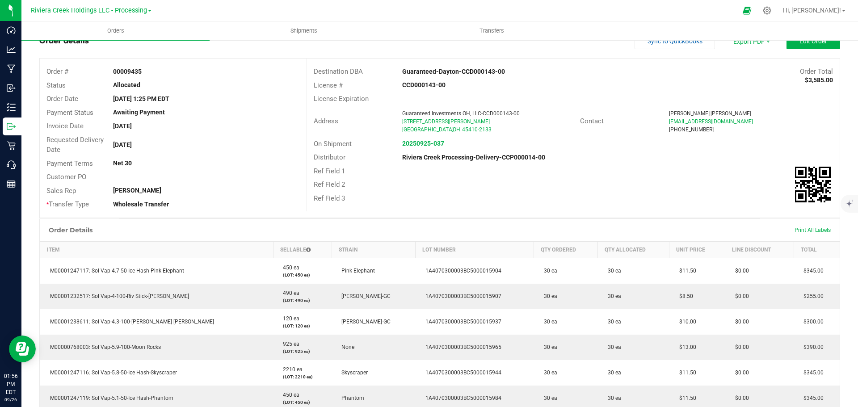
scroll to position [0, 0]
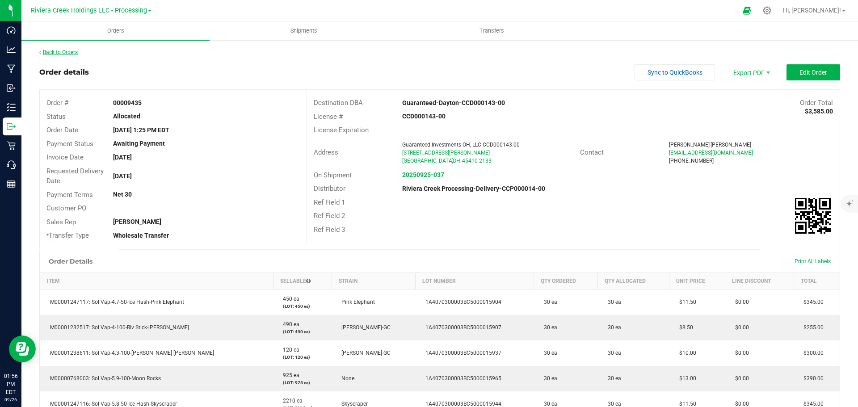
click at [49, 54] on link "Back to Orders" at bounding box center [58, 52] width 38 height 6
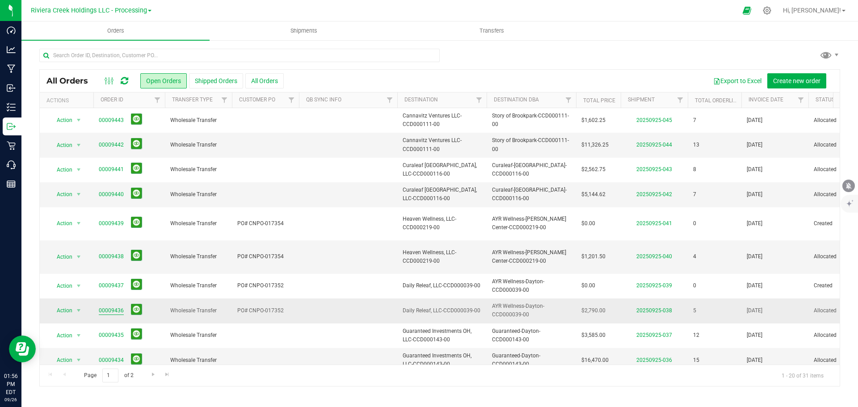
click at [113, 307] on link "00009436" at bounding box center [111, 311] width 25 height 8
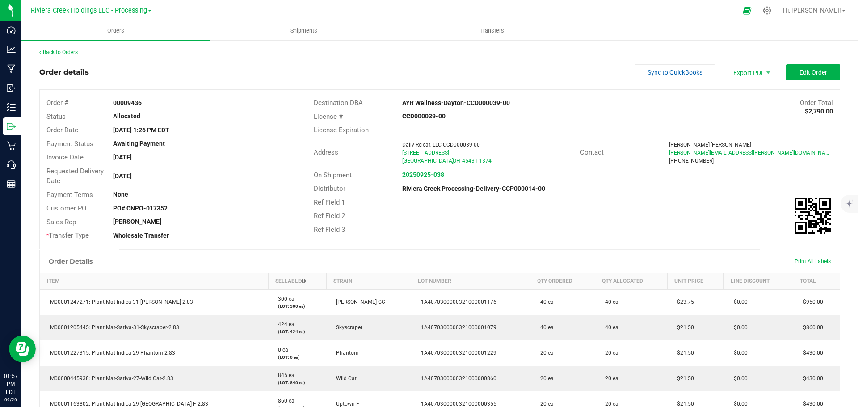
click at [55, 52] on link "Back to Orders" at bounding box center [58, 52] width 38 height 6
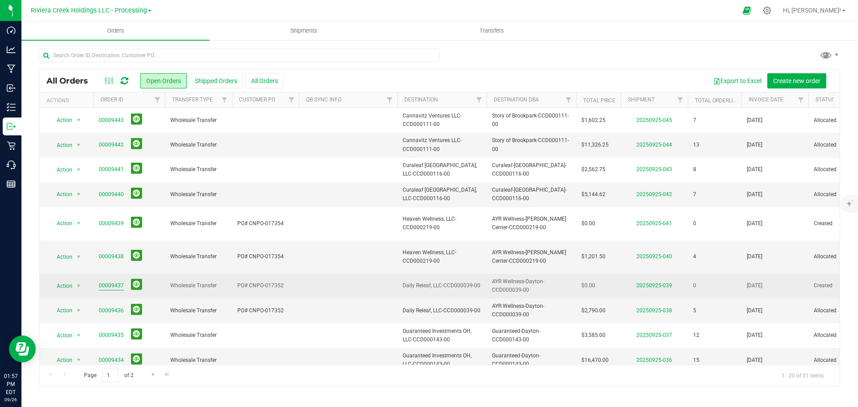
click at [107, 282] on link "00009437" at bounding box center [111, 286] width 25 height 8
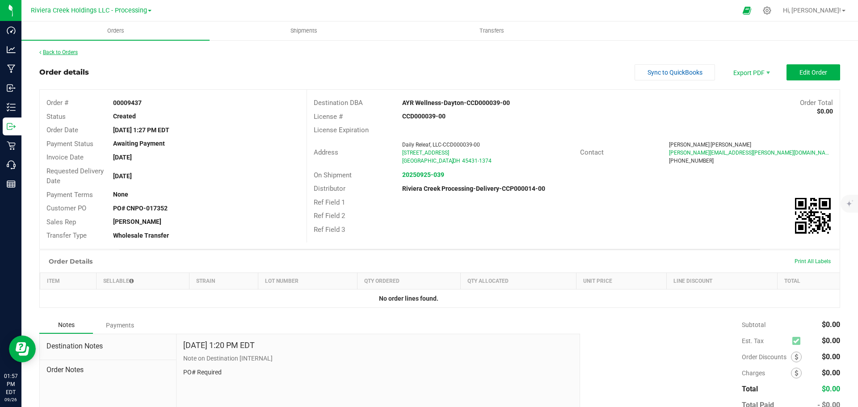
click at [60, 51] on link "Back to Orders" at bounding box center [58, 52] width 38 height 6
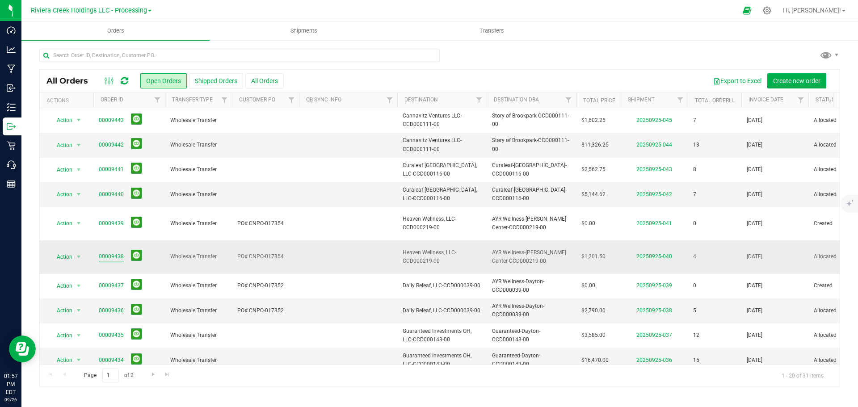
click at [111, 252] on link "00009438" at bounding box center [111, 256] width 25 height 8
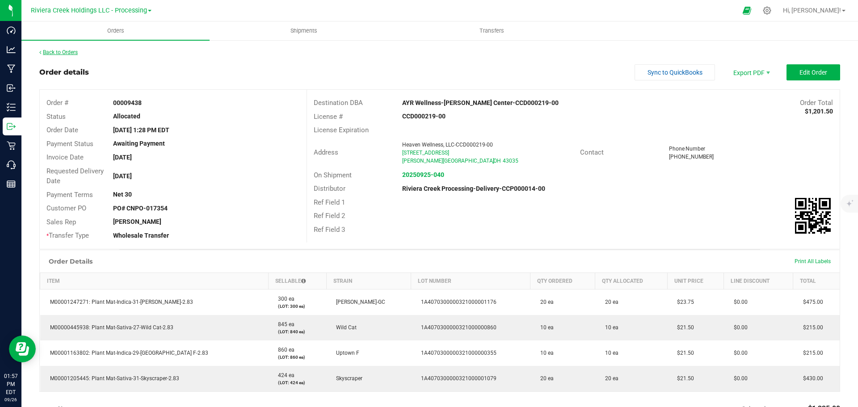
click at [56, 50] on link "Back to Orders" at bounding box center [58, 52] width 38 height 6
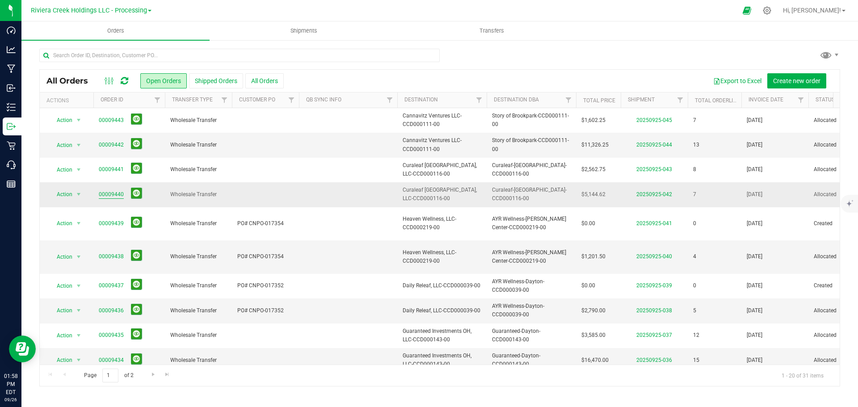
click at [112, 193] on link "00009440" at bounding box center [111, 194] width 25 height 8
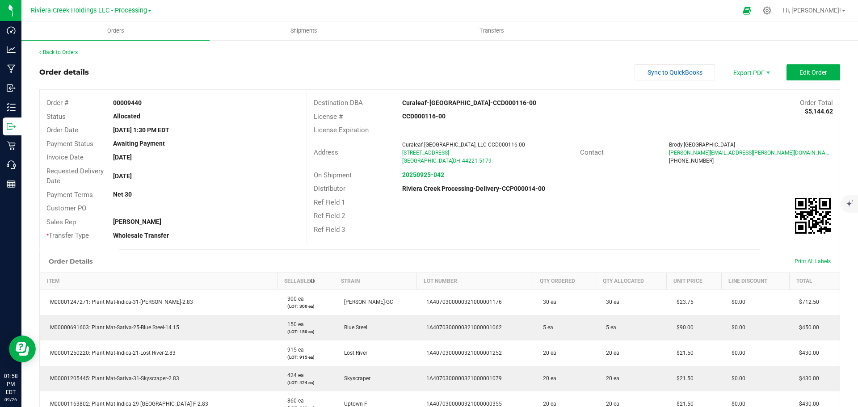
click at [64, 48] on div "Back to Orders" at bounding box center [439, 52] width 801 height 8
click at [64, 51] on link "Back to Orders" at bounding box center [58, 52] width 38 height 6
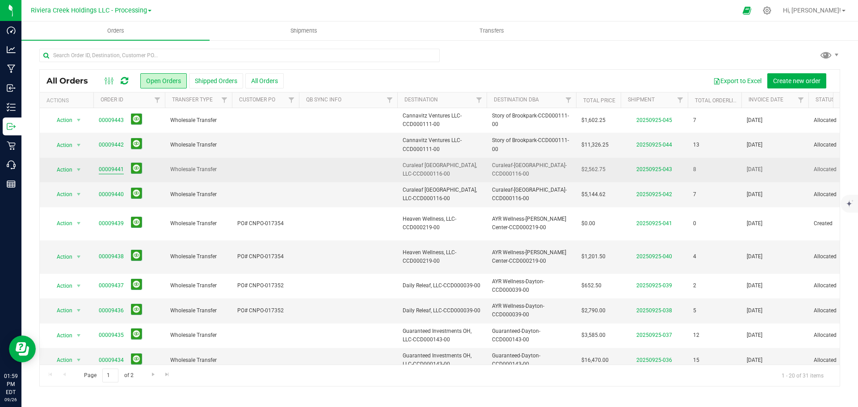
click at [122, 171] on link "00009441" at bounding box center [111, 169] width 25 height 8
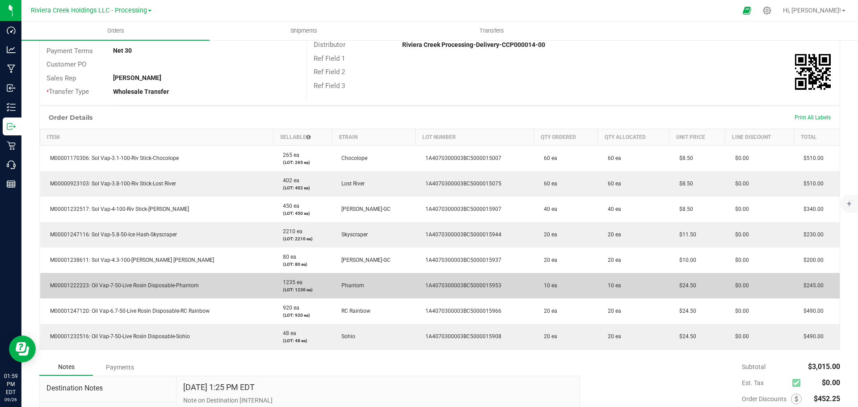
scroll to position [179, 0]
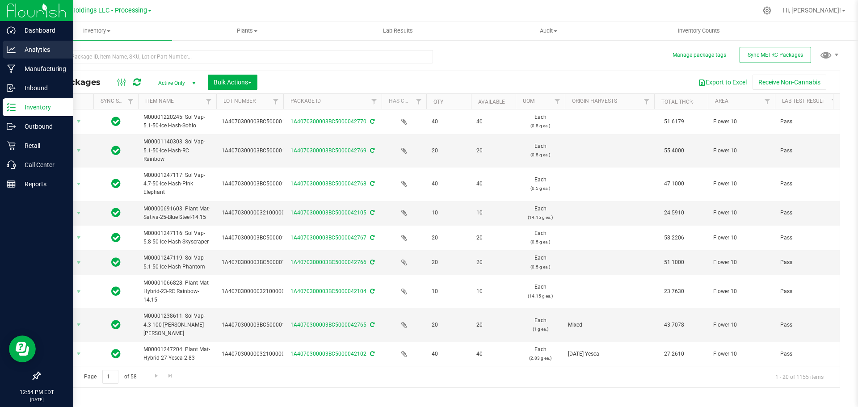
click at [40, 52] on p "Analytics" at bounding box center [43, 49] width 54 height 11
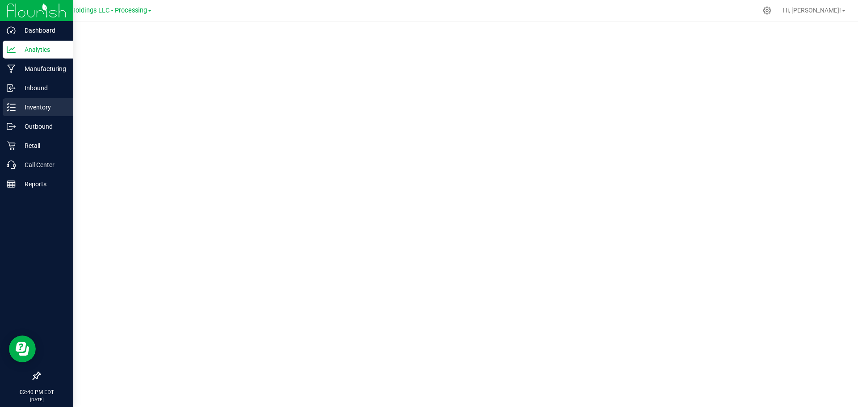
click at [33, 108] on p "Inventory" at bounding box center [43, 107] width 54 height 11
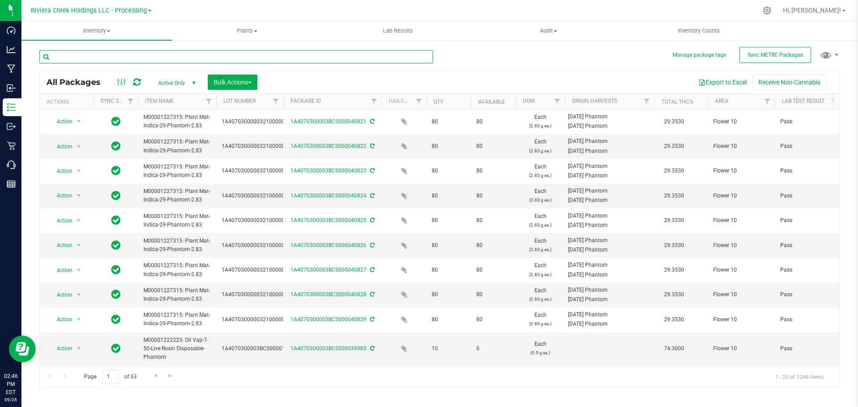
click at [108, 58] on input "text" at bounding box center [236, 56] width 394 height 13
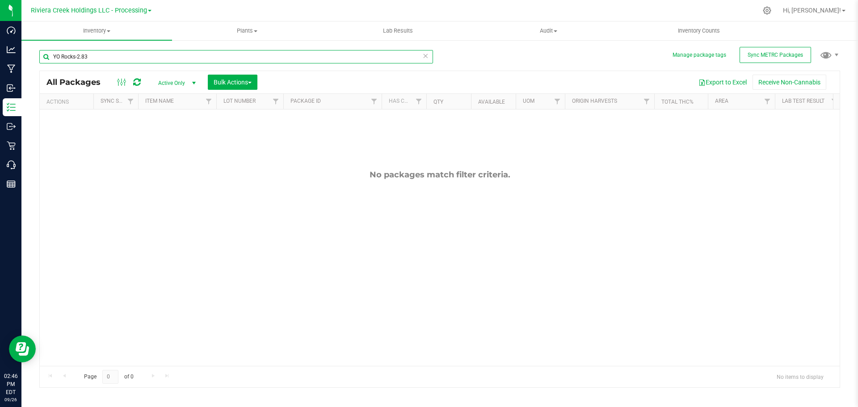
type input "YO Rocks-2.83"
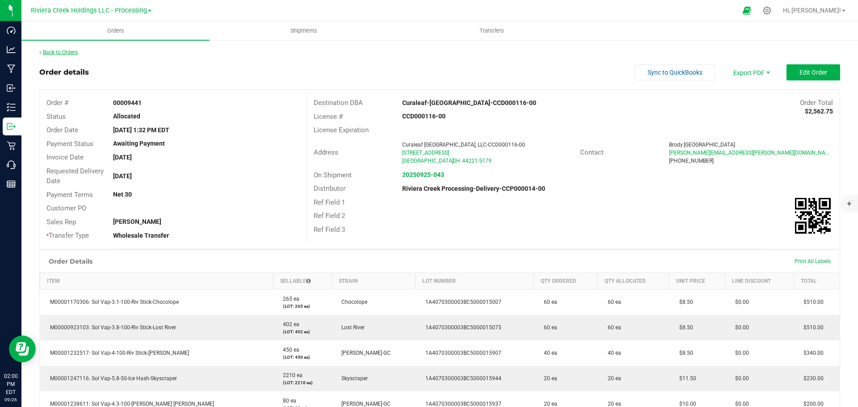
click at [69, 53] on link "Back to Orders" at bounding box center [58, 52] width 38 height 6
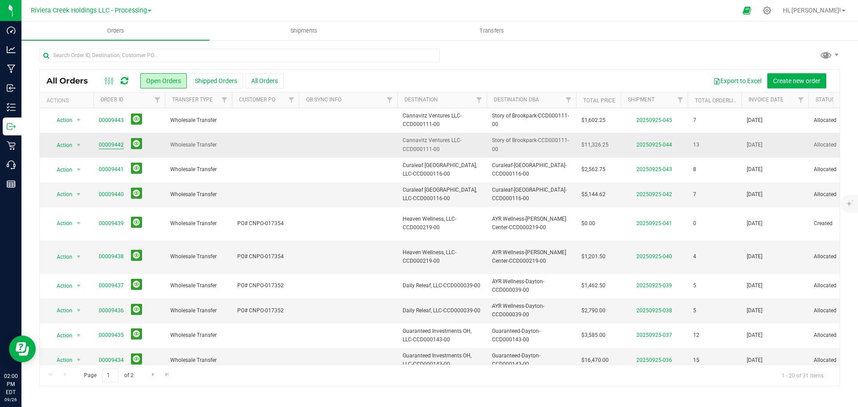
click at [105, 144] on link "00009442" at bounding box center [111, 145] width 25 height 8
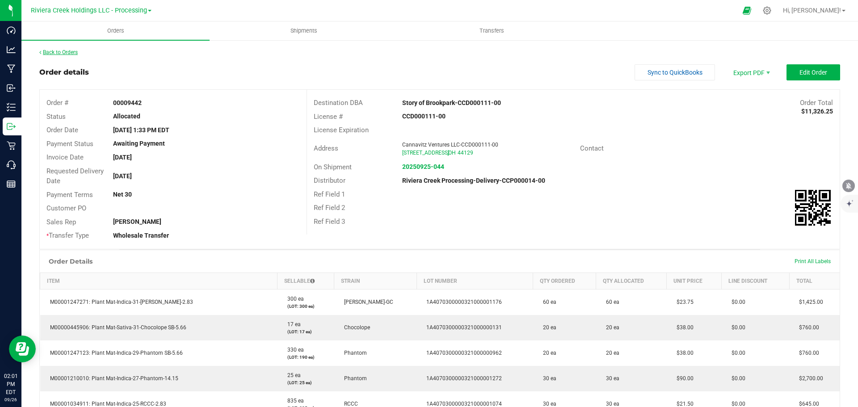
click at [57, 53] on link "Back to Orders" at bounding box center [58, 52] width 38 height 6
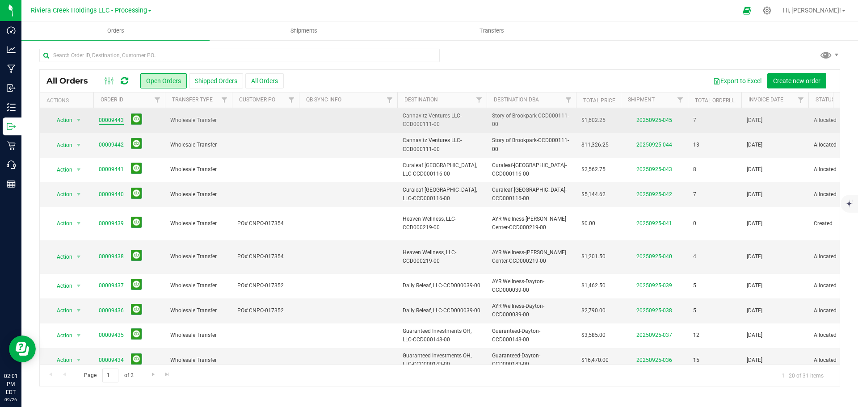
click at [113, 120] on link "00009443" at bounding box center [111, 120] width 25 height 8
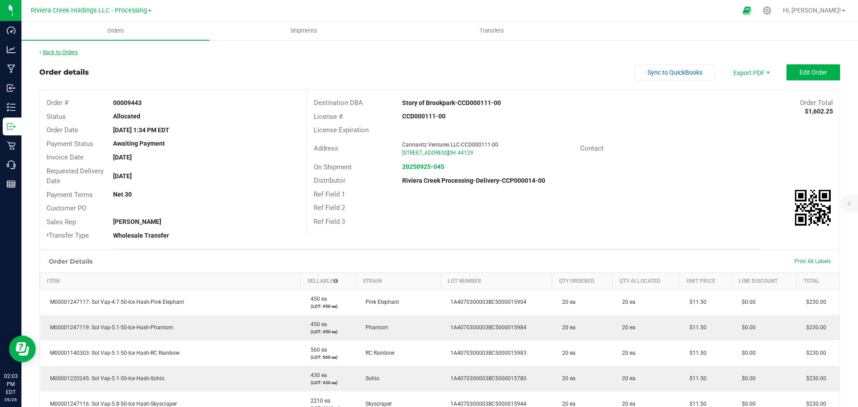
click at [55, 52] on link "Back to Orders" at bounding box center [58, 52] width 38 height 6
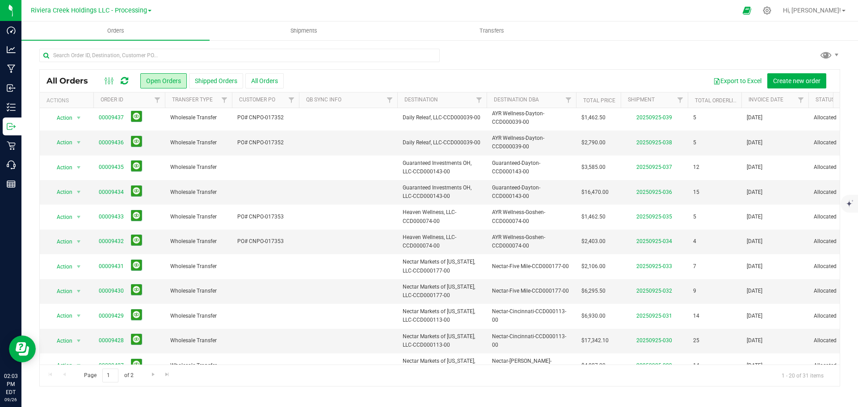
scroll to position [245, 0]
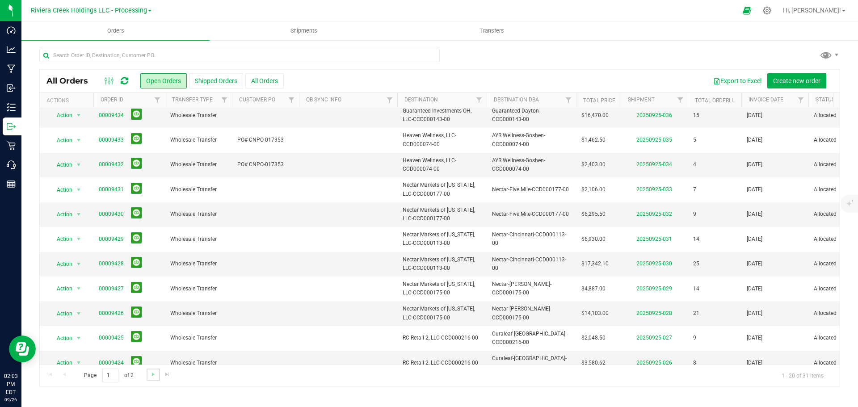
click at [151, 378] on link "Go to the next page" at bounding box center [153, 375] width 13 height 12
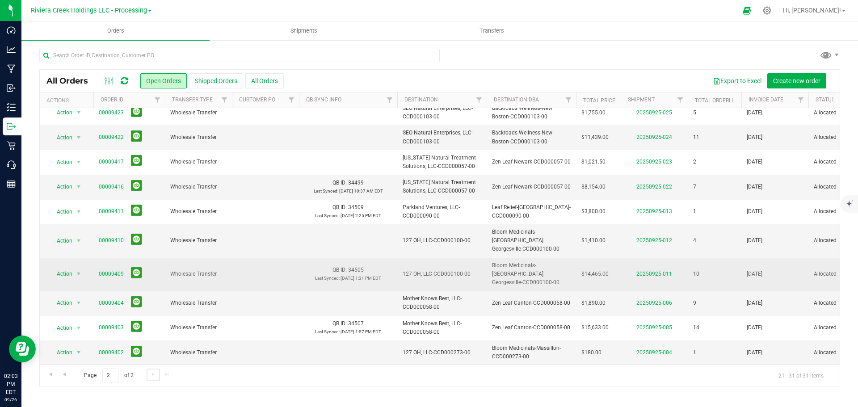
scroll to position [0, 0]
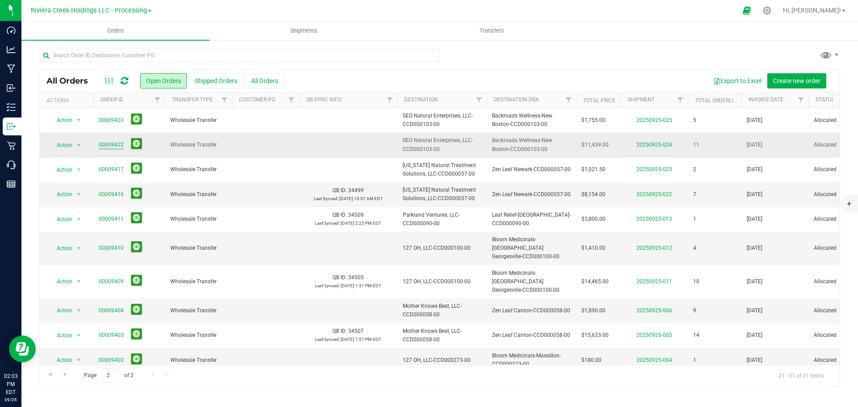
click at [111, 144] on link "00009422" at bounding box center [111, 145] width 25 height 8
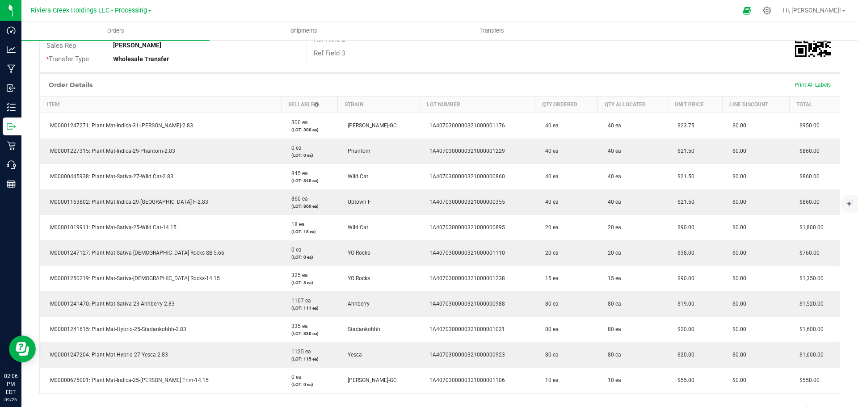
scroll to position [6, 0]
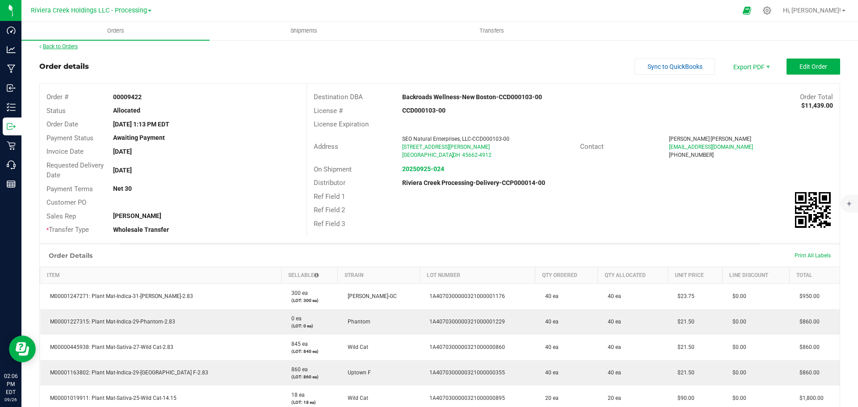
click at [65, 47] on link "Back to Orders" at bounding box center [58, 46] width 38 height 6
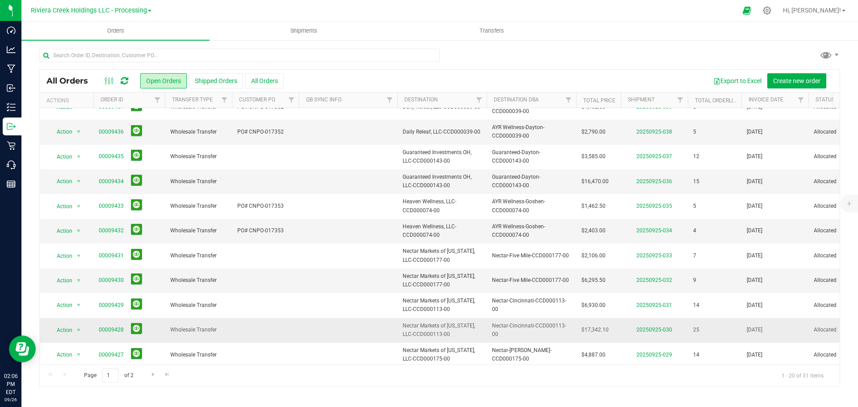
scroll to position [245, 0]
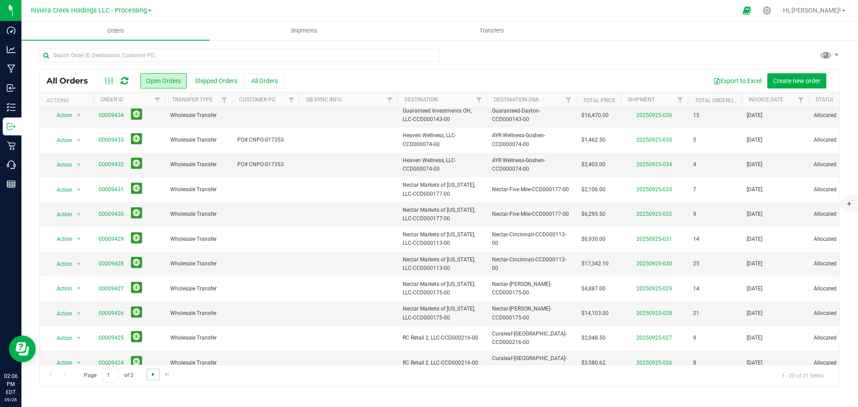
click at [153, 374] on span "Go to the next page" at bounding box center [153, 374] width 7 height 7
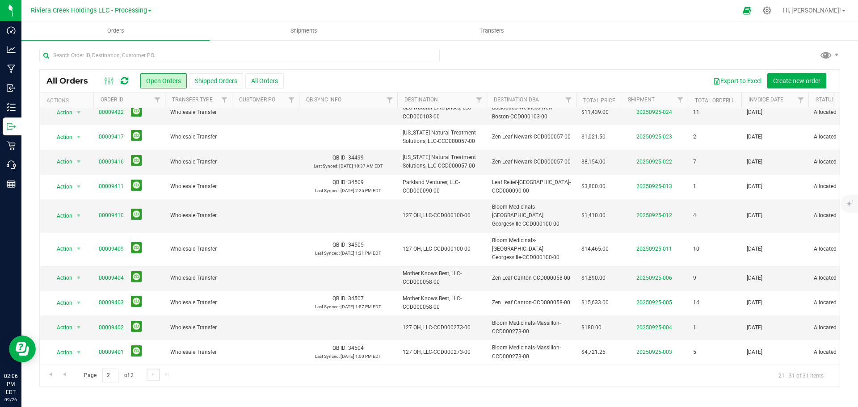
scroll to position [0, 0]
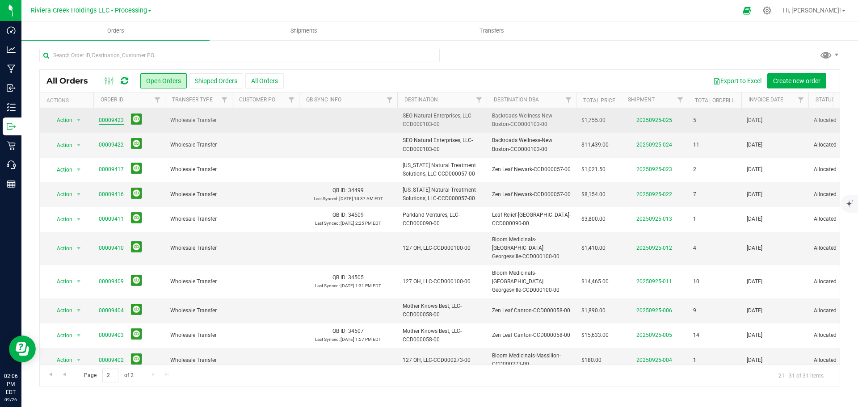
click at [101, 124] on link "00009423" at bounding box center [111, 120] width 25 height 8
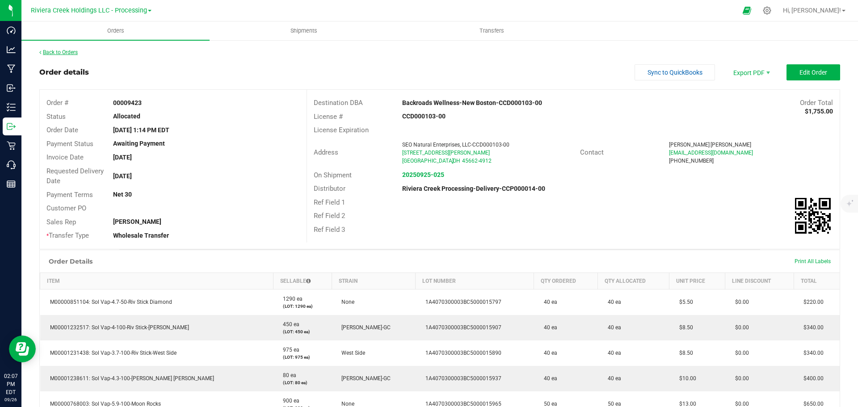
click at [66, 50] on link "Back to Orders" at bounding box center [58, 52] width 38 height 6
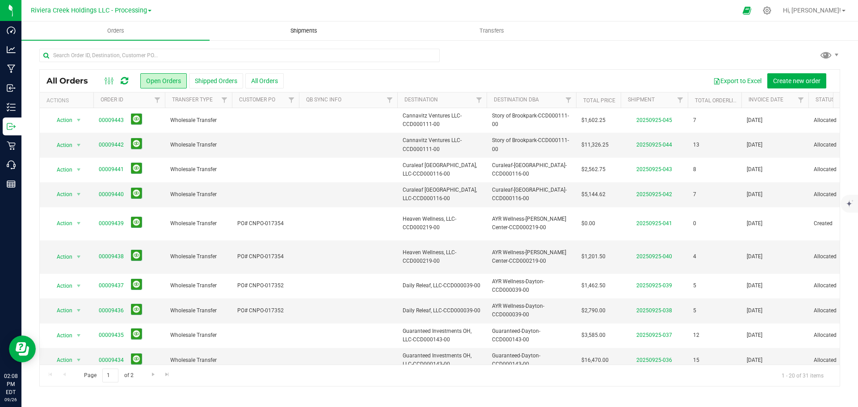
click at [300, 33] on span "Shipments" at bounding box center [303, 31] width 51 height 8
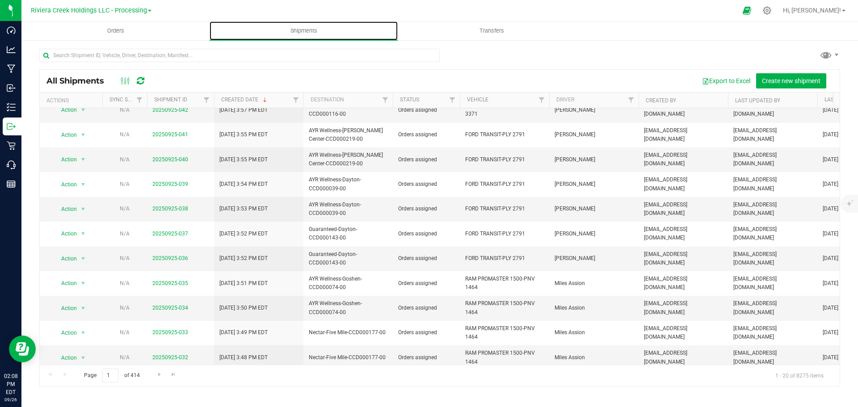
scroll to position [245, 0]
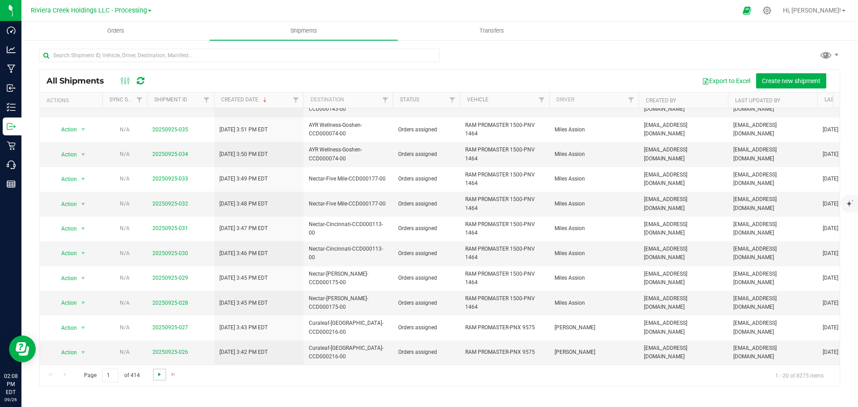
click at [156, 378] on span "Go to the next page" at bounding box center [159, 374] width 7 height 7
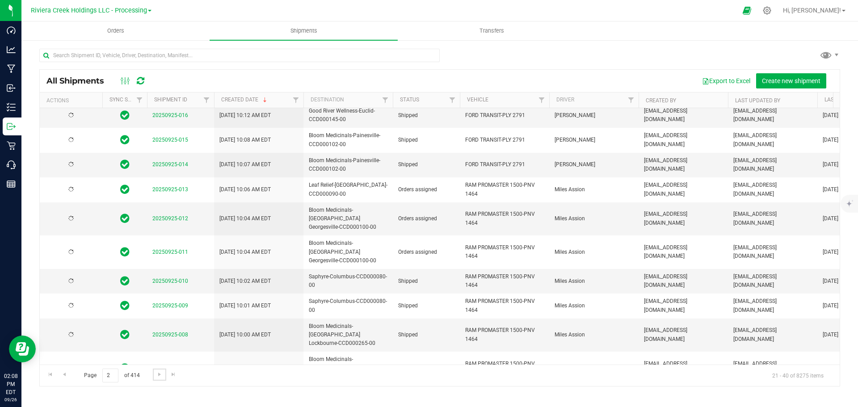
scroll to position [0, 0]
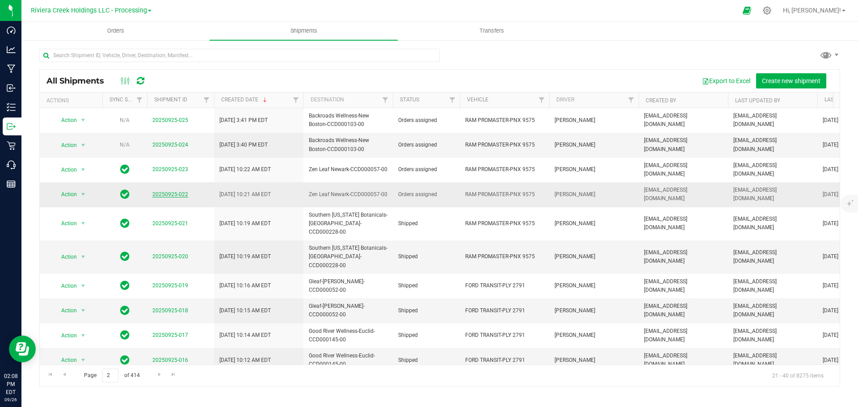
click at [165, 191] on link "20250925-022" at bounding box center [170, 194] width 36 height 6
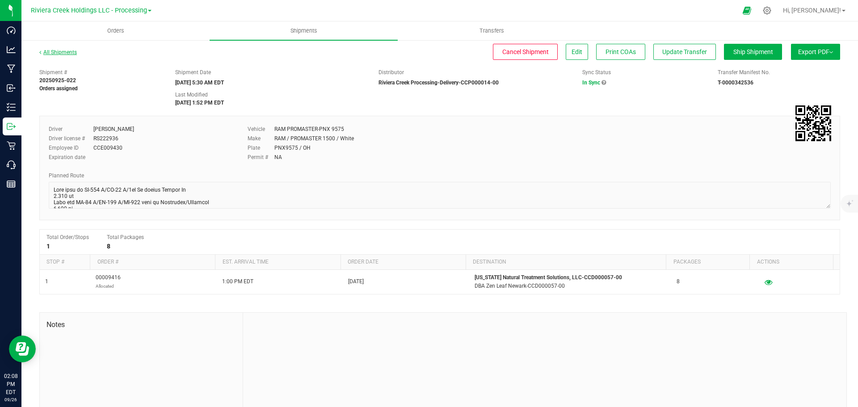
click at [55, 53] on link "All Shipments" at bounding box center [58, 52] width 38 height 6
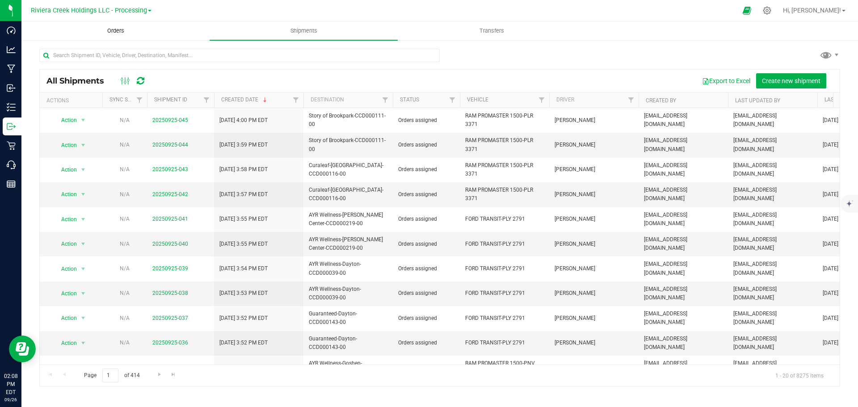
click at [113, 31] on span "Orders" at bounding box center [115, 31] width 41 height 8
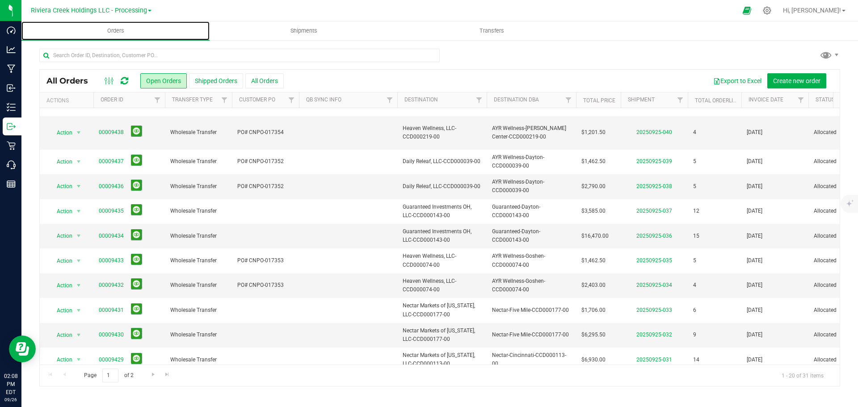
scroll to position [245, 0]
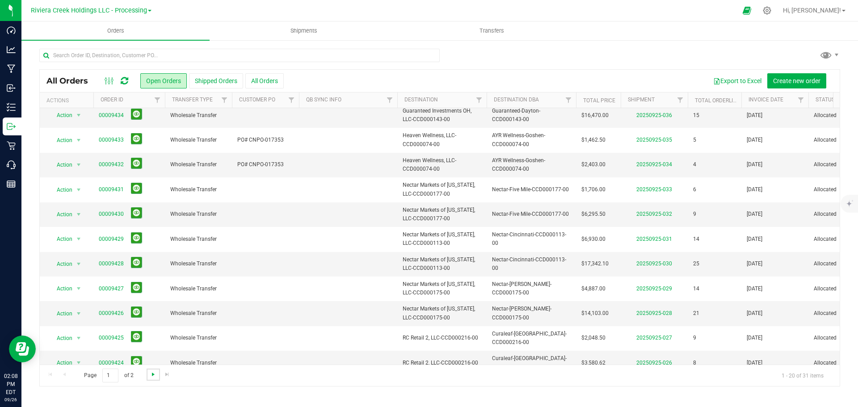
click at [151, 374] on span "Go to the next page" at bounding box center [153, 374] width 7 height 7
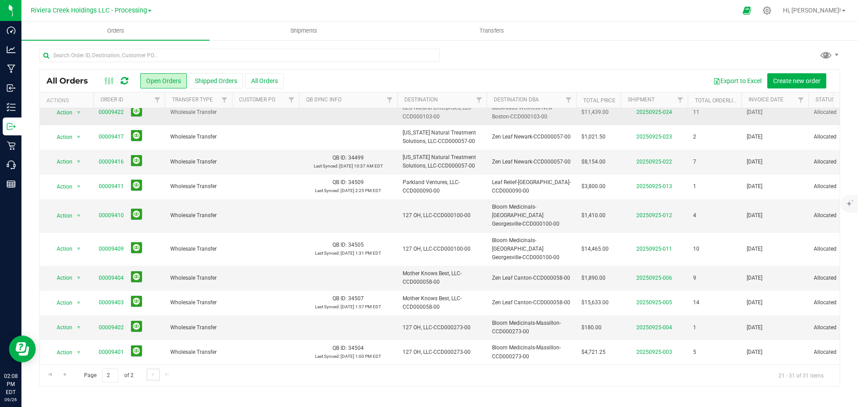
scroll to position [0, 0]
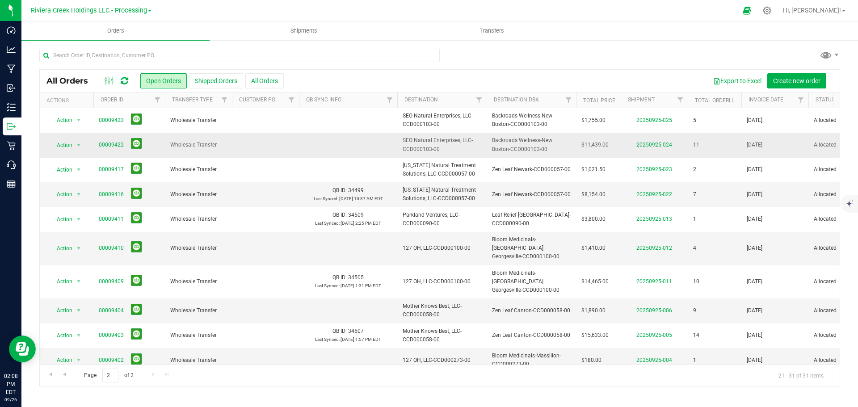
click at [107, 145] on link "00009422" at bounding box center [111, 145] width 25 height 8
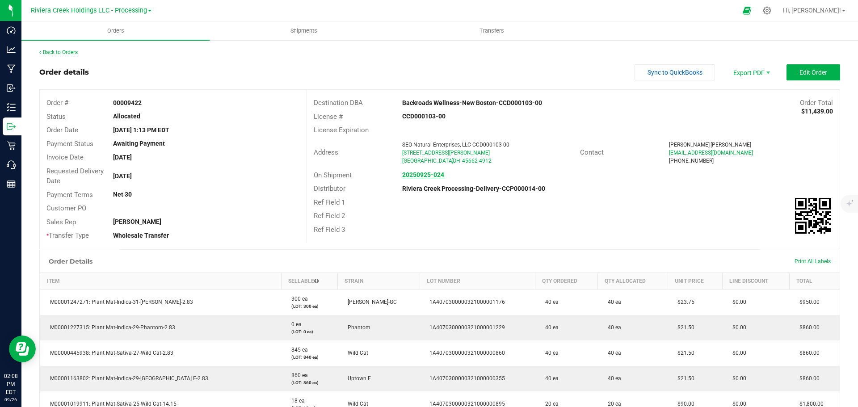
click at [410, 177] on strong "20250925-024" at bounding box center [423, 174] width 42 height 7
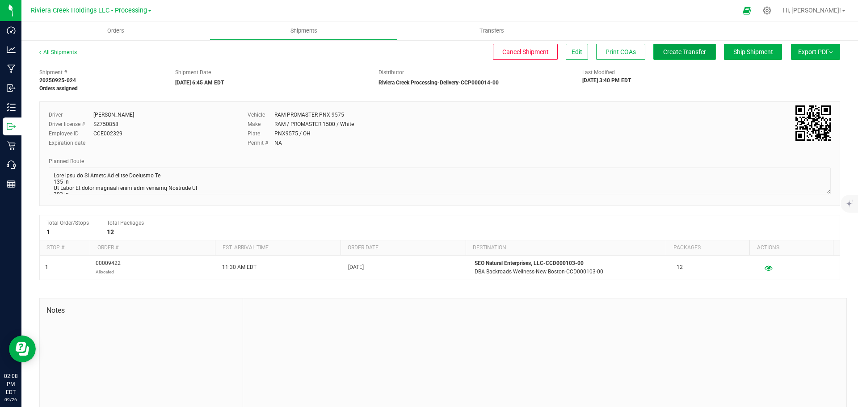
click at [666, 55] on span "Create Transfer" at bounding box center [684, 51] width 43 height 7
click at [55, 55] on link "All Shipments" at bounding box center [58, 52] width 38 height 6
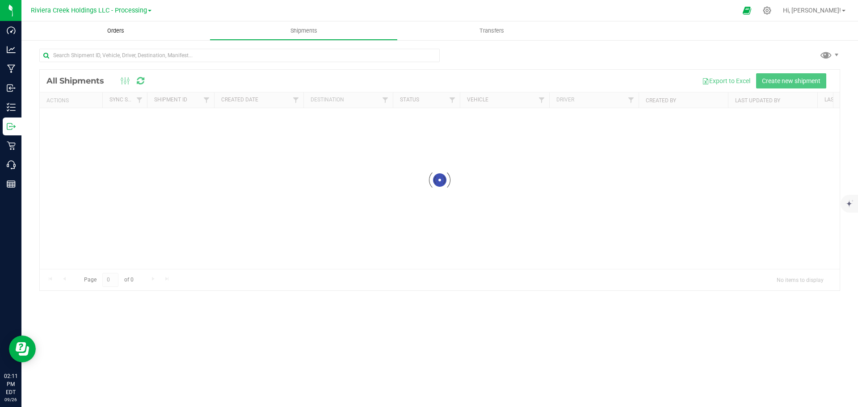
click at [117, 31] on span "Orders" at bounding box center [115, 31] width 41 height 8
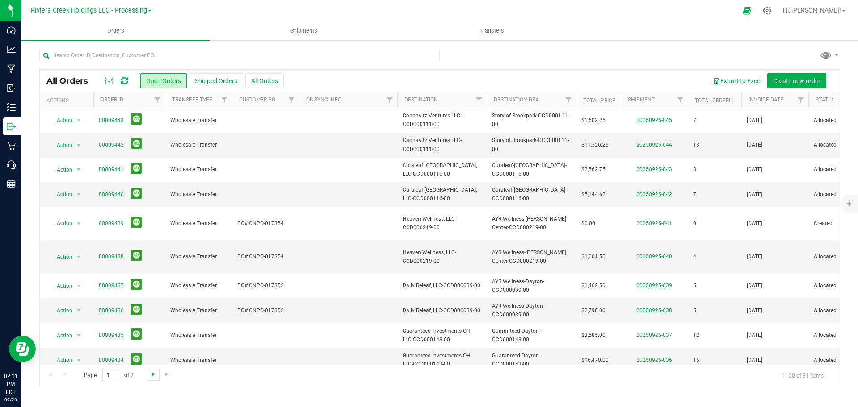
click at [152, 375] on span "Go to the next page" at bounding box center [153, 374] width 7 height 7
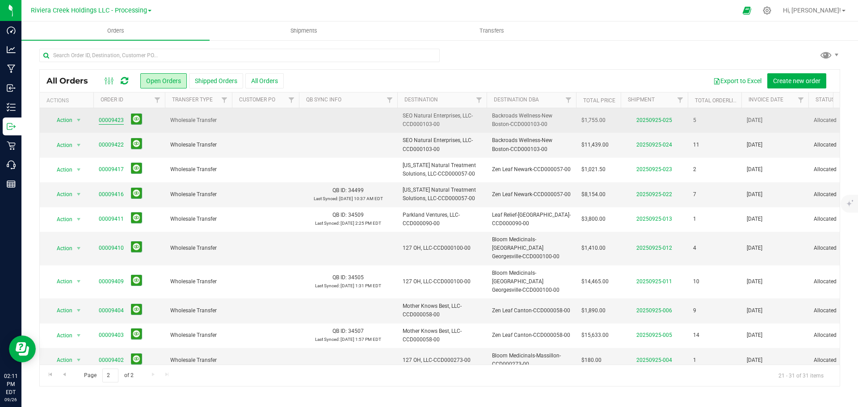
click at [106, 118] on link "00009423" at bounding box center [111, 120] width 25 height 8
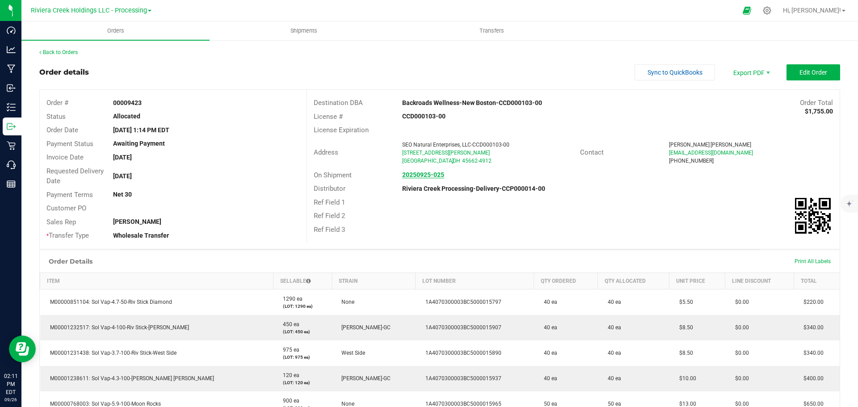
click at [418, 177] on strong "20250925-025" at bounding box center [423, 174] width 42 height 7
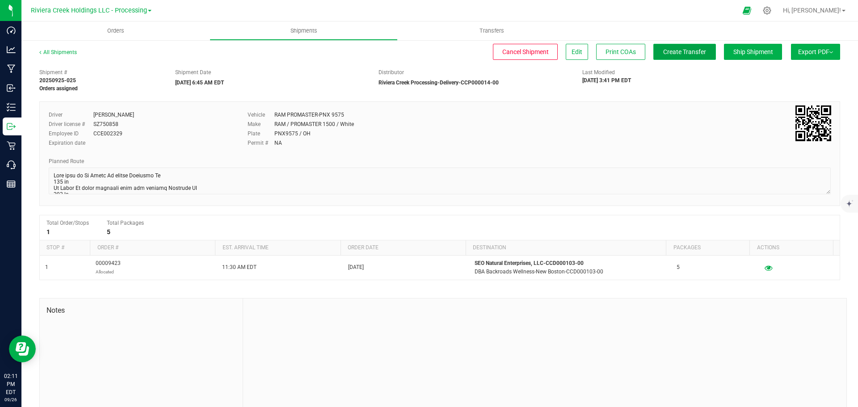
drag, startPoint x: 684, startPoint y: 51, endPoint x: 680, endPoint y: 58, distance: 7.7
click at [682, 51] on span "Create Transfer" at bounding box center [684, 51] width 43 height 7
click at [58, 47] on div "All Shipments Cancel Shipment Edit Print COAs Ship Shipment Export PDF Manifest…" at bounding box center [439, 233] width 836 height 388
click at [55, 50] on link "All Shipments" at bounding box center [58, 52] width 38 height 6
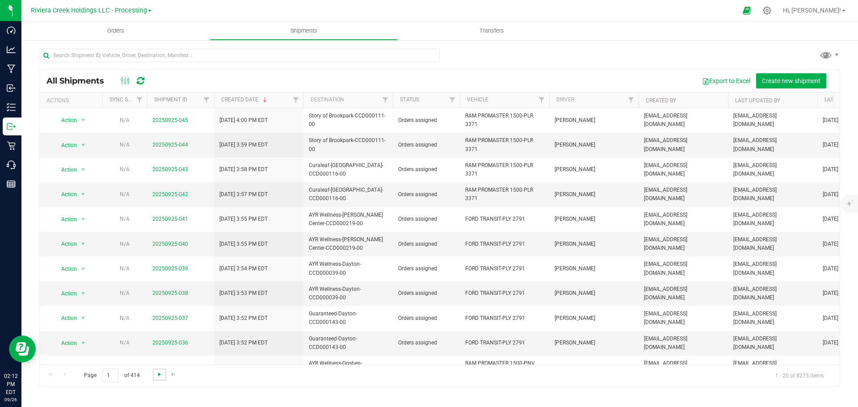
click at [156, 378] on span "Go to the next page" at bounding box center [159, 374] width 7 height 7
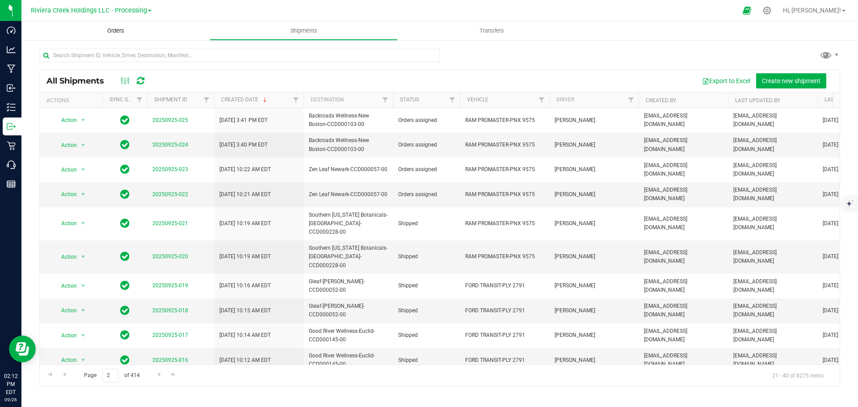
click at [116, 31] on span "Orders" at bounding box center [115, 31] width 41 height 8
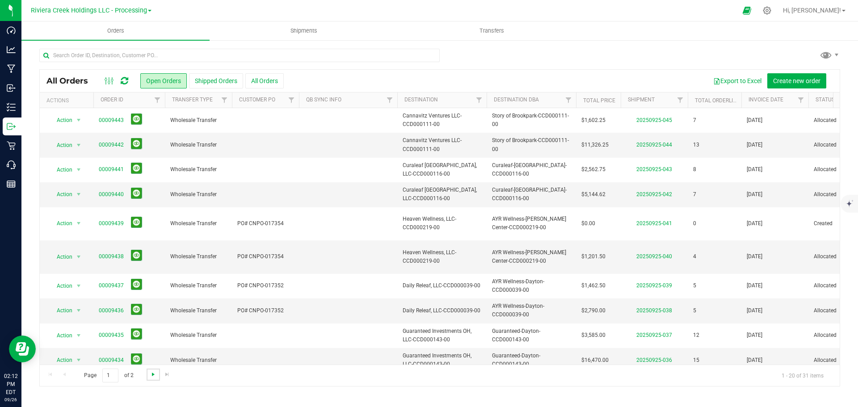
click at [154, 375] on span "Go to the next page" at bounding box center [153, 374] width 7 height 7
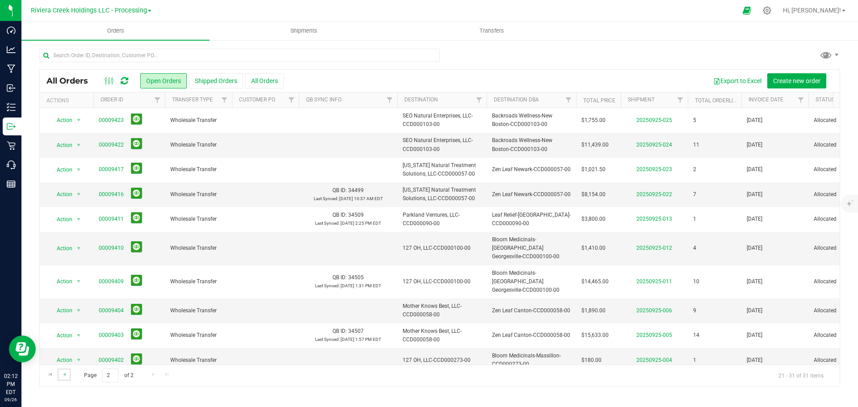
click at [68, 378] on link "Go to the previous page" at bounding box center [64, 375] width 13 height 12
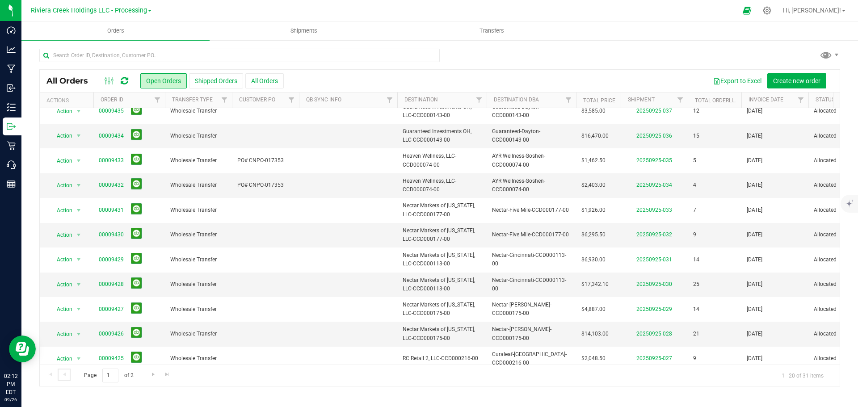
scroll to position [245, 0]
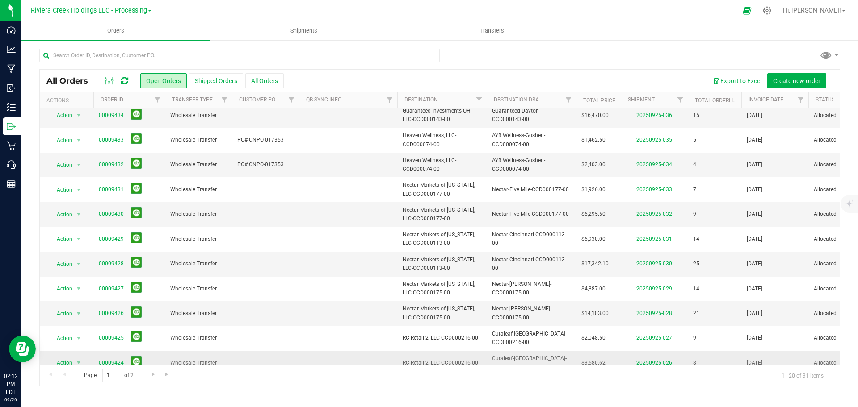
click at [111, 359] on link "00009424" at bounding box center [111, 363] width 25 height 8
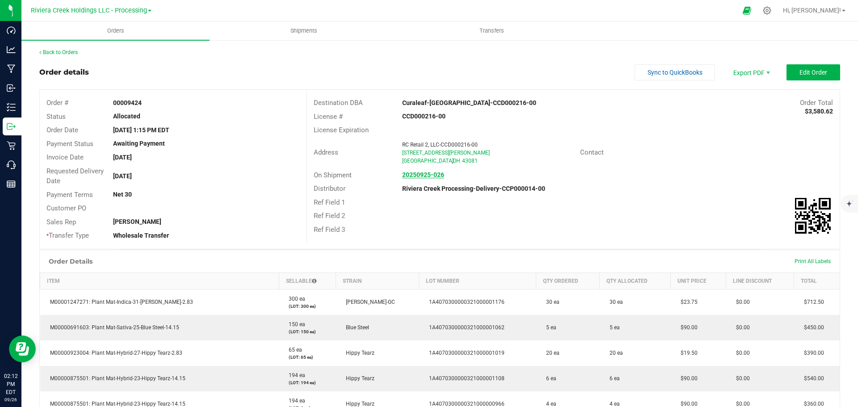
click at [425, 175] on strong "20250925-026" at bounding box center [423, 174] width 42 height 7
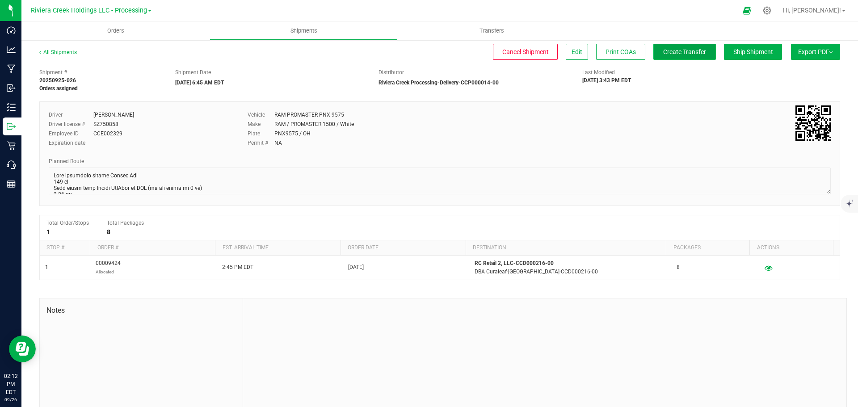
click at [664, 53] on span "Create Transfer" at bounding box center [684, 51] width 43 height 7
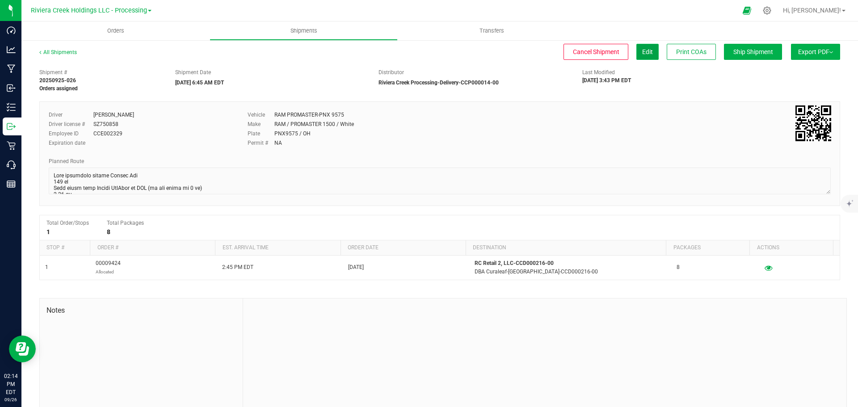
click at [641, 46] on button "Edit" at bounding box center [647, 52] width 22 height 16
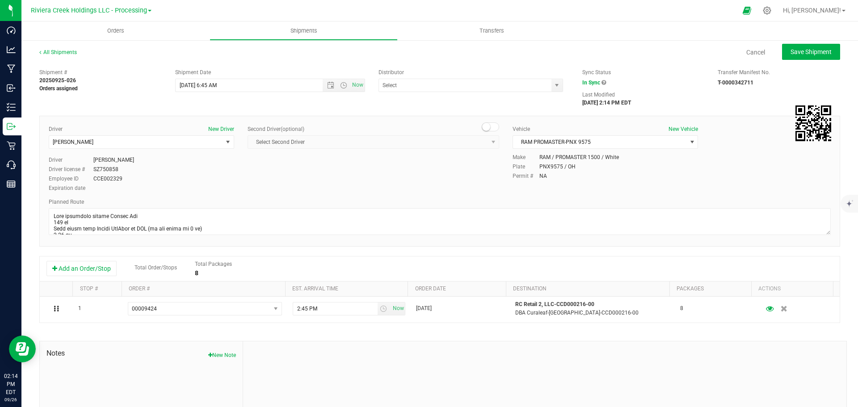
type input "Riviera Creek Processing-Delivery-CCP000014-00"
click at [59, 53] on link "All Shipments" at bounding box center [58, 52] width 38 height 6
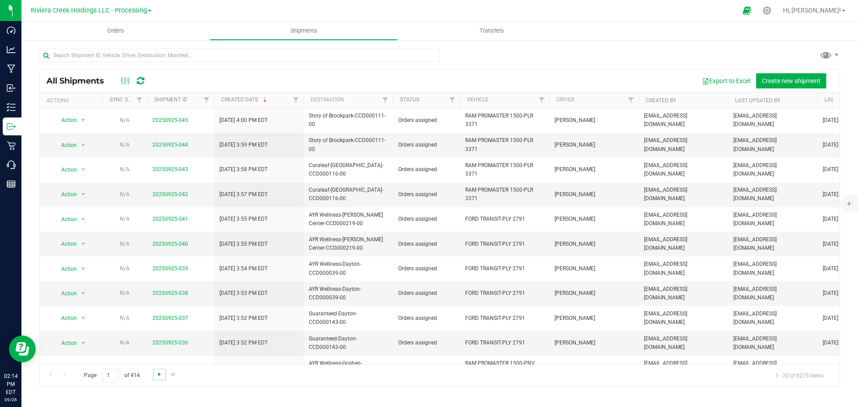
click at [156, 376] on span "Go to the next page" at bounding box center [159, 374] width 7 height 7
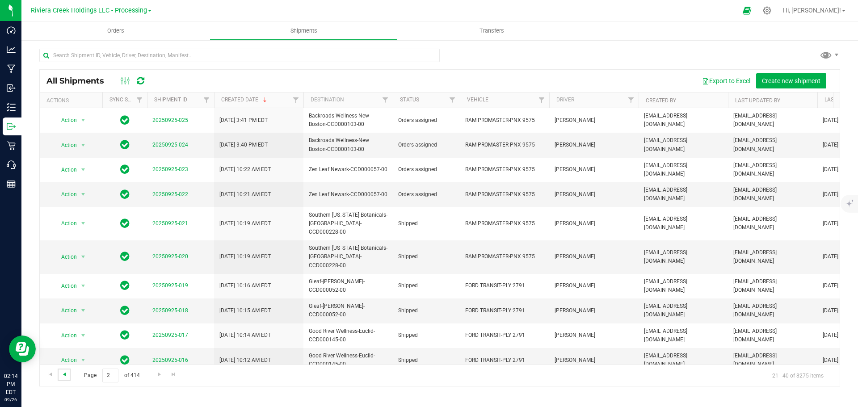
click at [67, 375] on span "Go to the previous page" at bounding box center [64, 374] width 7 height 7
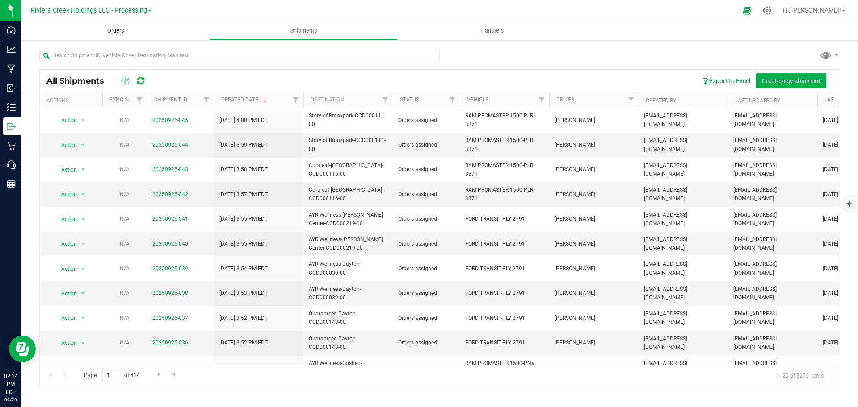
click at [107, 31] on span "Orders" at bounding box center [115, 31] width 41 height 8
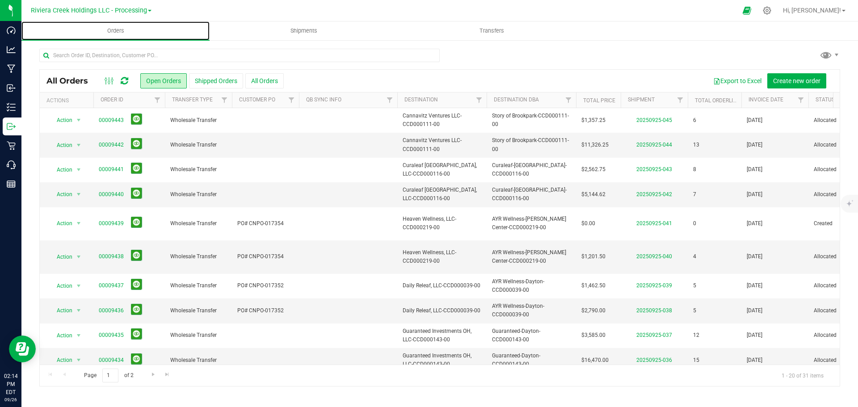
scroll to position [245, 0]
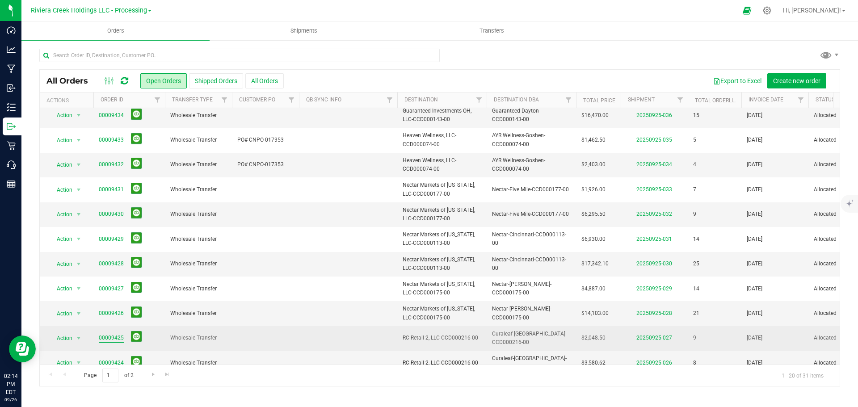
click at [111, 334] on link "00009425" at bounding box center [111, 338] width 25 height 8
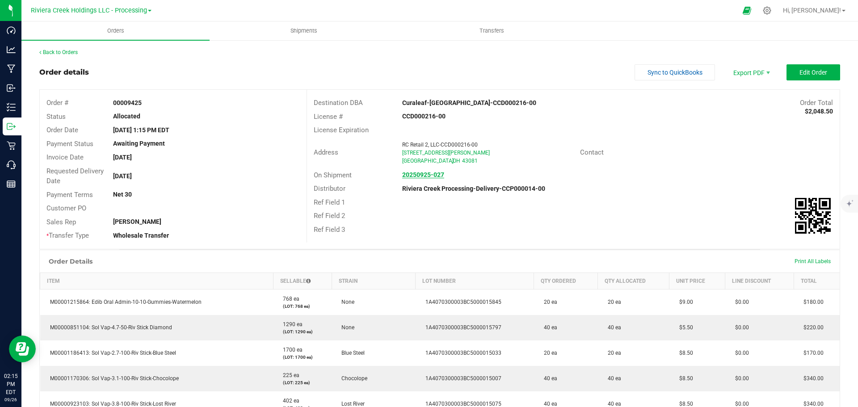
click at [425, 174] on strong "20250925-027" at bounding box center [423, 174] width 42 height 7
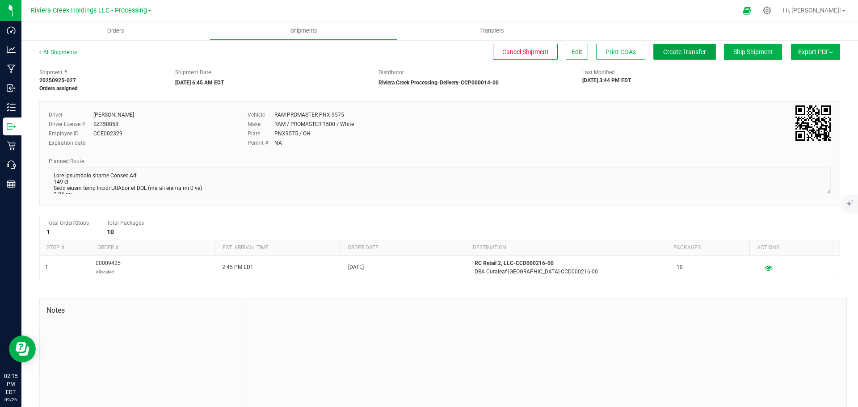
click at [671, 51] on span "Create Transfer" at bounding box center [684, 51] width 43 height 7
click at [112, 26] on uib-tab-heading "Orders" at bounding box center [115, 30] width 188 height 19
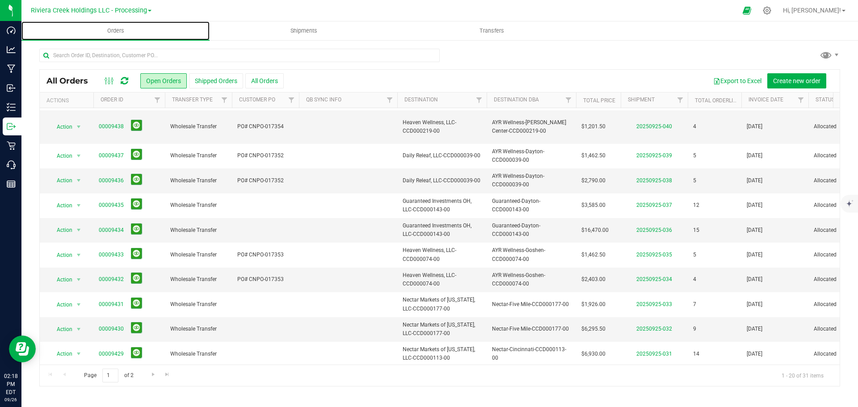
scroll to position [245, 0]
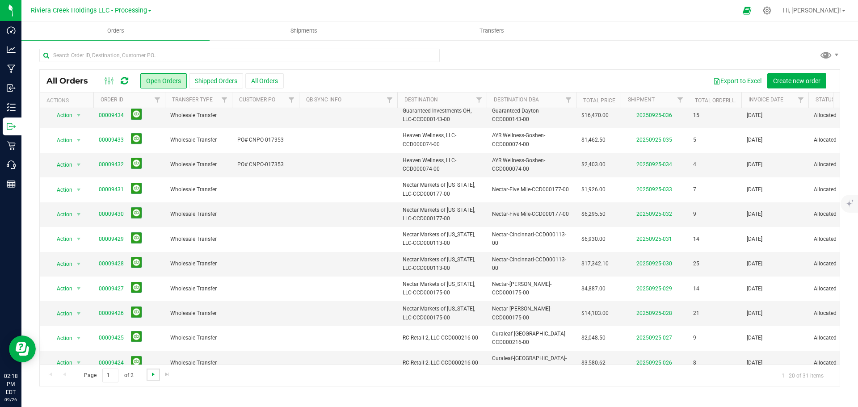
click at [149, 374] on link "Go to the next page" at bounding box center [153, 375] width 13 height 12
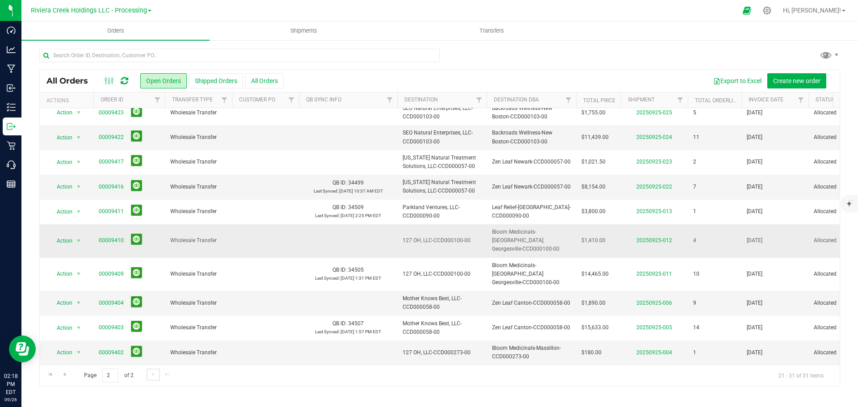
scroll to position [0, 0]
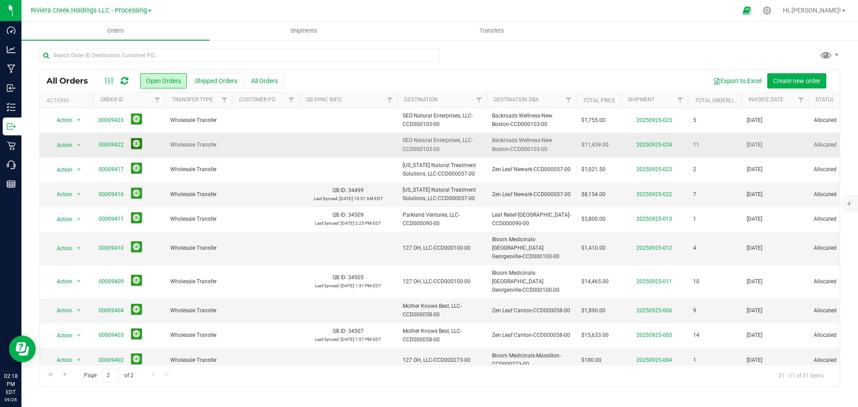
click at [134, 145] on button at bounding box center [136, 143] width 11 height 11
click at [78, 147] on span "select" at bounding box center [78, 145] width 7 height 7
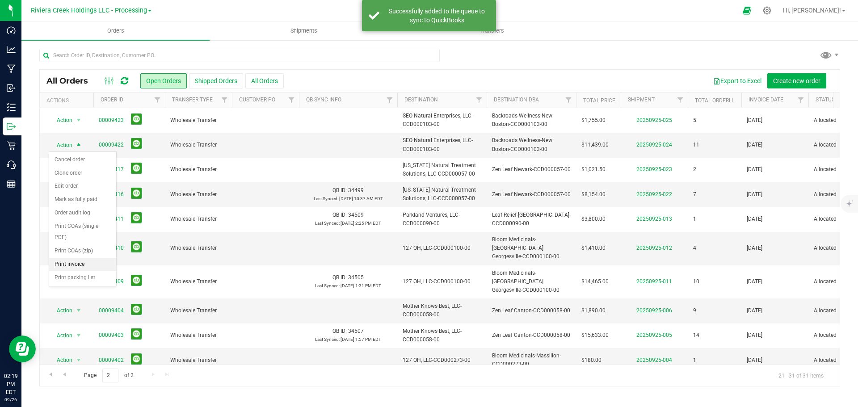
click at [80, 267] on li "Print invoice" at bounding box center [82, 264] width 67 height 13
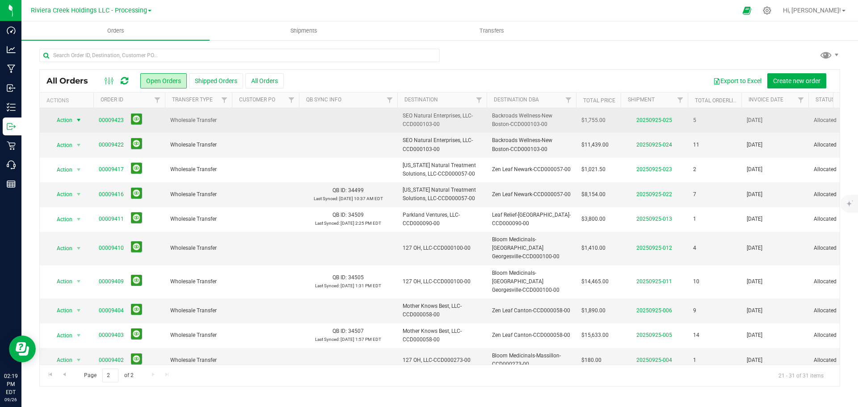
click at [77, 118] on span "select" at bounding box center [78, 120] width 7 height 7
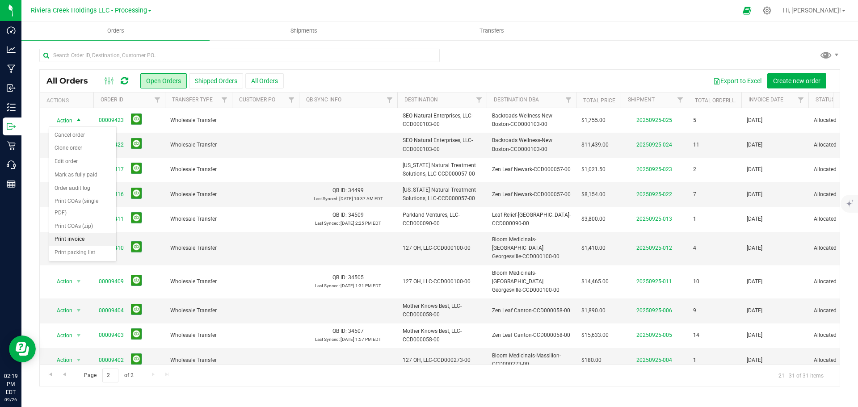
click at [73, 241] on li "Print invoice" at bounding box center [82, 239] width 67 height 13
click at [65, 376] on span "Go to the previous page" at bounding box center [64, 374] width 7 height 7
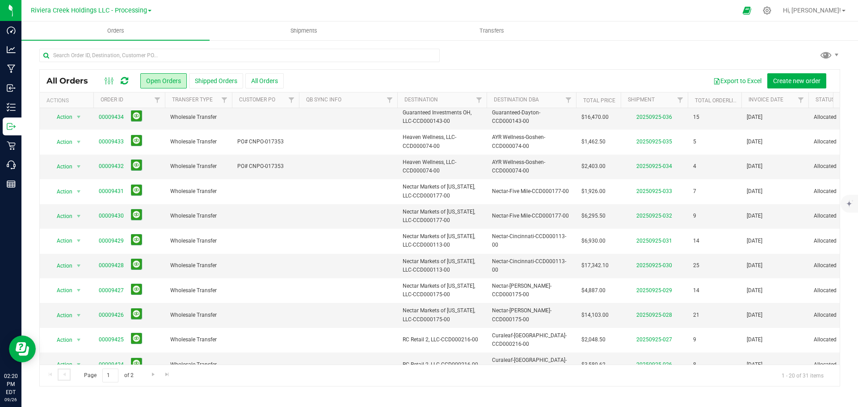
scroll to position [245, 0]
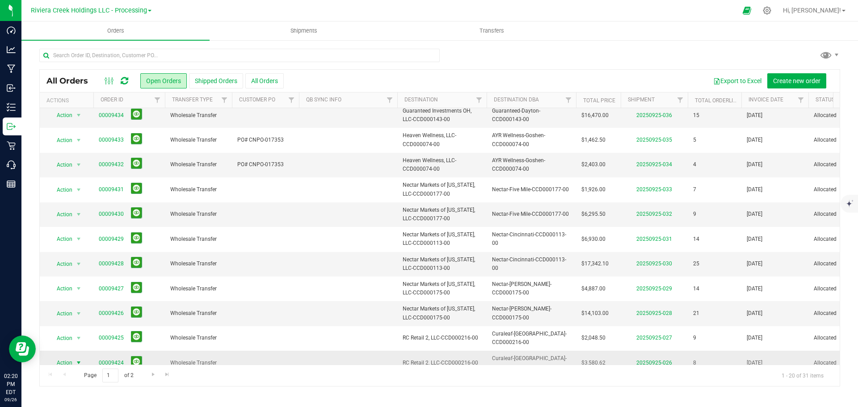
click at [79, 359] on span "select" at bounding box center [78, 362] width 7 height 7
click at [72, 318] on li "Print invoice" at bounding box center [82, 317] width 67 height 13
click at [134, 356] on button at bounding box center [136, 361] width 11 height 11
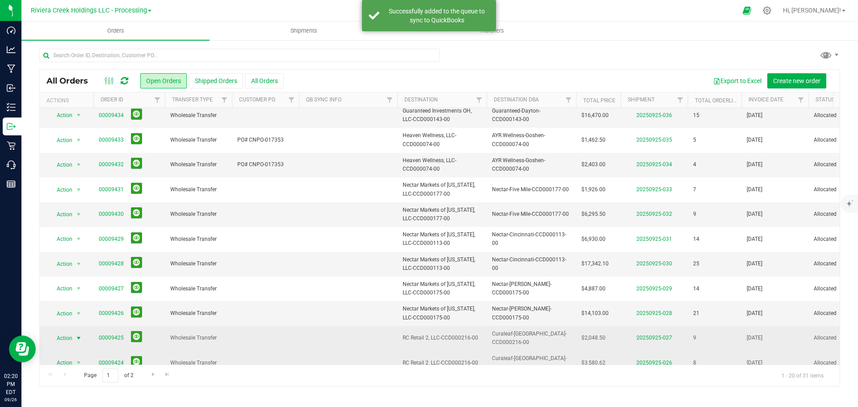
click at [79, 335] on span "select" at bounding box center [78, 338] width 7 height 7
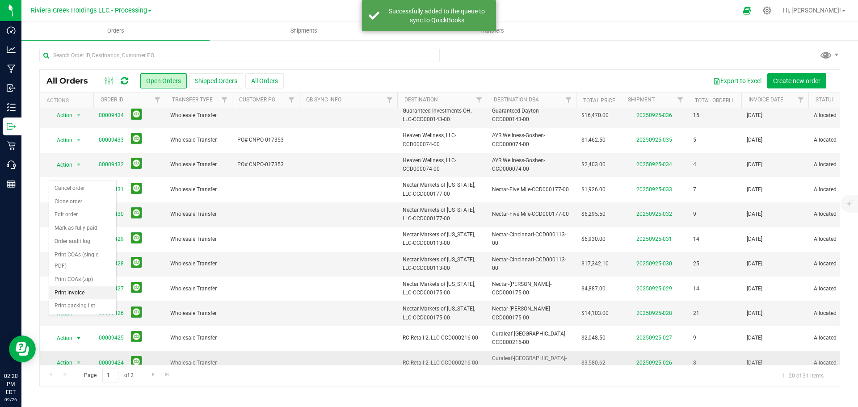
click at [78, 292] on li "Print invoice" at bounding box center [82, 292] width 67 height 13
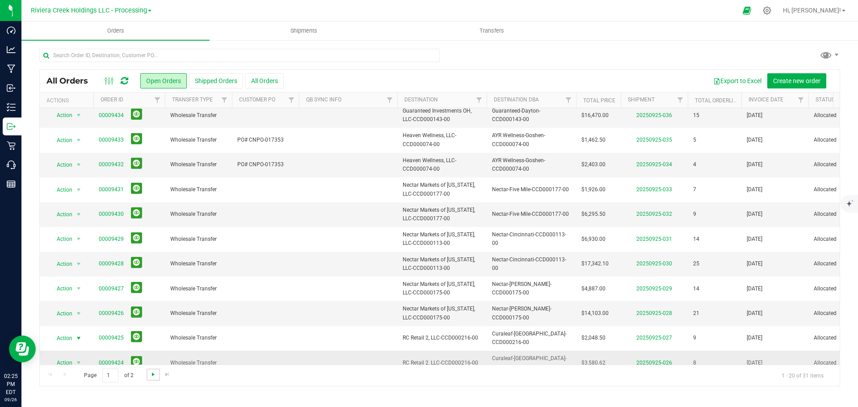
click at [153, 375] on span "Go to the next page" at bounding box center [153, 374] width 7 height 7
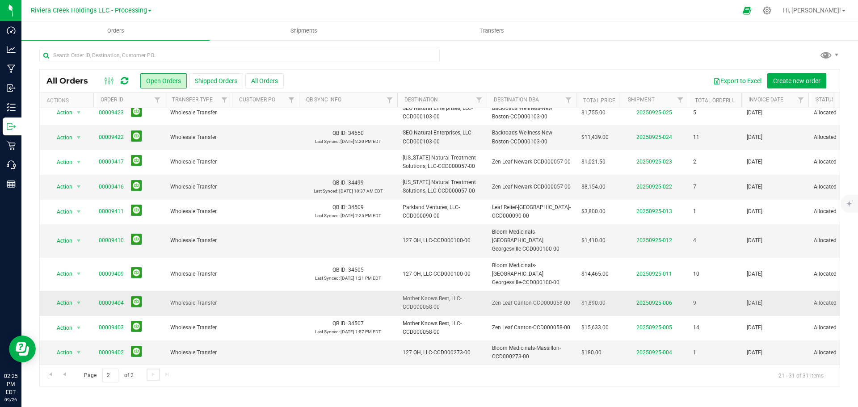
scroll to position [0, 0]
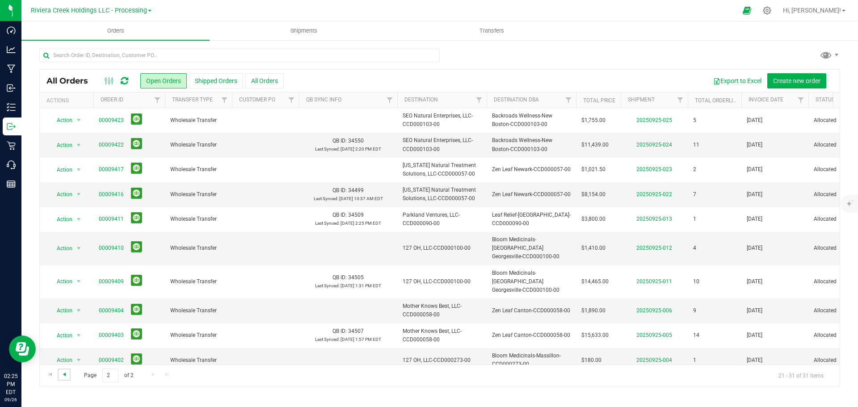
click at [61, 374] on span "Go to the previous page" at bounding box center [64, 374] width 7 height 7
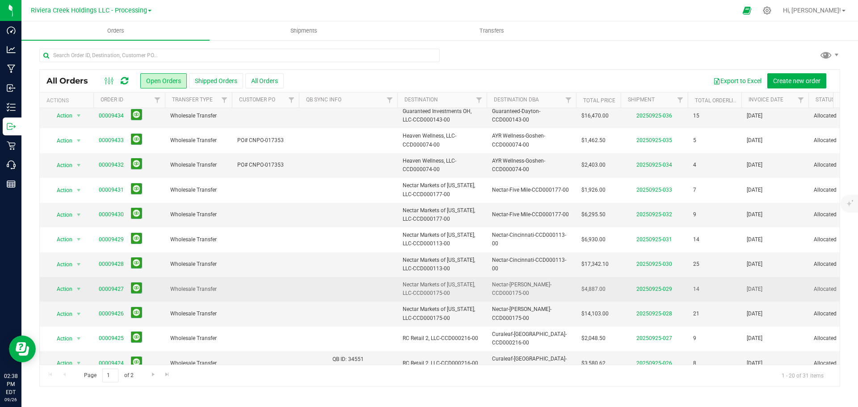
scroll to position [245, 0]
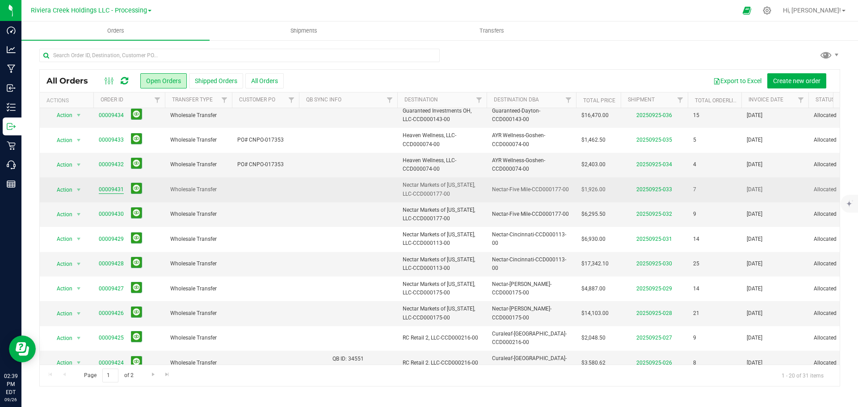
click at [113, 185] on link "00009431" at bounding box center [111, 189] width 25 height 8
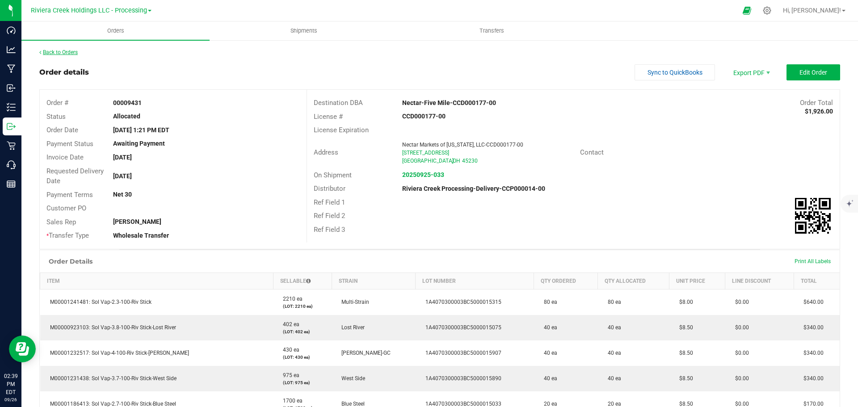
click at [56, 53] on link "Back to Orders" at bounding box center [58, 52] width 38 height 6
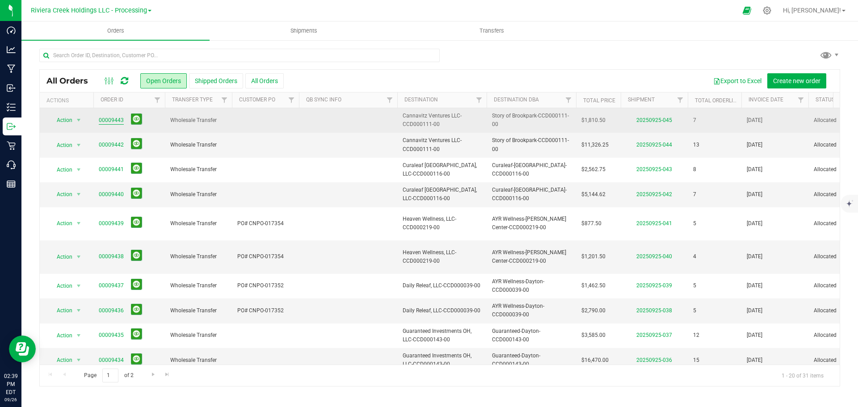
click at [111, 121] on link "00009443" at bounding box center [111, 120] width 25 height 8
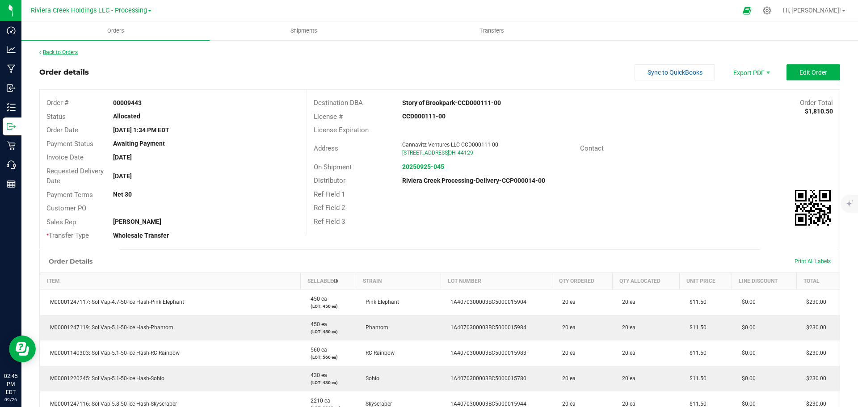
click at [54, 52] on link "Back to Orders" at bounding box center [58, 52] width 38 height 6
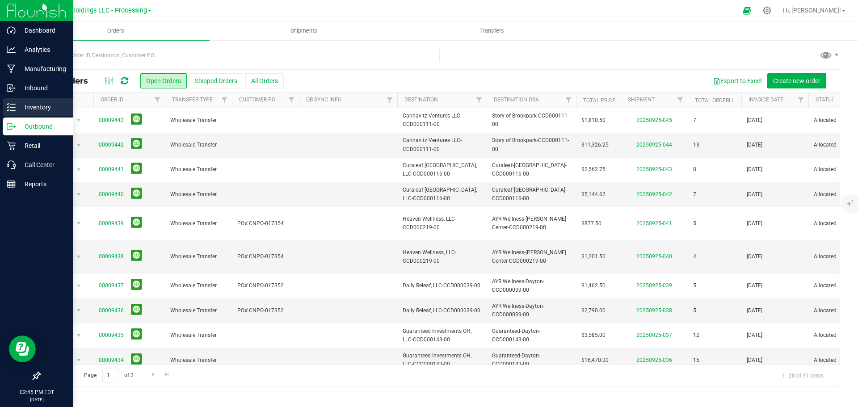
click at [24, 107] on p "Inventory" at bounding box center [43, 107] width 54 height 11
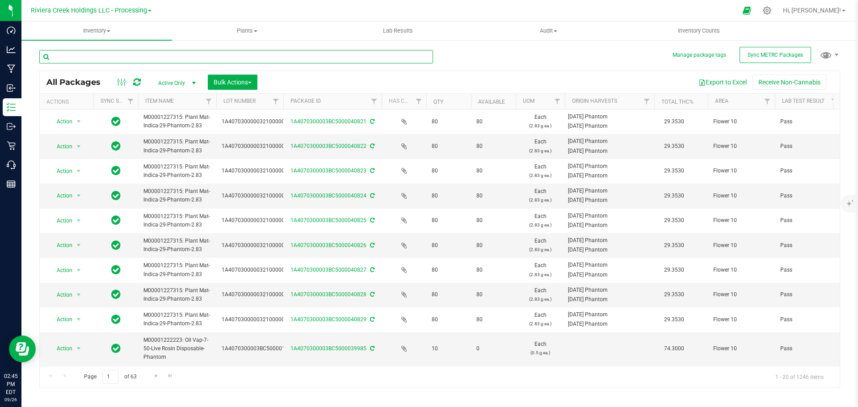
click at [97, 57] on input "text" at bounding box center [236, 56] width 394 height 13
type input "YO Rocks-2.83"
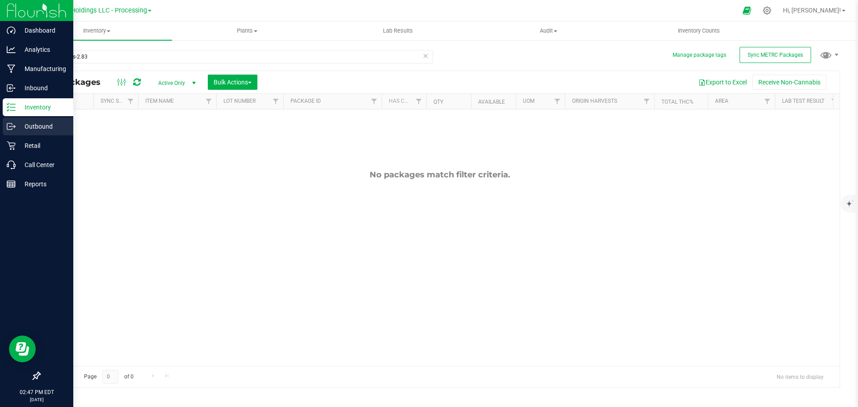
click at [33, 122] on p "Outbound" at bounding box center [43, 126] width 54 height 11
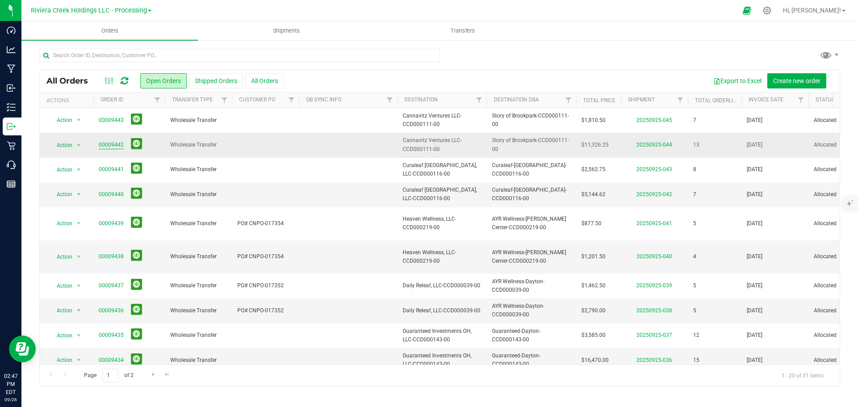
click at [107, 148] on link "00009442" at bounding box center [111, 145] width 25 height 8
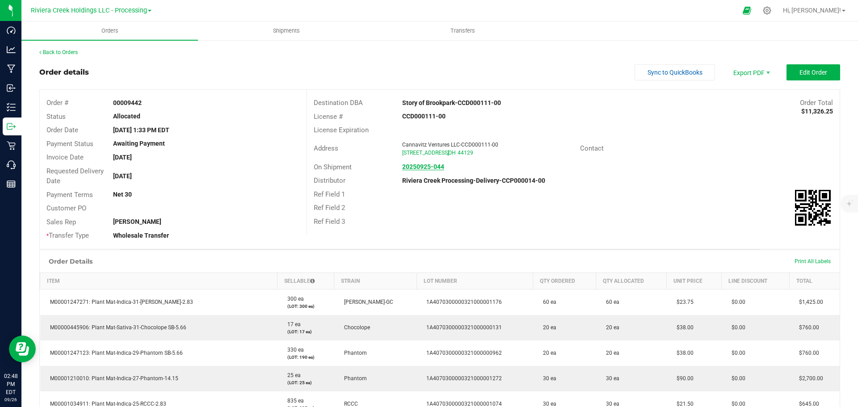
click at [430, 169] on strong "20250925-044" at bounding box center [423, 166] width 42 height 7
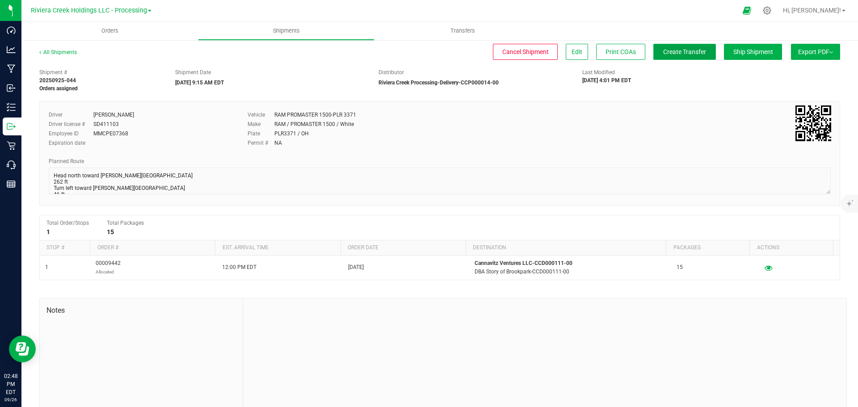
click at [668, 50] on span "Create Transfer" at bounding box center [684, 51] width 43 height 7
click at [497, 161] on div "Planned Route" at bounding box center [440, 161] width 782 height 8
click at [110, 30] on span "Orders" at bounding box center [109, 31] width 41 height 8
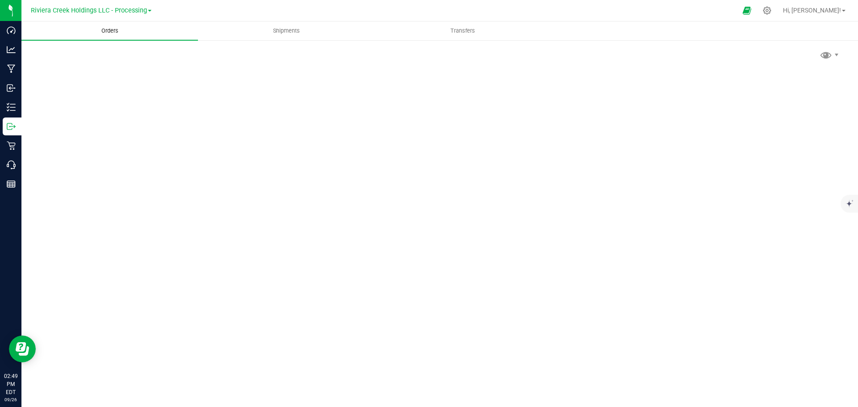
click at [101, 32] on span "Orders" at bounding box center [109, 31] width 41 height 8
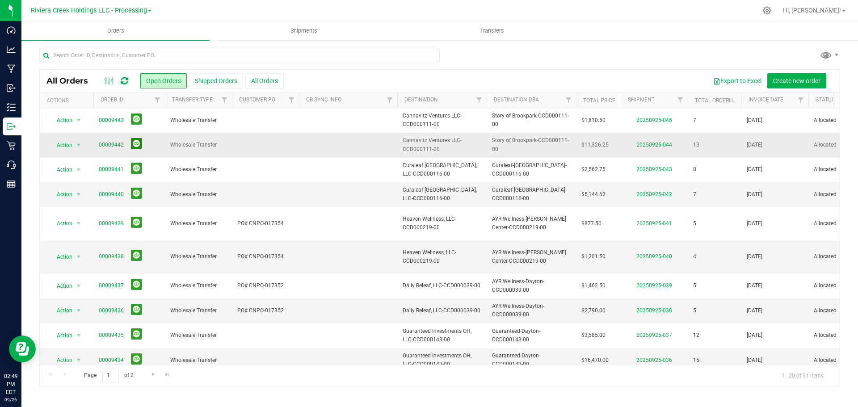
click at [131, 144] on button at bounding box center [136, 143] width 11 height 11
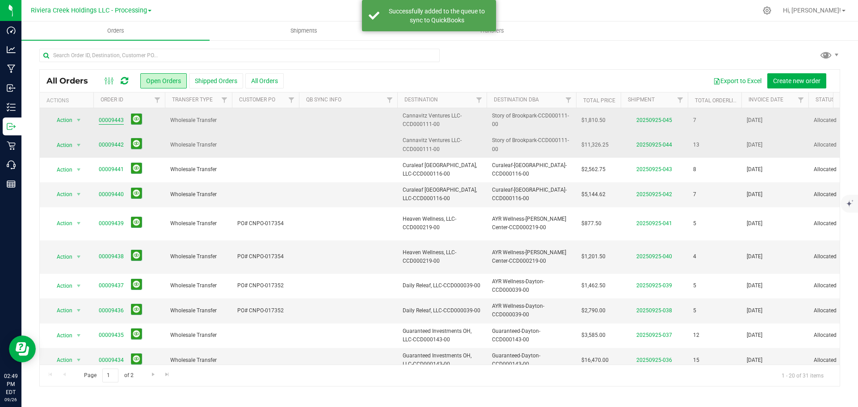
click at [113, 122] on link "00009443" at bounding box center [111, 120] width 25 height 8
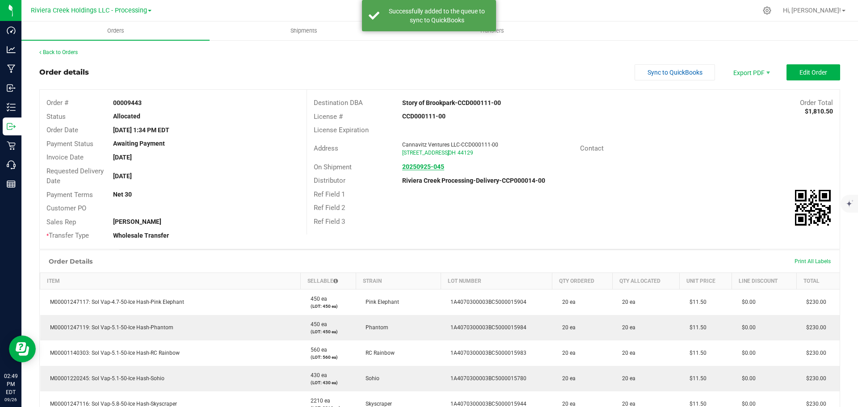
click at [421, 168] on strong "20250925-045" at bounding box center [423, 166] width 42 height 7
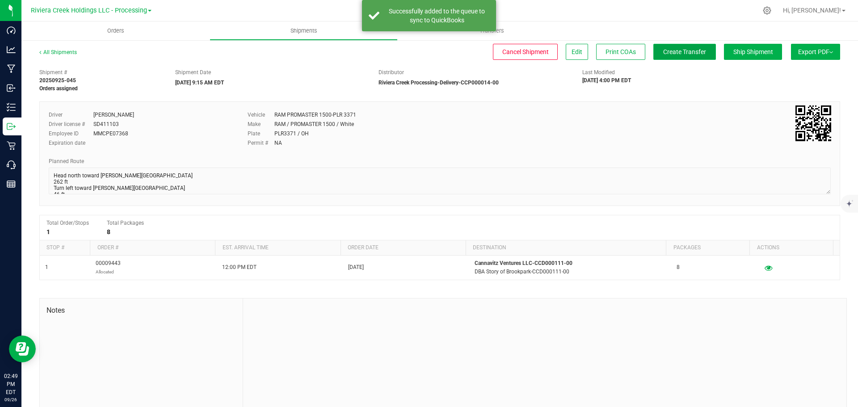
click at [671, 51] on span "Create Transfer" at bounding box center [684, 51] width 43 height 7
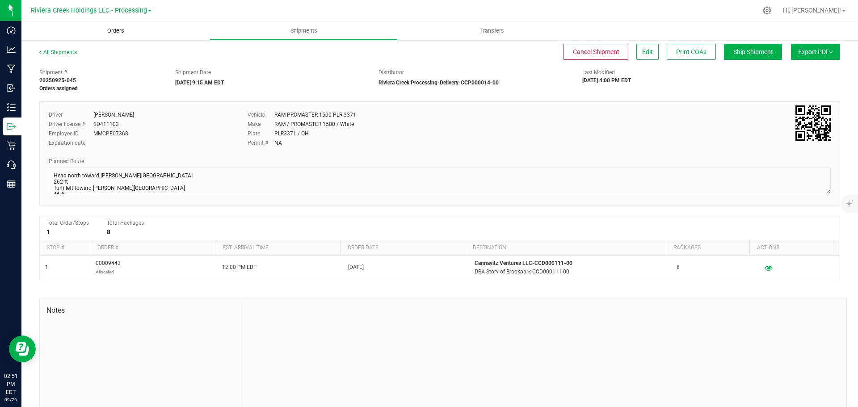
click at [107, 32] on span "Orders" at bounding box center [115, 31] width 41 height 8
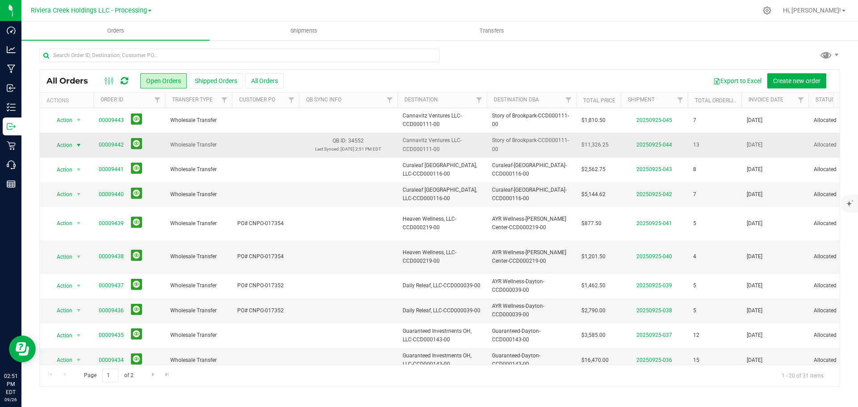
click at [78, 146] on span "select" at bounding box center [78, 145] width 7 height 7
click at [77, 266] on li "Print invoice" at bounding box center [82, 264] width 67 height 13
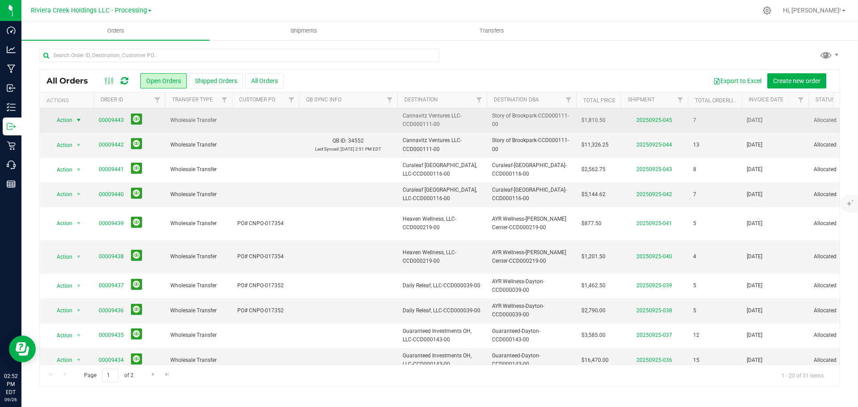
click at [78, 119] on span "select" at bounding box center [78, 120] width 7 height 7
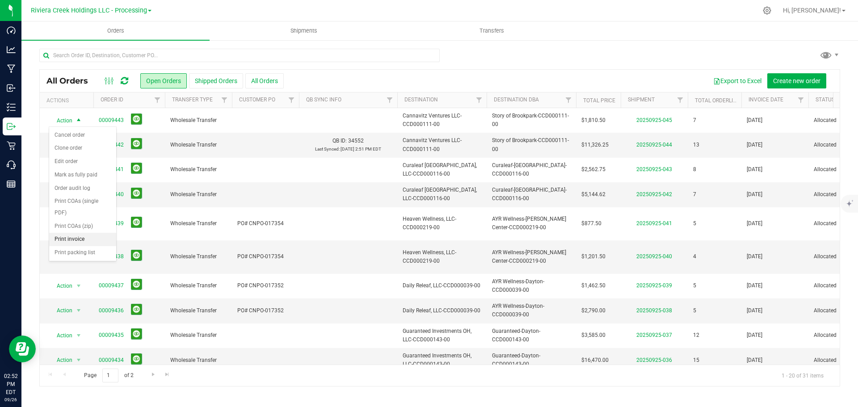
click at [78, 242] on li "Print invoice" at bounding box center [82, 239] width 67 height 13
